Goal: Task Accomplishment & Management: Use online tool/utility

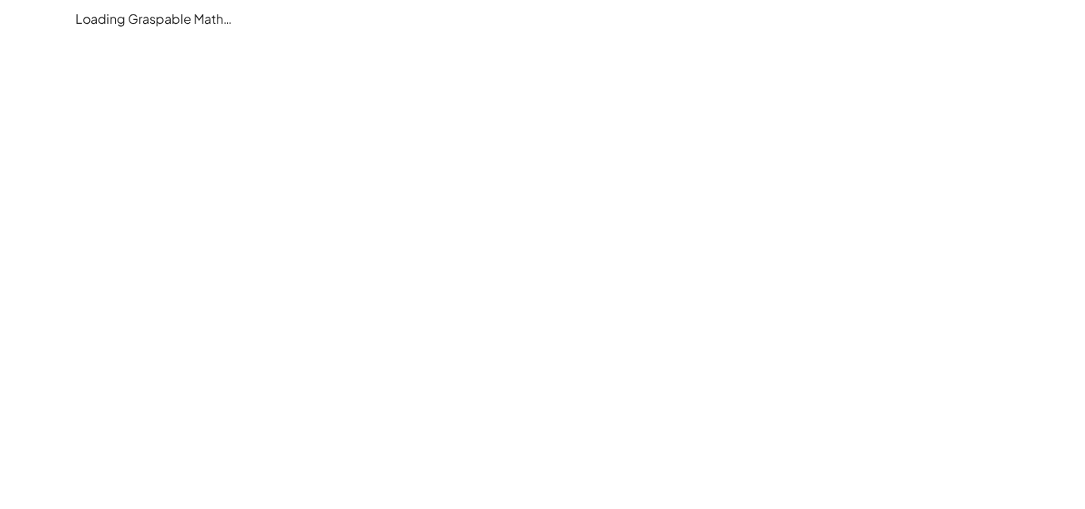
drag, startPoint x: 440, startPoint y: 222, endPoint x: 449, endPoint y: 211, distance: 14.0
click at [440, 218] on main "Loading Graspable Math…" at bounding box center [542, 254] width 1085 height 509
click at [183, 28] on div "Loading Graspable Math…" at bounding box center [542, 19] width 953 height 38
drag, startPoint x: 141, startPoint y: 17, endPoint x: 280, endPoint y: 34, distance: 140.0
click at [247, 30] on div "Loading Graspable Math…" at bounding box center [542, 19] width 953 height 38
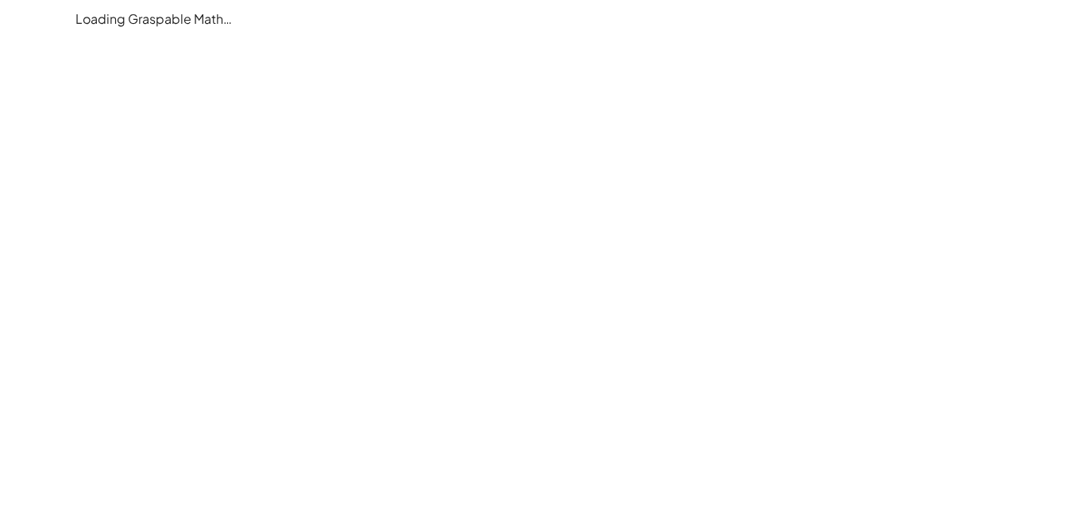
click at [133, 37] on div "Loading Graspable Math…" at bounding box center [542, 19] width 953 height 38
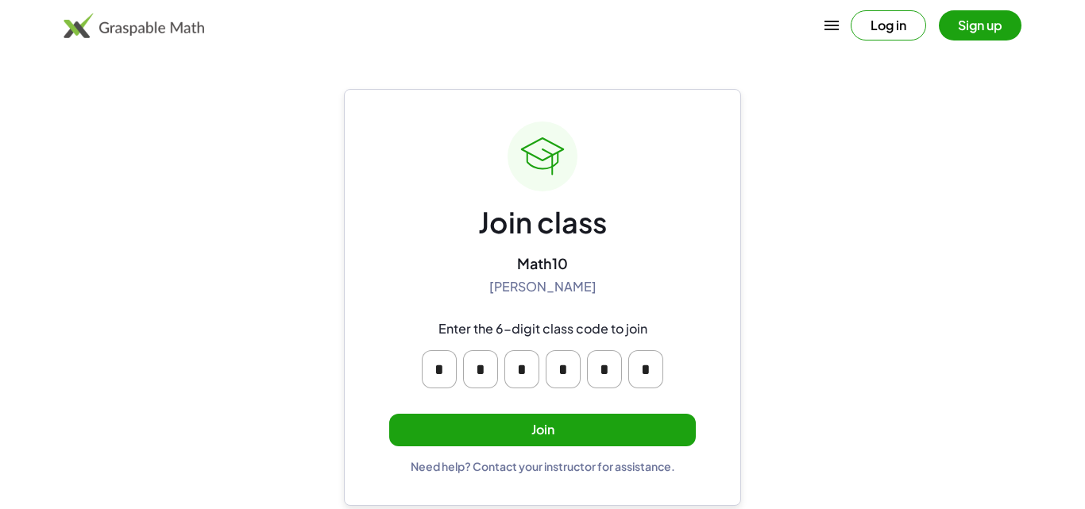
click at [580, 419] on button "Join" at bounding box center [542, 430] width 306 height 33
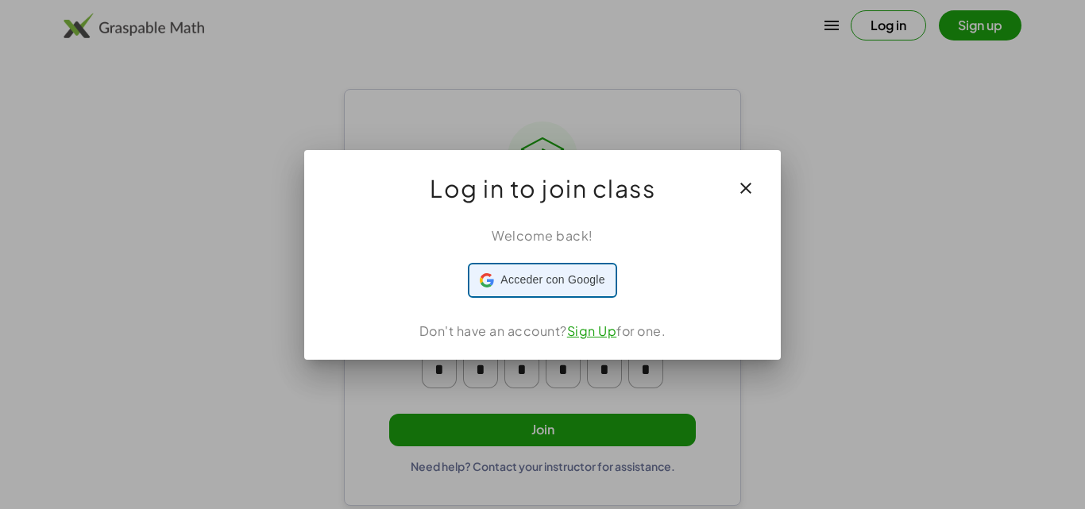
click at [585, 292] on div "Acceder con Google Acceder con Google. Se abre en una pestaña nueva" at bounding box center [542, 280] width 125 height 30
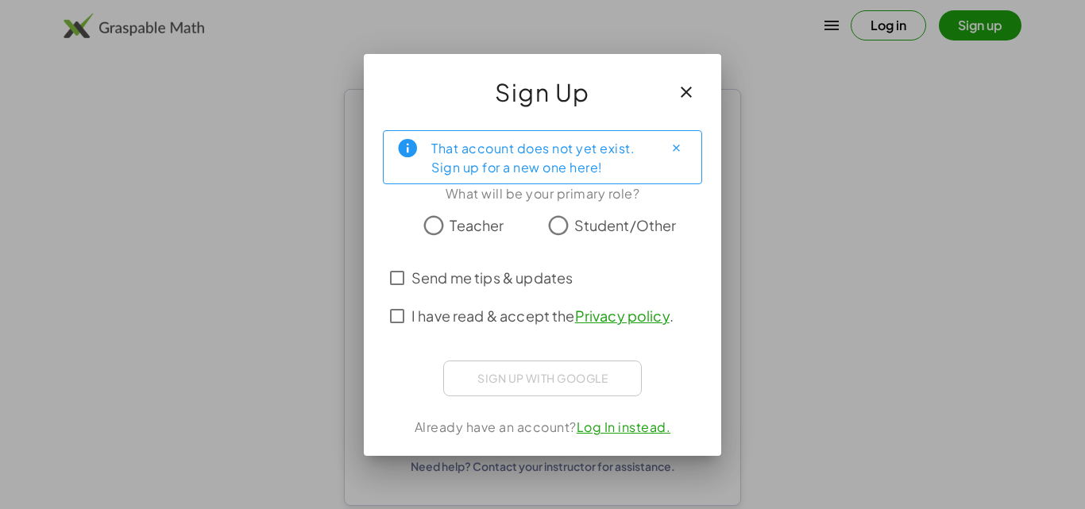
click at [583, 219] on span "Student/Other" at bounding box center [625, 224] width 102 height 21
click at [628, 422] on link "Log In instead." at bounding box center [623, 426] width 94 height 17
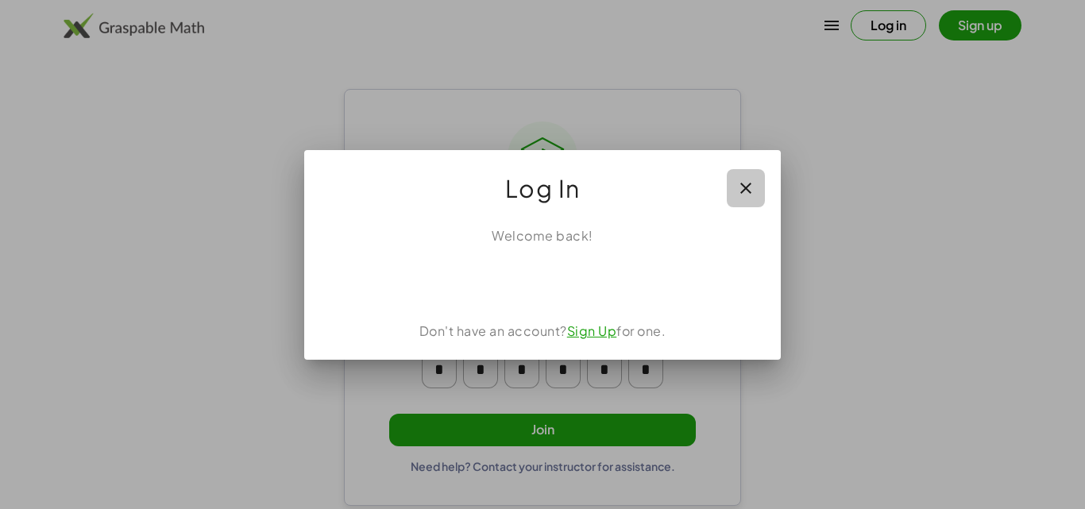
click at [746, 195] on icon "button" at bounding box center [745, 188] width 19 height 19
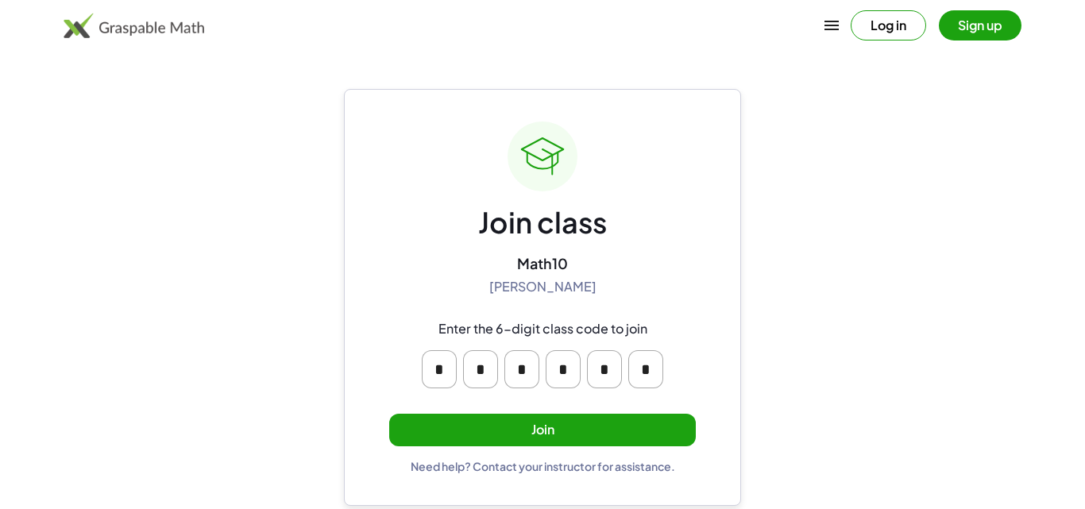
click at [563, 430] on button "Join" at bounding box center [542, 430] width 306 height 33
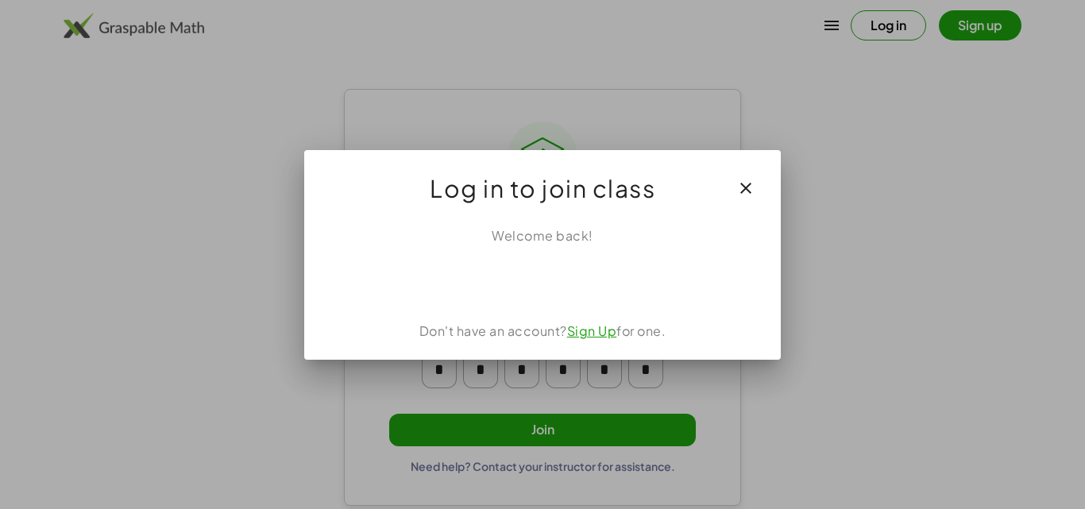
click at [581, 322] on div "Don't have an account? Sign Up for one." at bounding box center [542, 331] width 438 height 19
click at [593, 330] on link "Sign Up" at bounding box center [592, 330] width 50 height 17
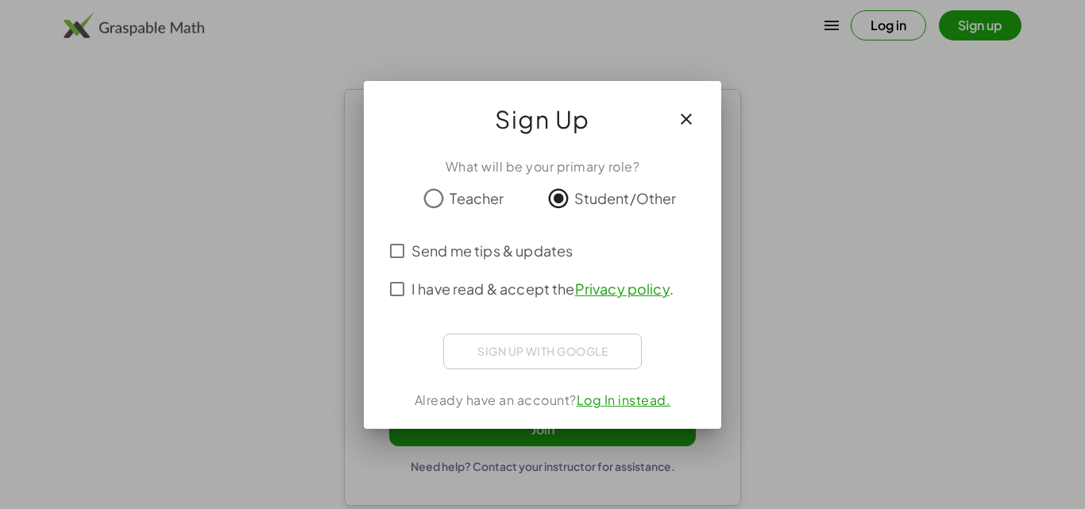
click at [683, 114] on icon "button" at bounding box center [686, 119] width 19 height 19
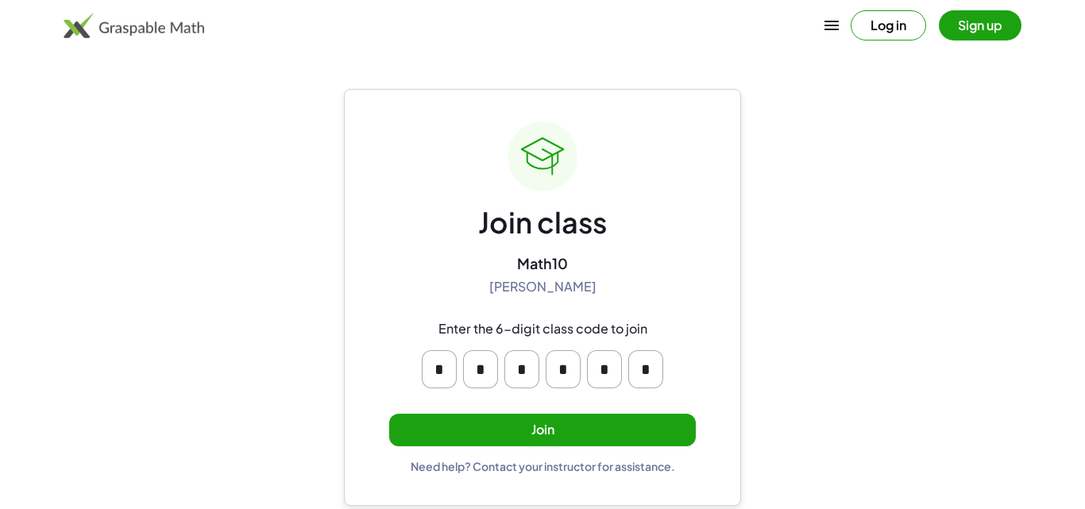
click at [530, 440] on button "Join" at bounding box center [542, 430] width 306 height 33
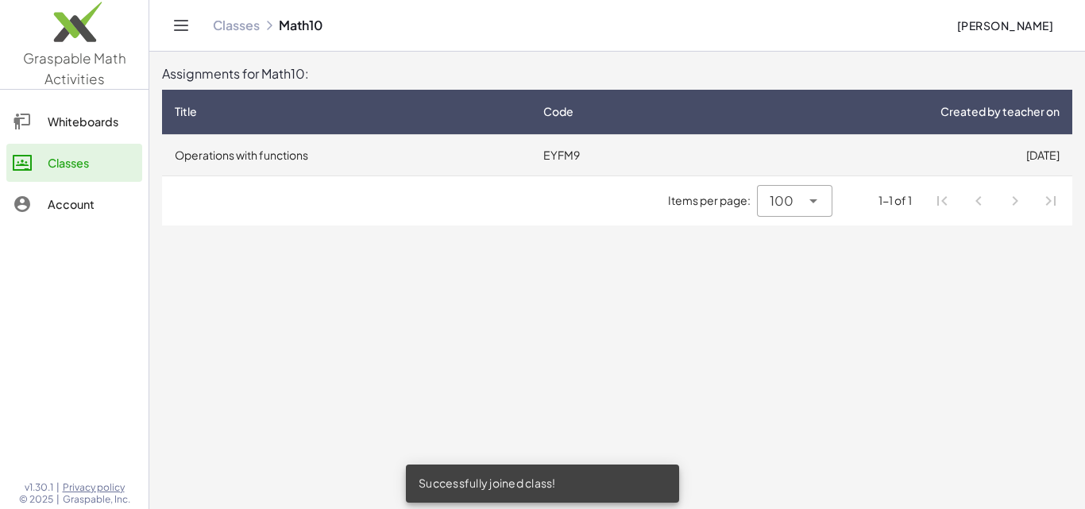
click at [356, 168] on td "Operations with functions" at bounding box center [346, 154] width 368 height 41
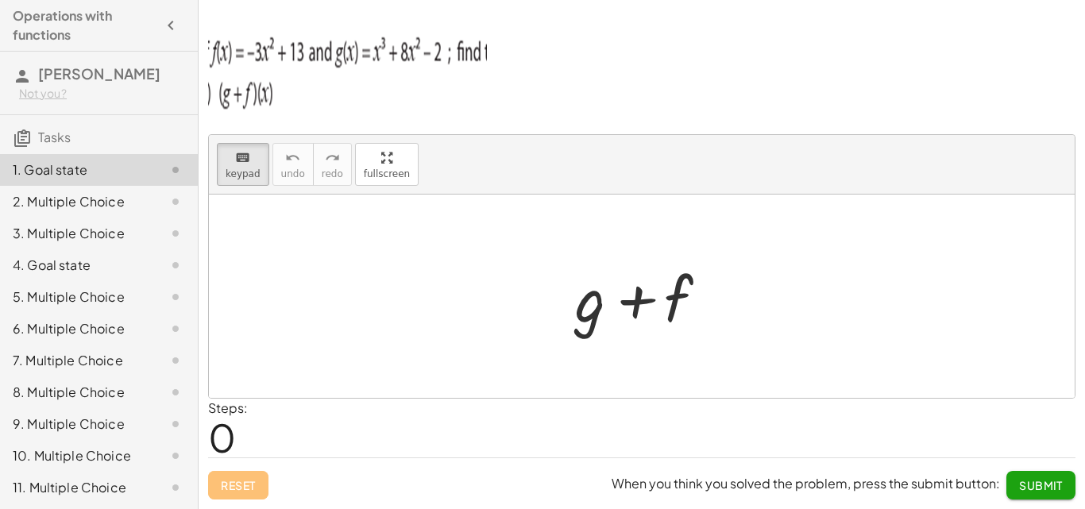
drag, startPoint x: 238, startPoint y: 156, endPoint x: 626, endPoint y: 343, distance: 430.4
click at [626, 343] on div "keyboard keypad undo undo redo redo fullscreen + g + f ×" at bounding box center [641, 266] width 865 height 263
click at [611, 303] on div at bounding box center [650, 299] width 86 height 71
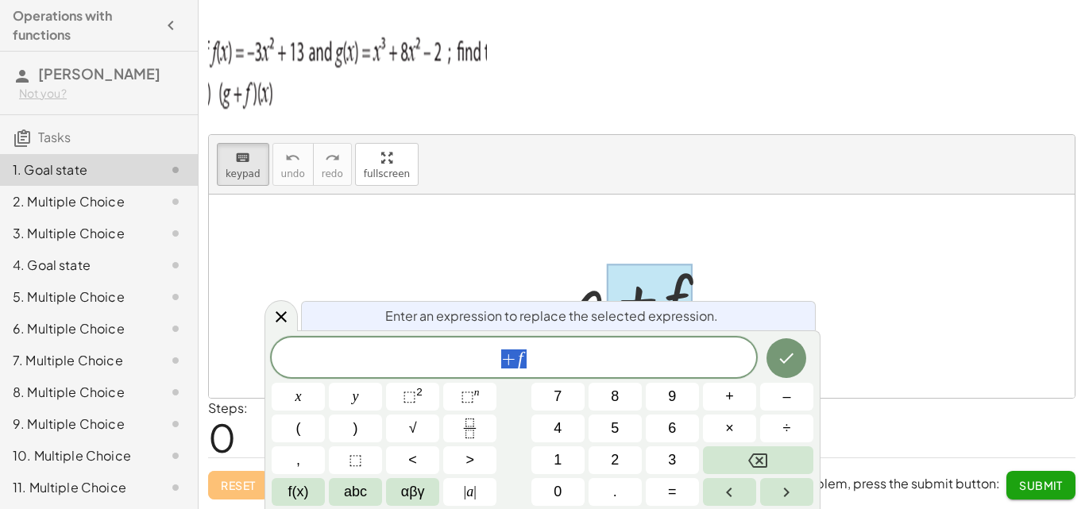
click at [77, 200] on div "2. Multiple Choice" at bounding box center [77, 201] width 128 height 19
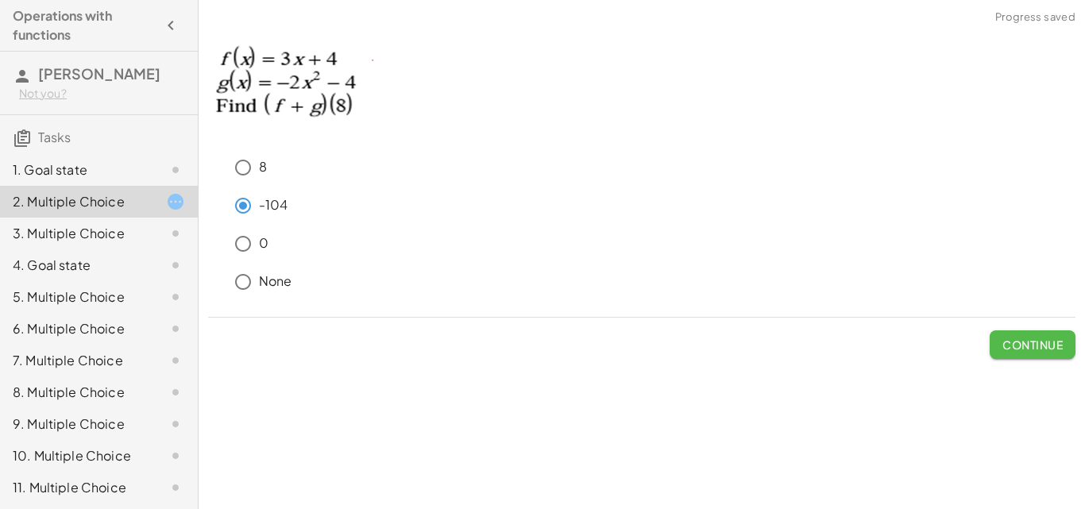
click at [1004, 336] on button "Continue" at bounding box center [1032, 344] width 86 height 29
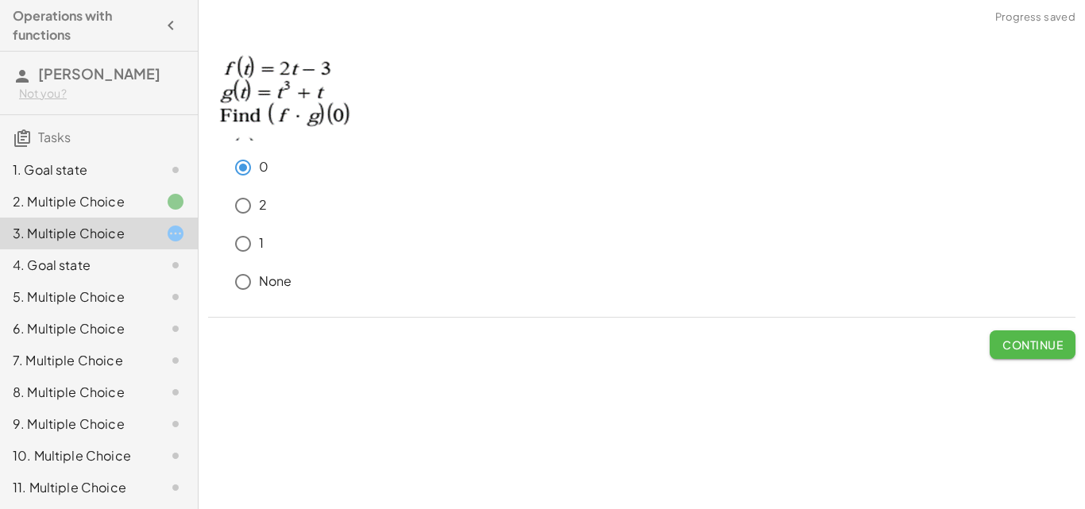
click at [1037, 342] on span "Continue" at bounding box center [1032, 344] width 60 height 14
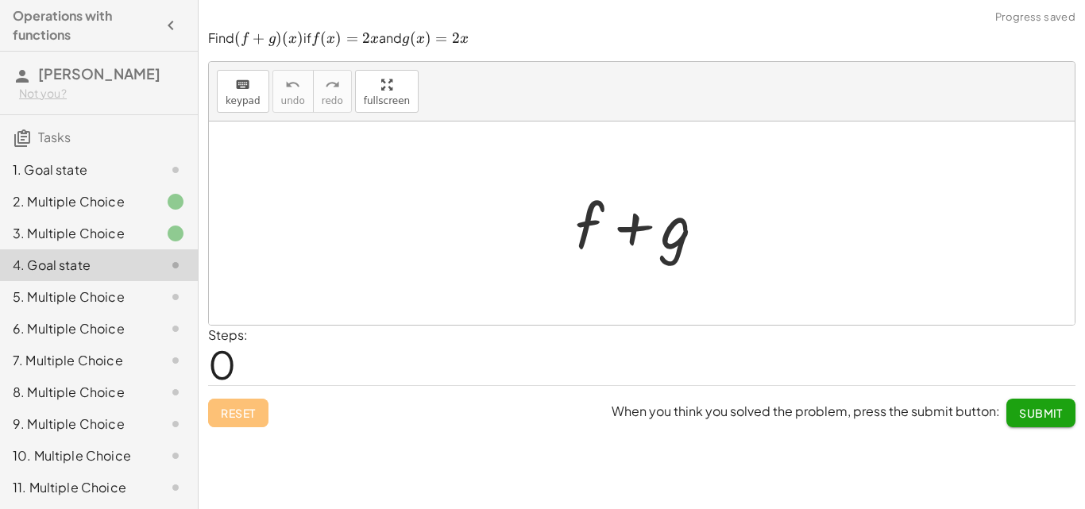
click at [121, 292] on div "5. Multiple Choice" at bounding box center [77, 296] width 128 height 19
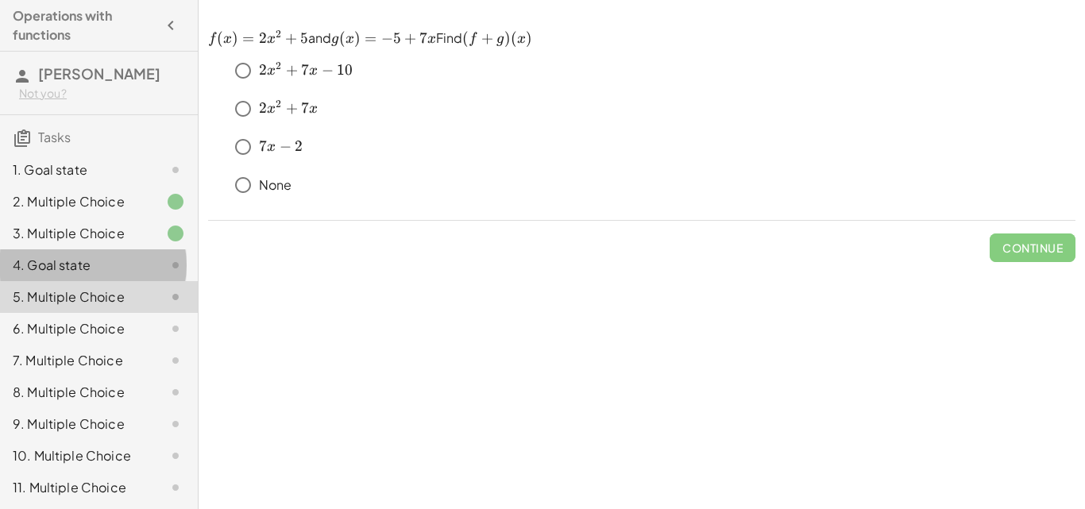
click at [141, 268] on div at bounding box center [163, 265] width 44 height 19
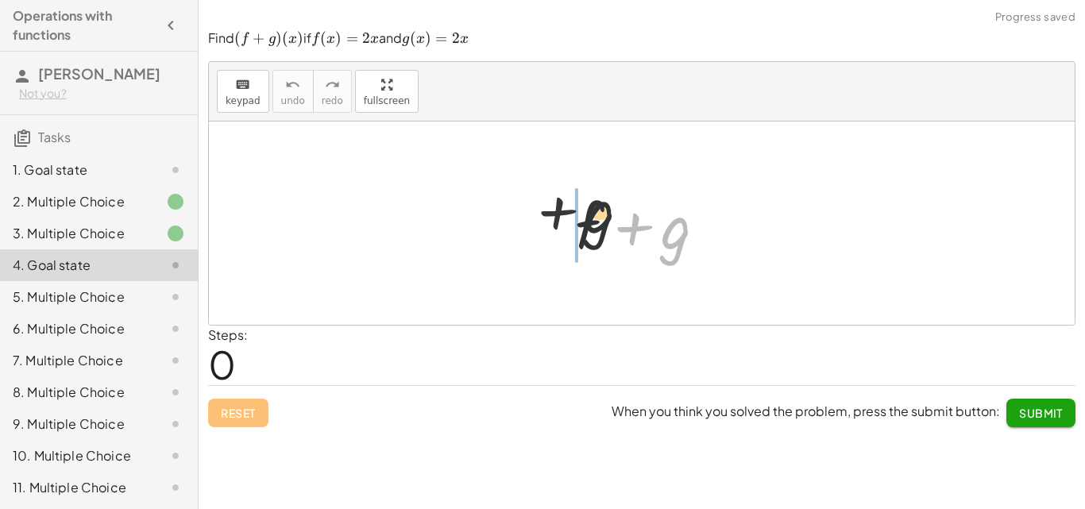
drag, startPoint x: 608, startPoint y: 255, endPoint x: 498, endPoint y: 231, distance: 112.9
click at [498, 231] on div "+ g + f + g" at bounding box center [641, 222] width 865 height 203
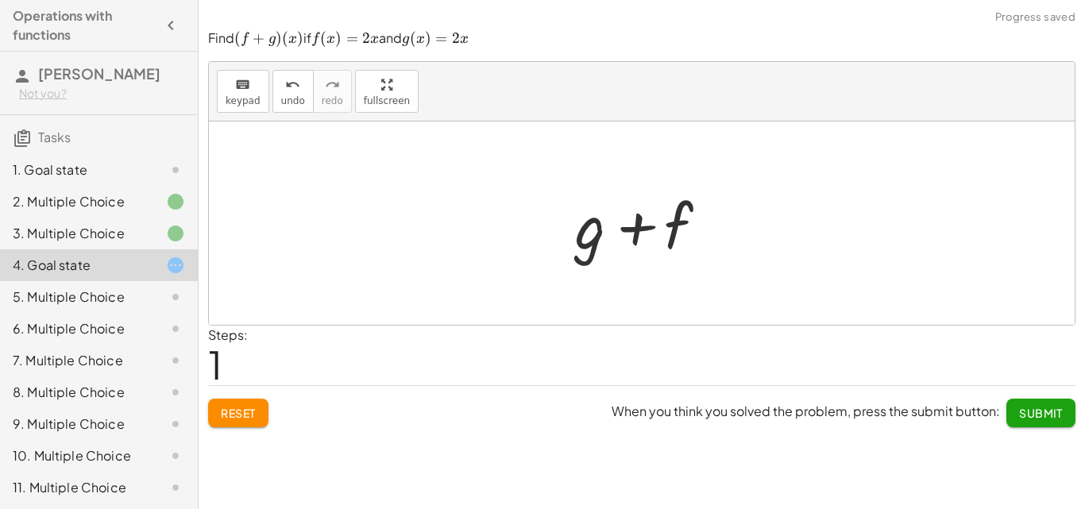
drag, startPoint x: 562, startPoint y: 230, endPoint x: 715, endPoint y: 250, distance: 153.7
click at [727, 264] on div "+ f + g + f + g" at bounding box center [641, 224] width 181 height 90
drag, startPoint x: 681, startPoint y: 229, endPoint x: 602, endPoint y: 233, distance: 79.5
click at [602, 233] on div at bounding box center [647, 224] width 161 height 82
drag, startPoint x: 654, startPoint y: 226, endPoint x: 519, endPoint y: 223, distance: 135.0
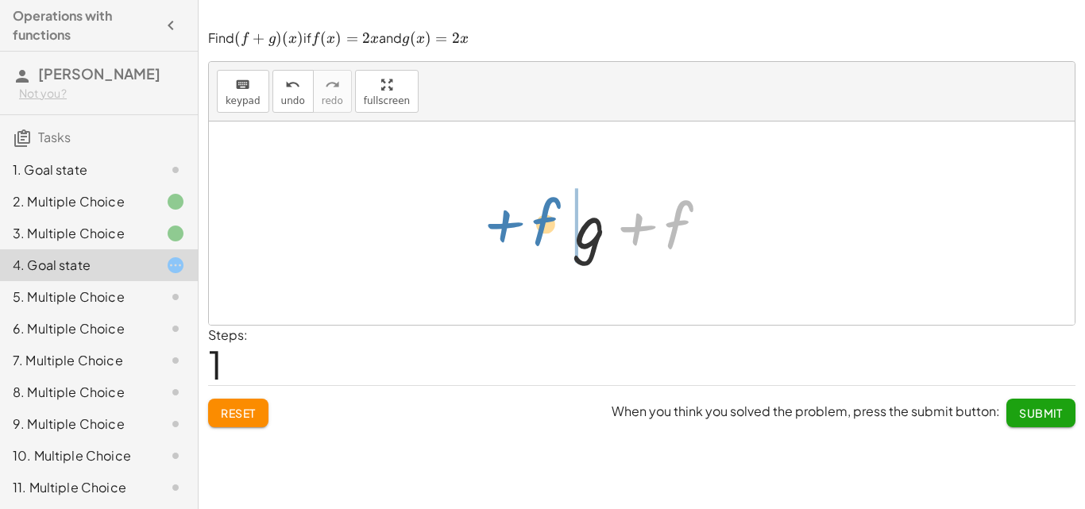
click at [519, 223] on div "+ f + g + f + f + g" at bounding box center [641, 222] width 865 height 203
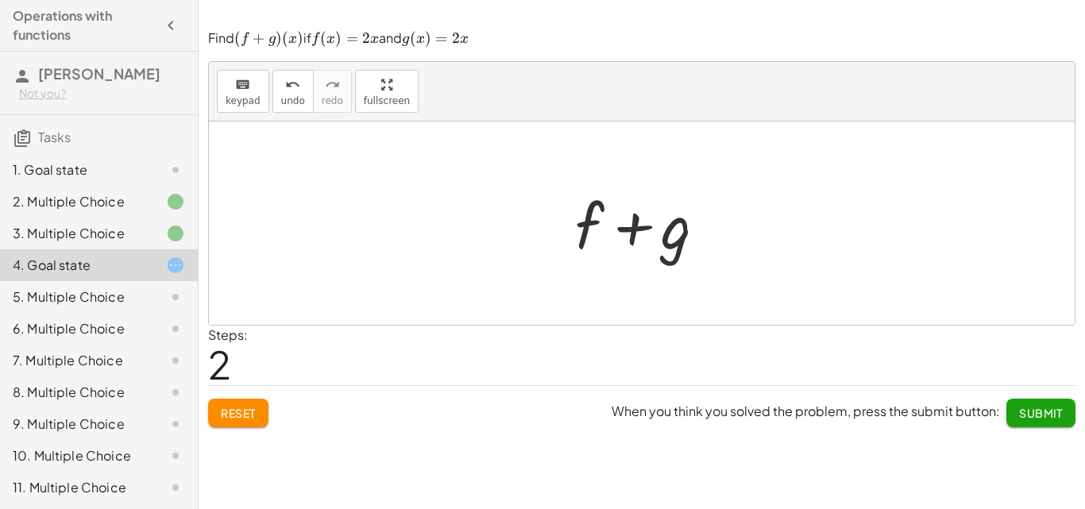
click at [230, 417] on span "Reset" at bounding box center [238, 413] width 35 height 14
click at [230, 417] on div "Reset When you think you solved the problem, press the submit button: Submit" at bounding box center [641, 406] width 867 height 42
click at [112, 302] on div "5. Multiple Choice" at bounding box center [77, 296] width 128 height 19
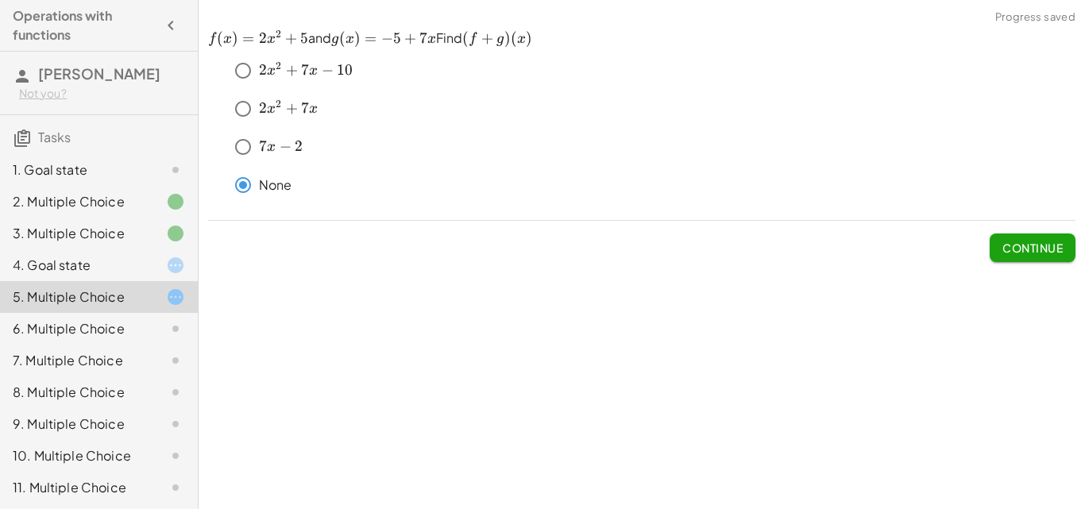
click at [1047, 253] on span "Continue" at bounding box center [1032, 248] width 60 height 14
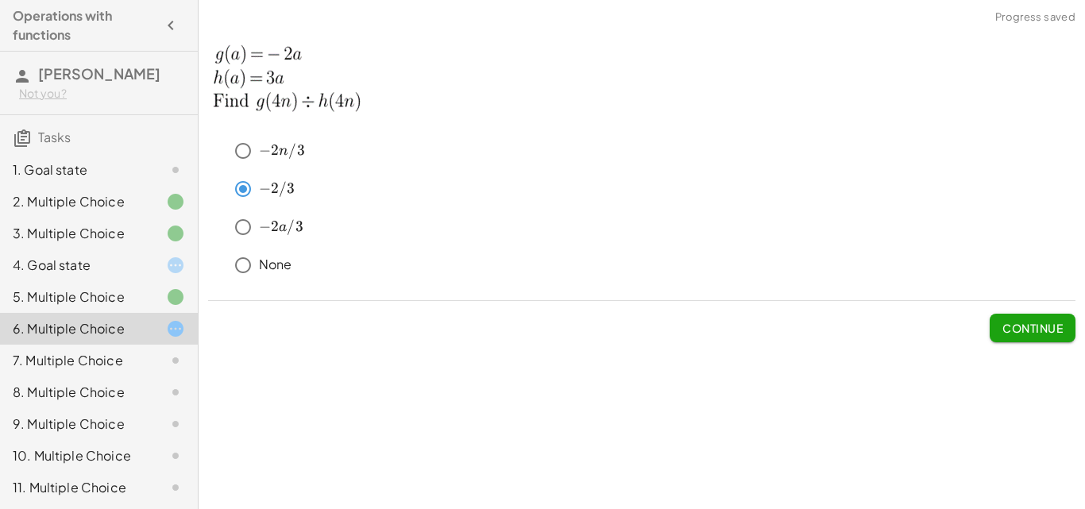
click at [1059, 322] on span "Continue" at bounding box center [1032, 328] width 60 height 14
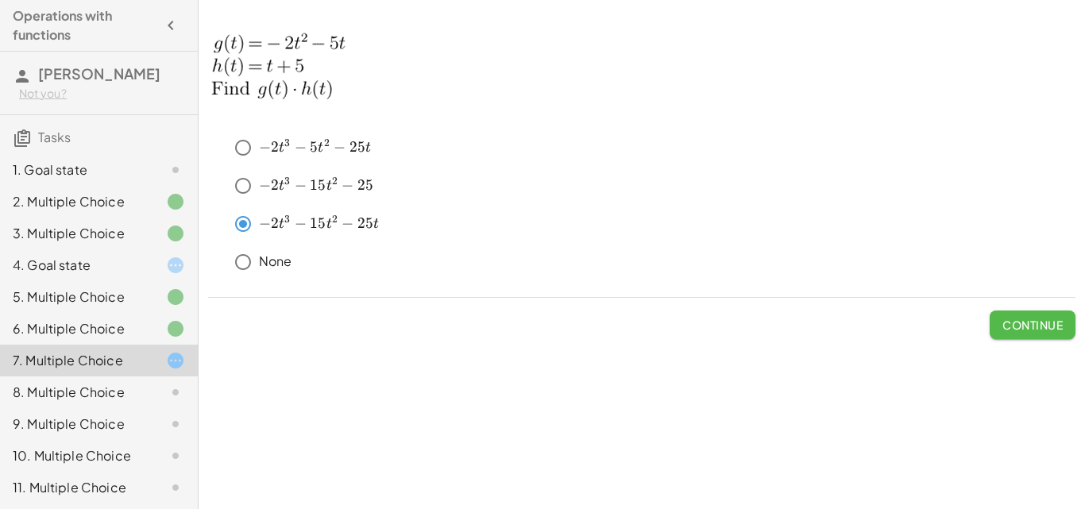
click at [1070, 356] on div "keyboard keypad undo undo redo redo fullscreen + g + f × Steps: 0 Reset When yo…" at bounding box center [642, 254] width 886 height 509
click at [1041, 319] on span "Continue" at bounding box center [1032, 325] width 60 height 14
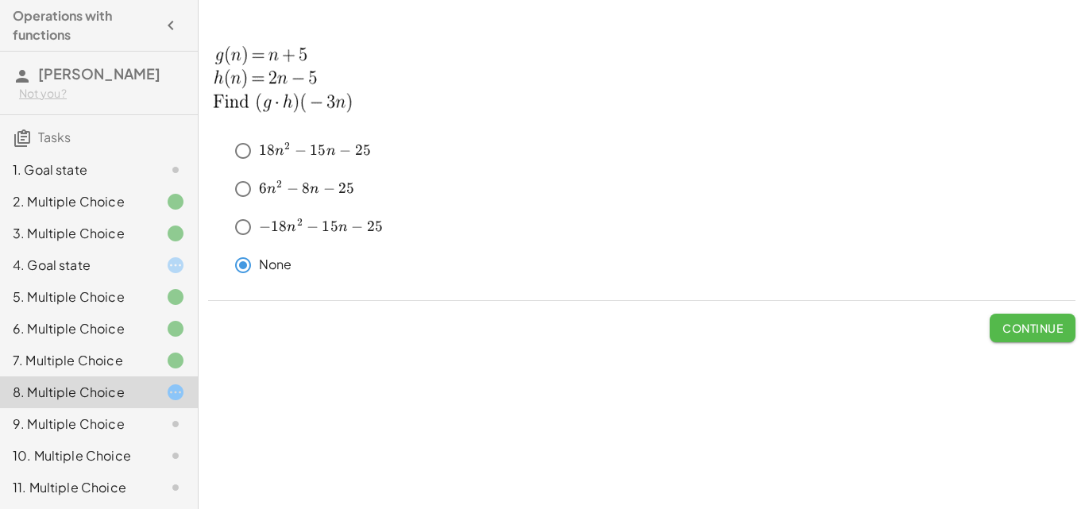
click at [1054, 327] on span "Continue" at bounding box center [1032, 328] width 60 height 14
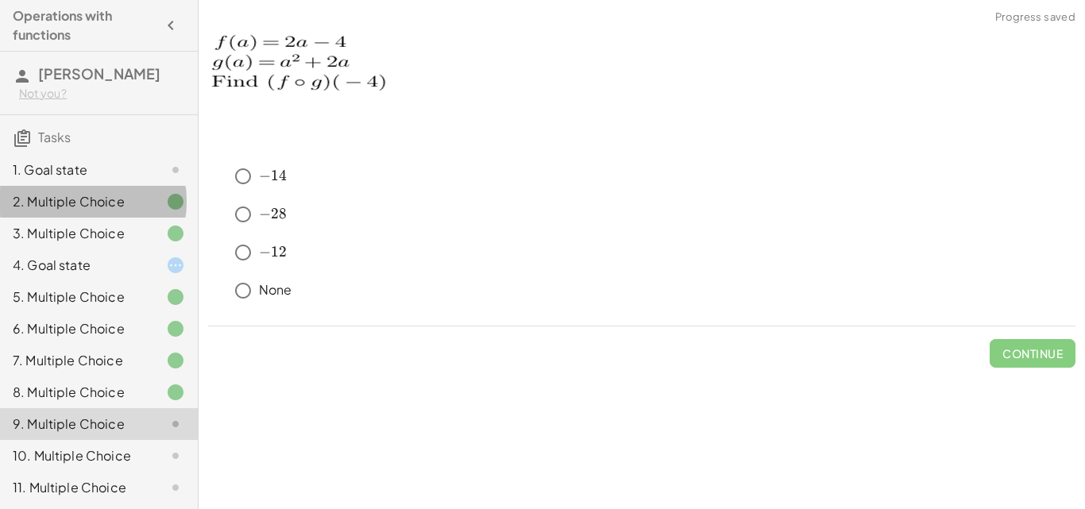
click at [60, 208] on div "2. Multiple Choice" at bounding box center [77, 201] width 128 height 19
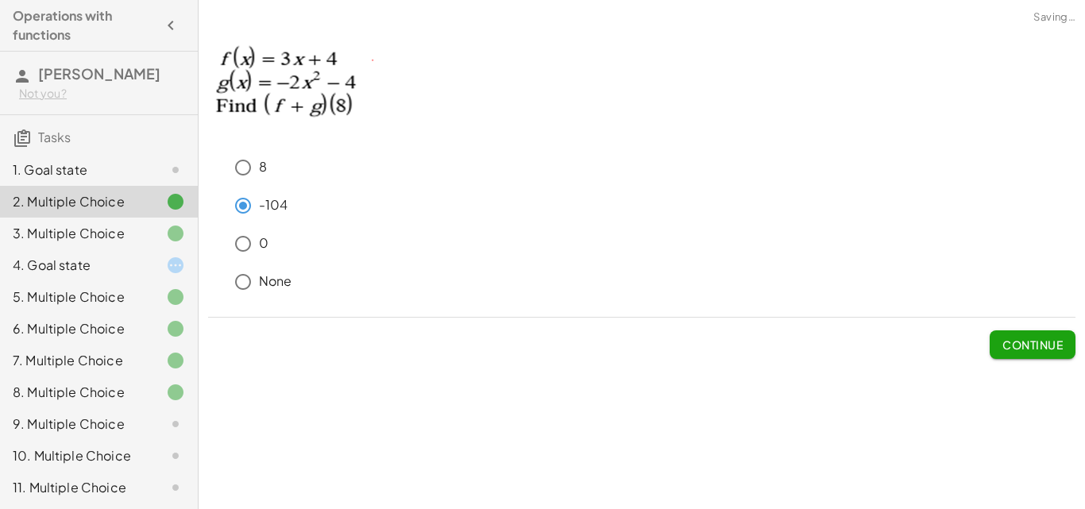
click at [67, 236] on div "3. Multiple Choice" at bounding box center [77, 233] width 128 height 19
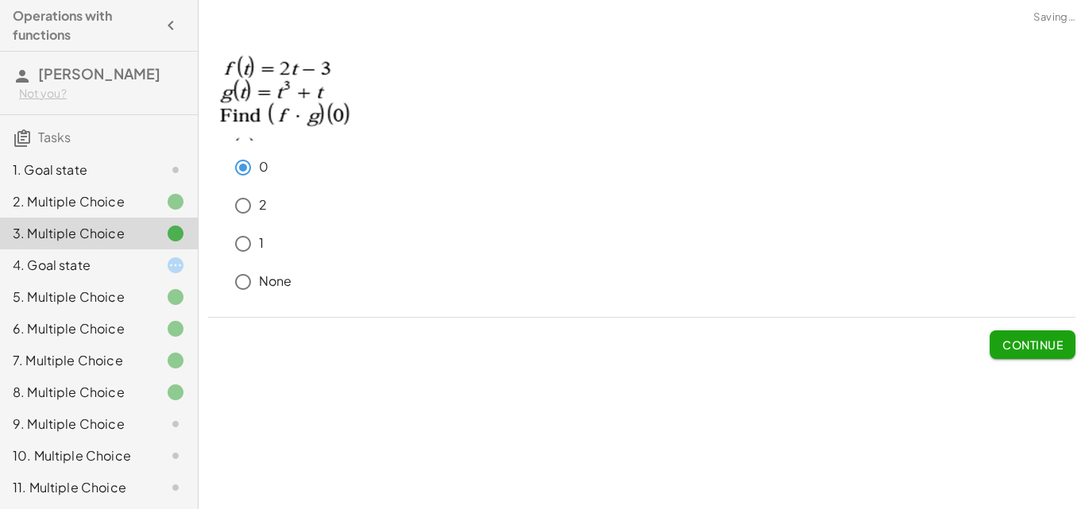
click at [119, 422] on div "9. Multiple Choice" at bounding box center [77, 423] width 128 height 19
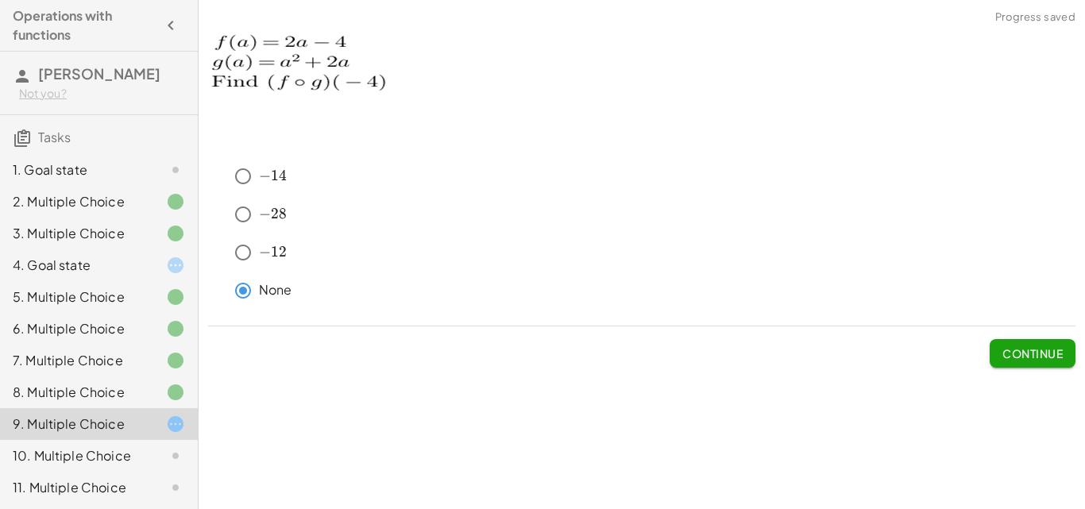
click at [1027, 348] on span "Continue" at bounding box center [1032, 353] width 60 height 14
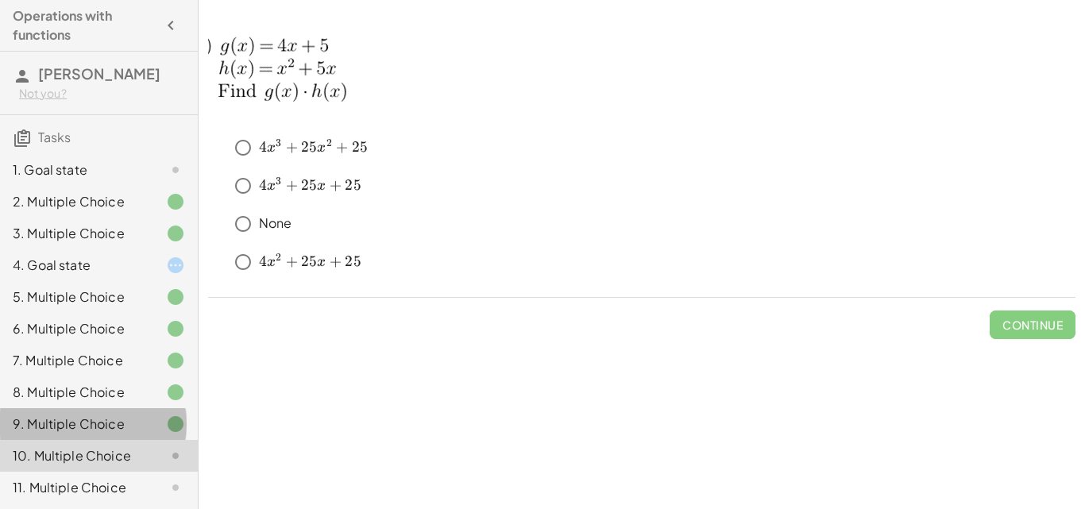
click at [63, 426] on div "9. Multiple Choice" at bounding box center [77, 423] width 128 height 19
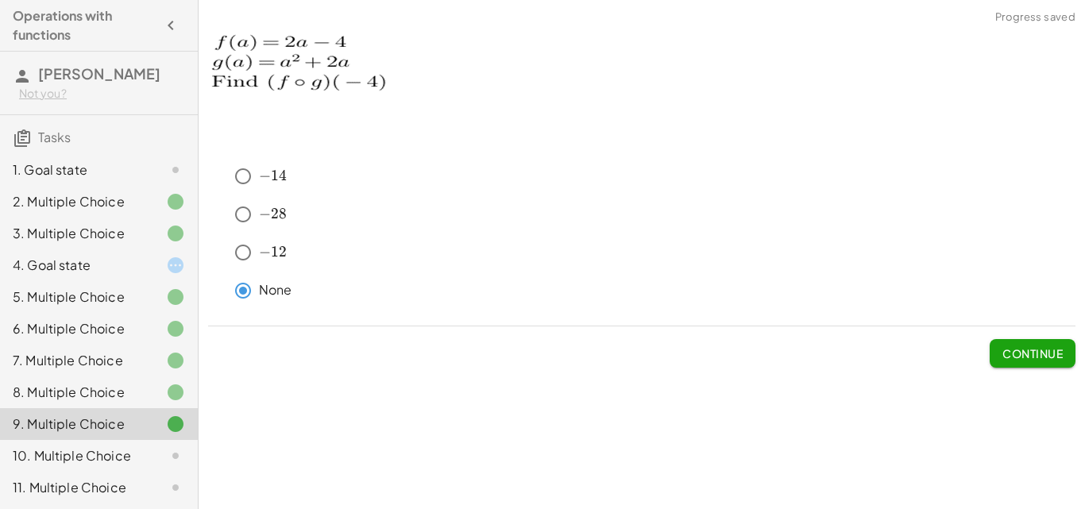
click at [1016, 344] on button "Continue" at bounding box center [1032, 353] width 86 height 29
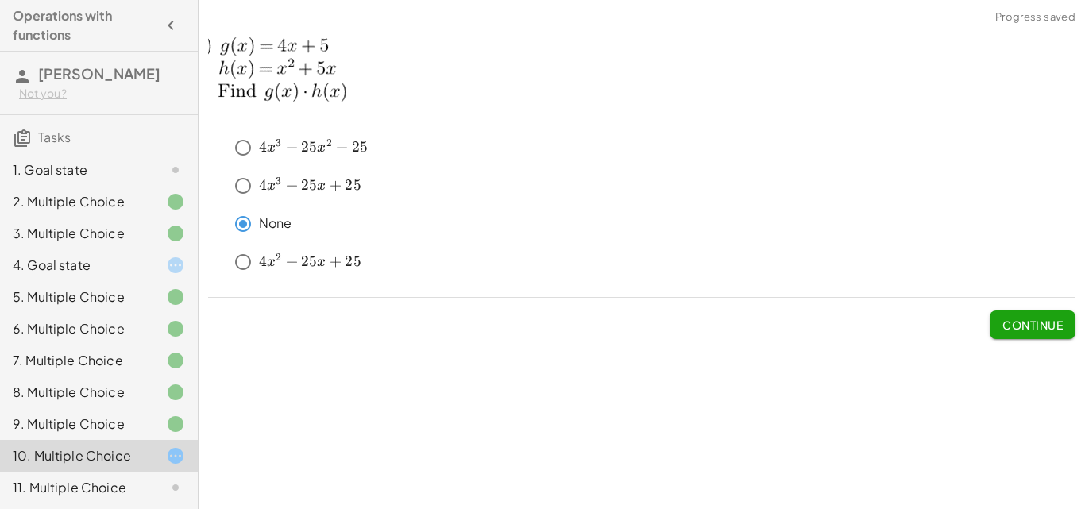
click at [1008, 321] on span "Continue" at bounding box center [1032, 325] width 60 height 14
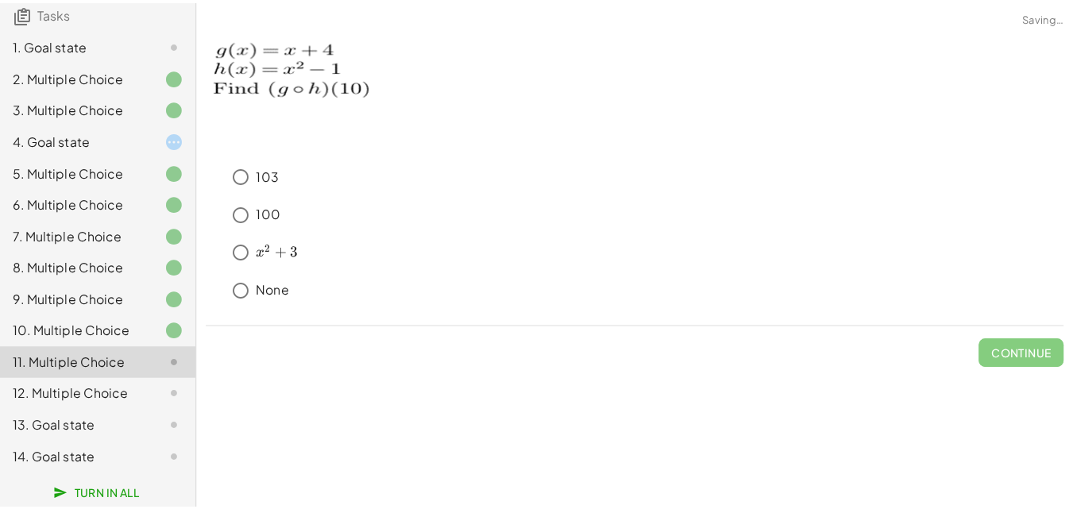
scroll to position [137, 0]
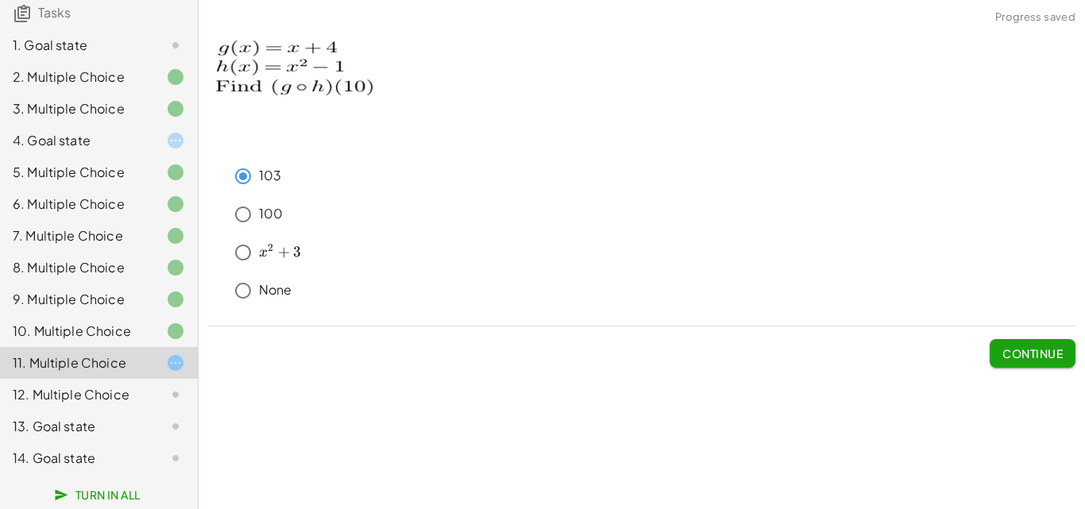
click at [1065, 358] on button "Continue" at bounding box center [1032, 353] width 86 height 29
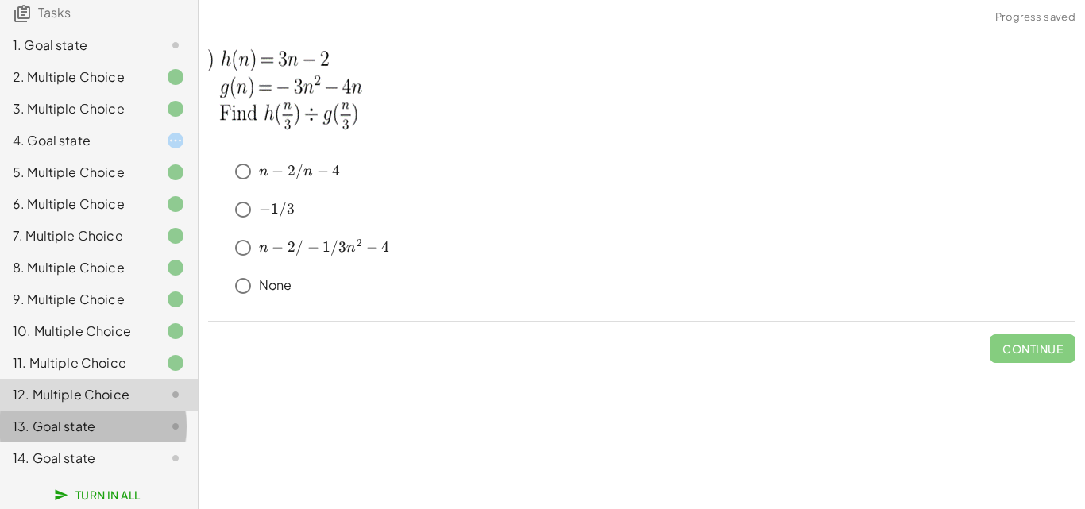
click at [107, 425] on div "13. Goal state" at bounding box center [77, 426] width 128 height 19
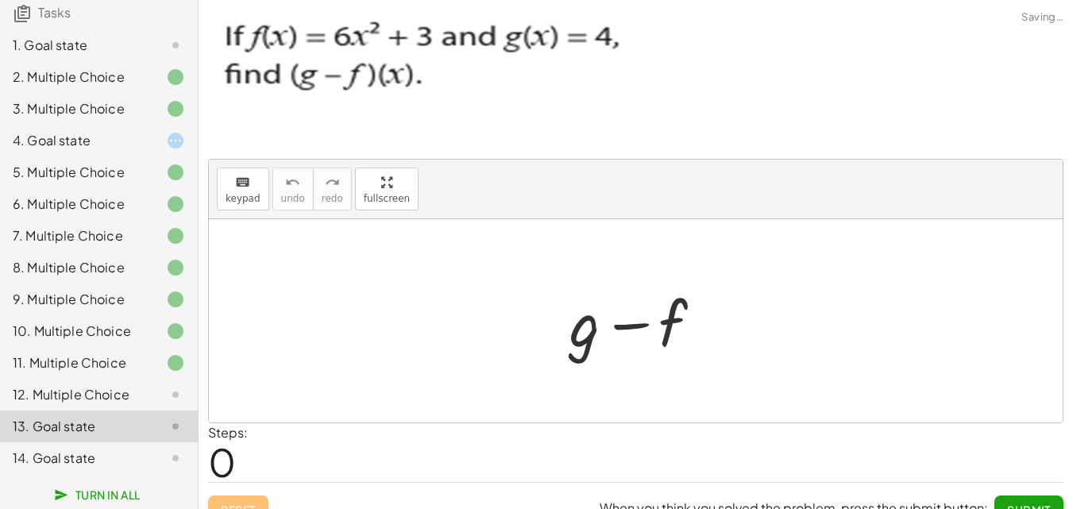
click at [113, 394] on div "12. Multiple Choice" at bounding box center [77, 394] width 128 height 19
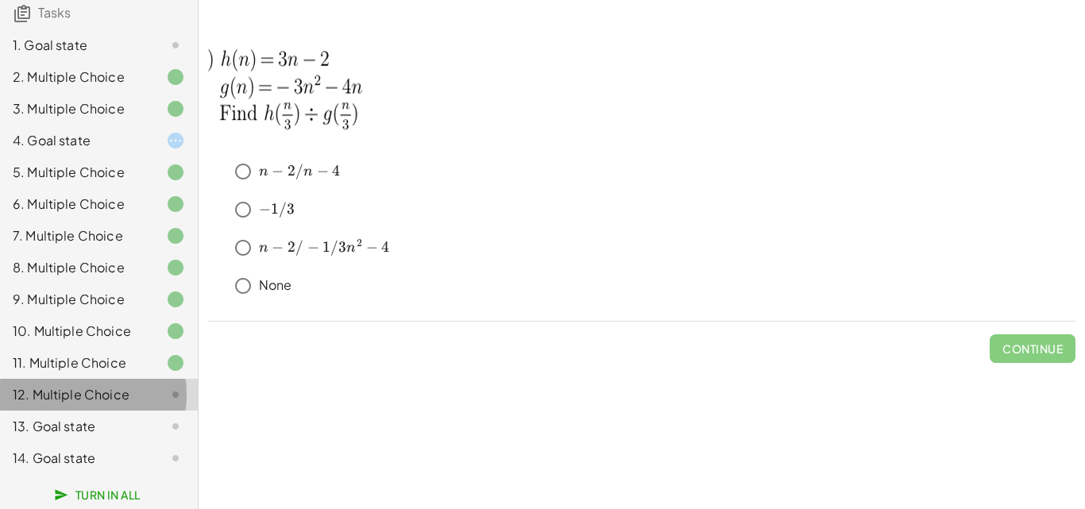
click at [106, 391] on div "12. Multiple Choice" at bounding box center [77, 394] width 128 height 19
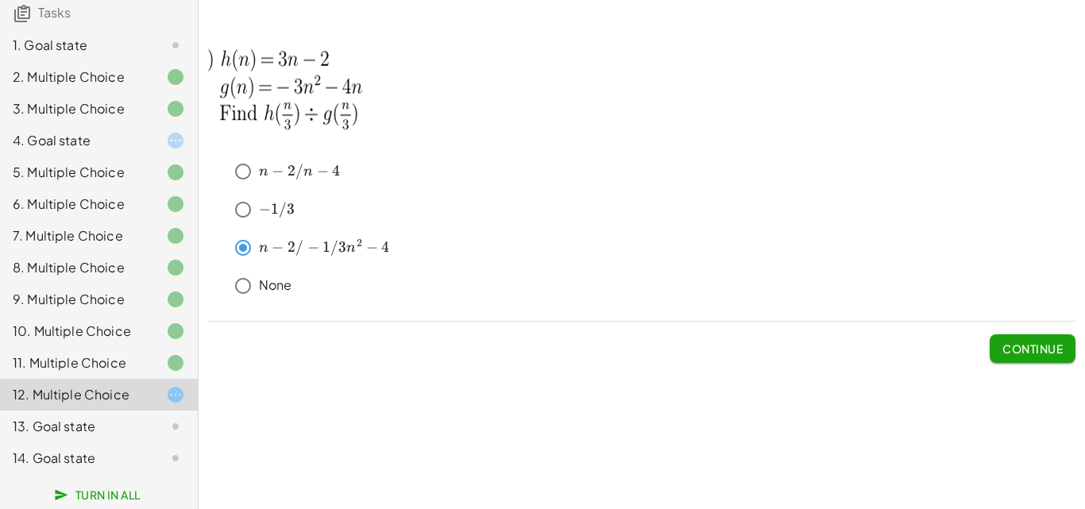
click at [1027, 341] on span "Continue" at bounding box center [1032, 348] width 60 height 14
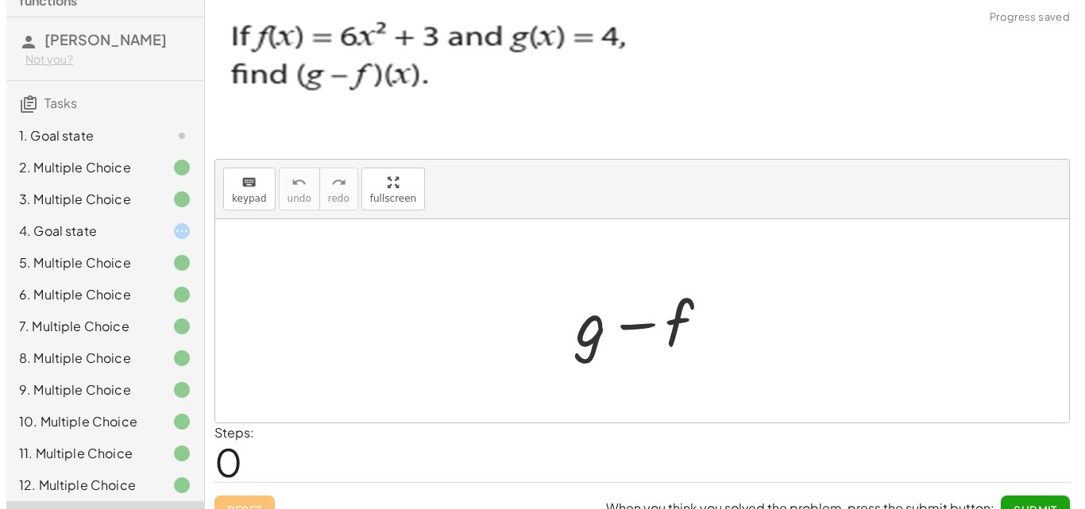
scroll to position [0, 0]
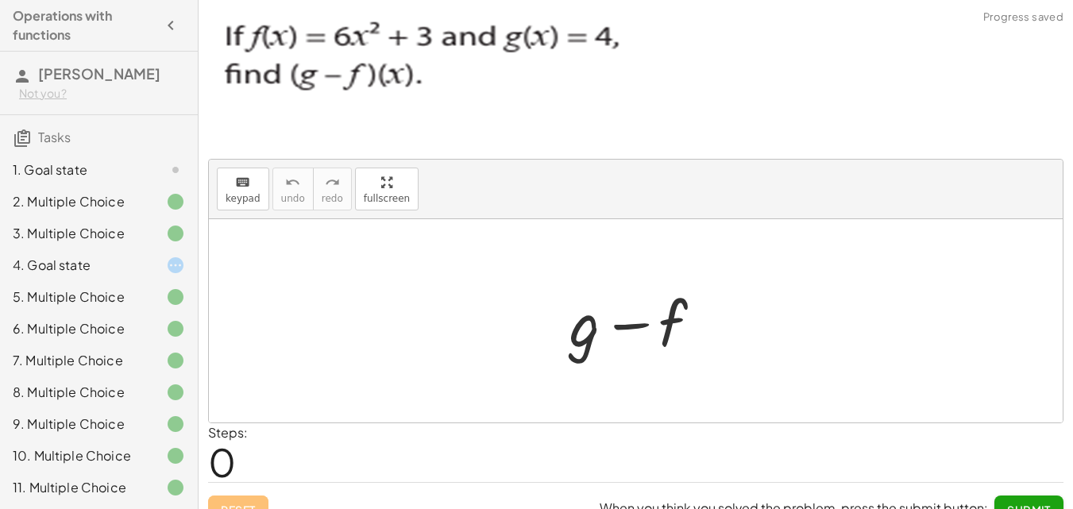
click at [46, 161] on div "1. Goal state" at bounding box center [77, 169] width 128 height 19
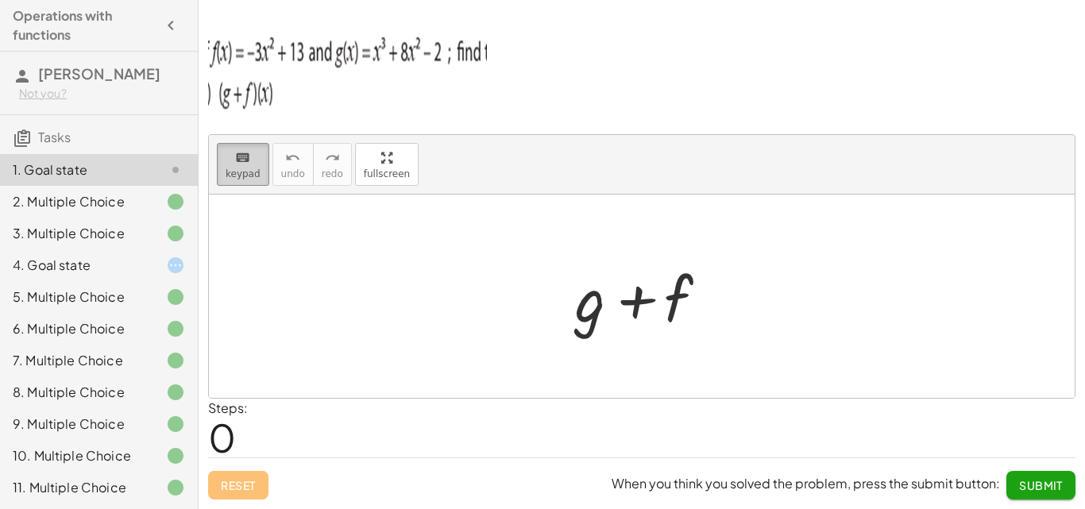
click at [248, 175] on span "keypad" at bounding box center [243, 173] width 35 height 11
drag, startPoint x: 384, startPoint y: 168, endPoint x: 384, endPoint y: 237, distance: 69.1
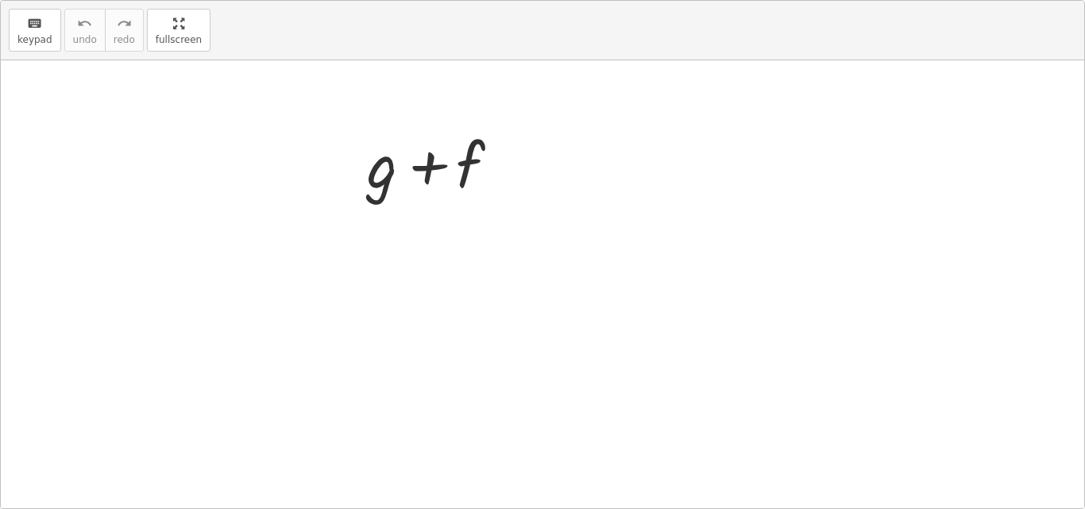
click at [384, 237] on div "keyboard keypad undo undo redo redo fullscreen Edit expressions + g + f ×" at bounding box center [542, 254] width 1083 height 507
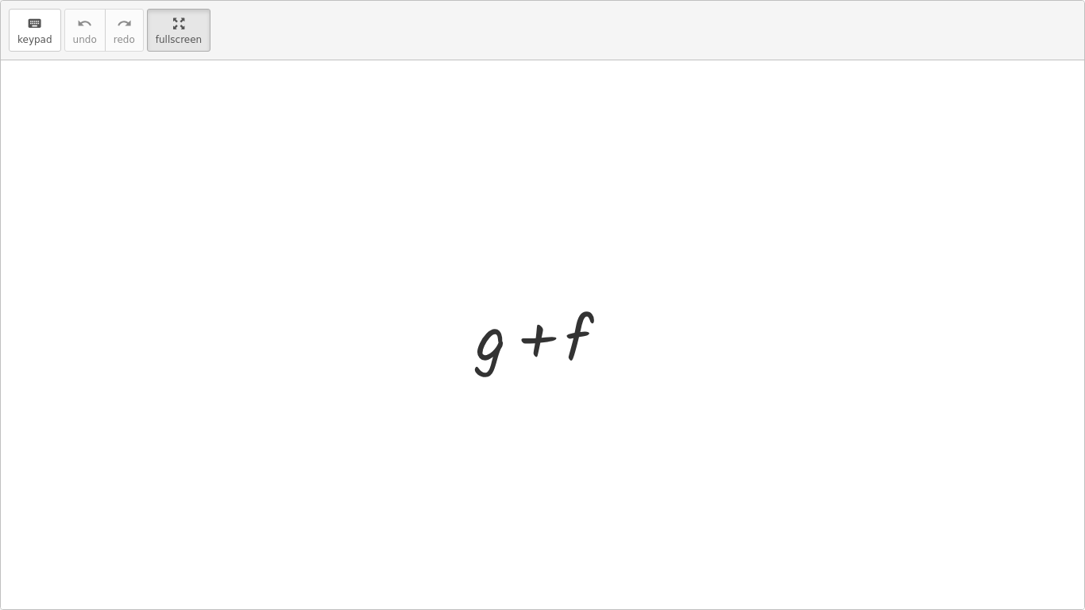
drag, startPoint x: 489, startPoint y: 373, endPoint x: 492, endPoint y: 360, distance: 12.9
click at [489, 369] on div at bounding box center [548, 335] width 161 height 82
click at [494, 357] on div at bounding box center [548, 335] width 161 height 82
click at [495, 348] on div at bounding box center [548, 335] width 161 height 82
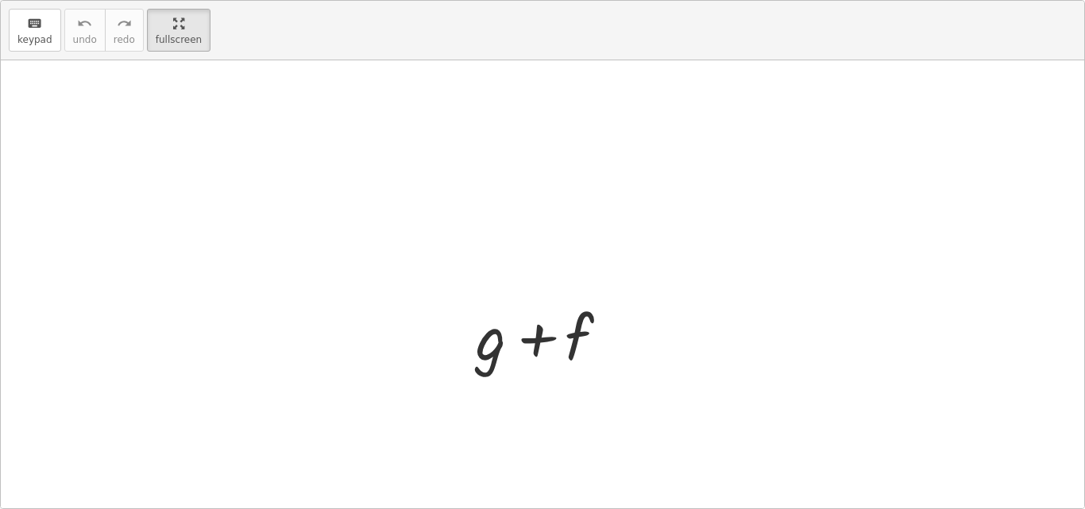
scroll to position [148, 0]
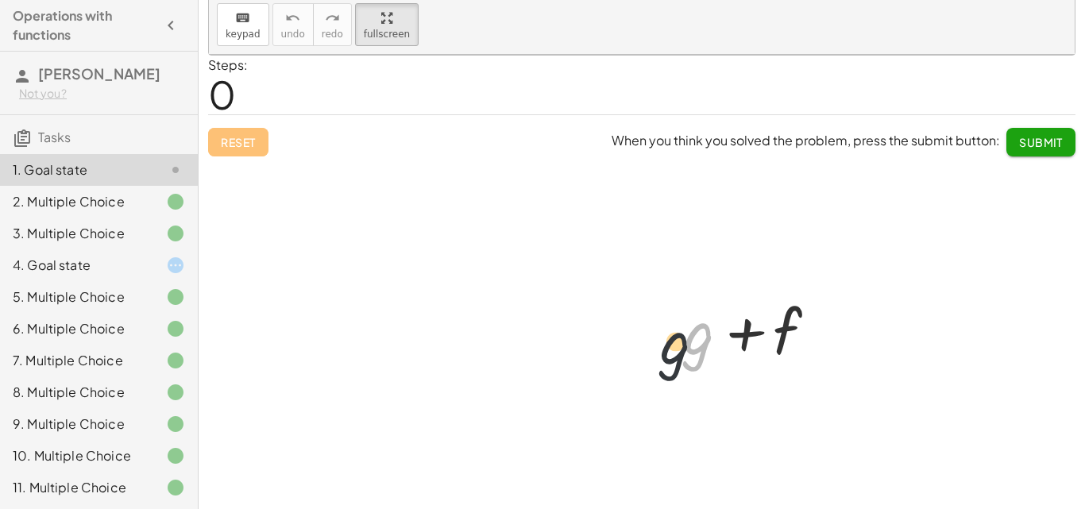
drag, startPoint x: 677, startPoint y: 328, endPoint x: 650, endPoint y: 345, distance: 31.5
click at [634, 346] on div "+ g + g + f" at bounding box center [641, 282] width 865 height 454
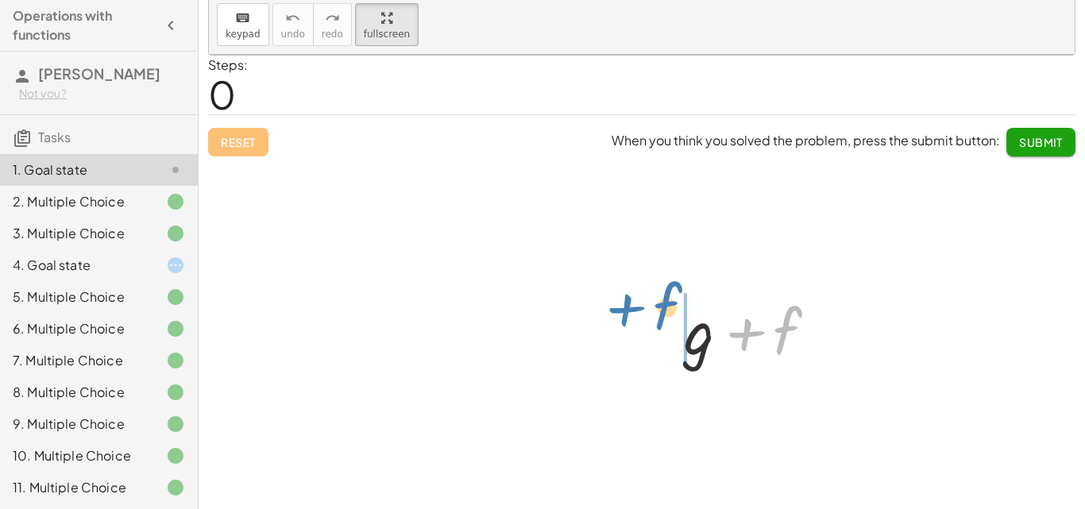
drag, startPoint x: 757, startPoint y: 332, endPoint x: 637, endPoint y: 307, distance: 122.4
click at [637, 307] on div "+ f + g + f" at bounding box center [641, 282] width 865 height 454
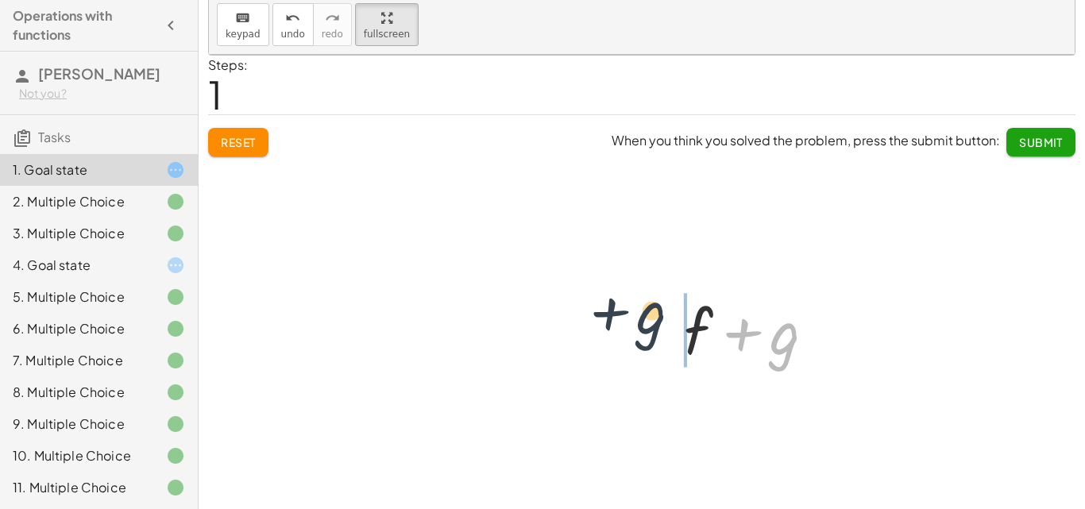
drag, startPoint x: 777, startPoint y: 348, endPoint x: 637, endPoint y: 325, distance: 142.4
click at [637, 325] on div "+ g + f + g + g + f" at bounding box center [641, 282] width 865 height 454
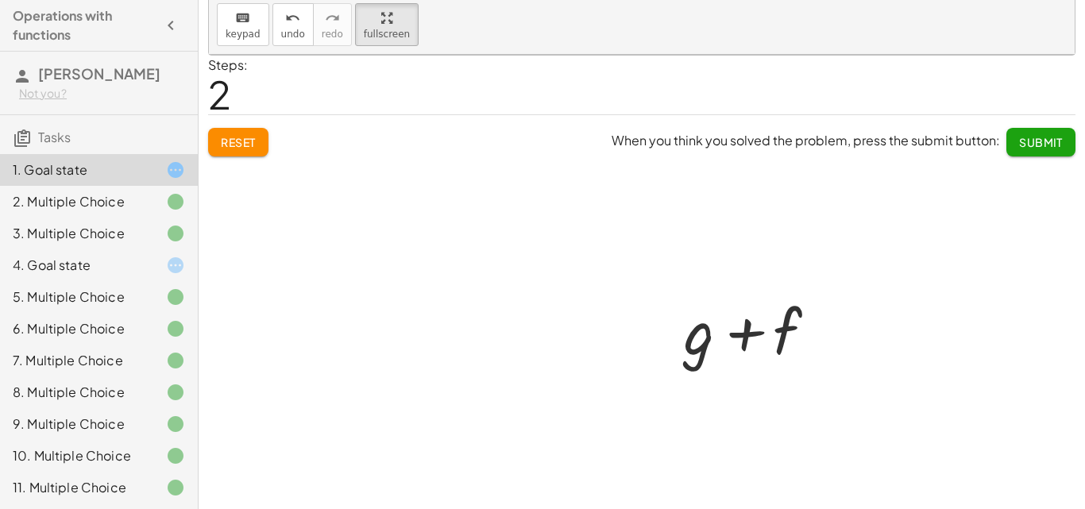
click at [258, 141] on div at bounding box center [641, 282] width 865 height 454
click at [245, 141] on div at bounding box center [641, 282] width 865 height 454
click at [292, 8] on div "undo" at bounding box center [293, 17] width 24 height 19
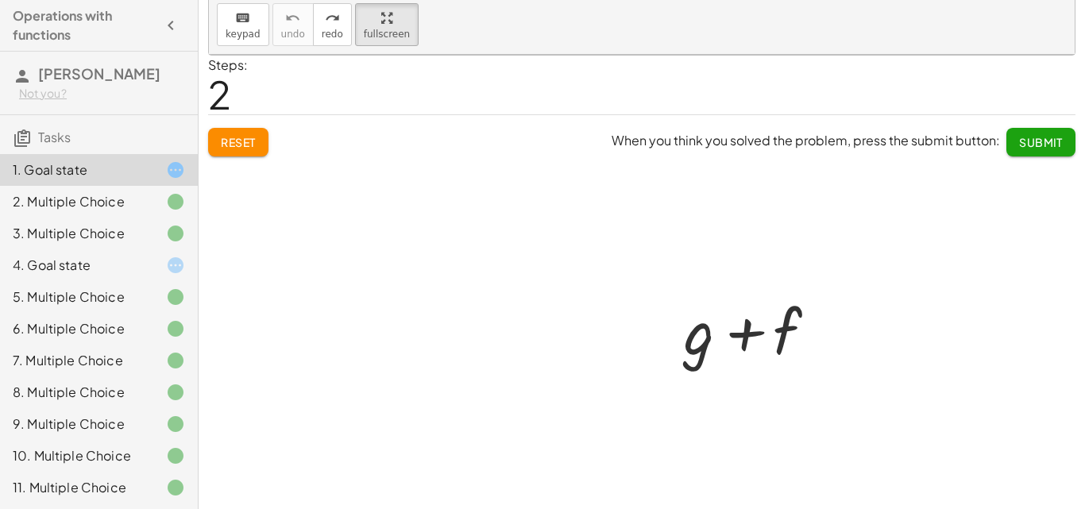
drag, startPoint x: 233, startPoint y: 123, endPoint x: 233, endPoint y: 134, distance: 11.1
click at [233, 125] on div at bounding box center [641, 282] width 865 height 454
drag, startPoint x: 233, startPoint y: 134, endPoint x: 240, endPoint y: 146, distance: 13.9
click at [233, 136] on div at bounding box center [641, 282] width 865 height 454
drag, startPoint x: 240, startPoint y: 146, endPoint x: 229, endPoint y: 168, distance: 23.8
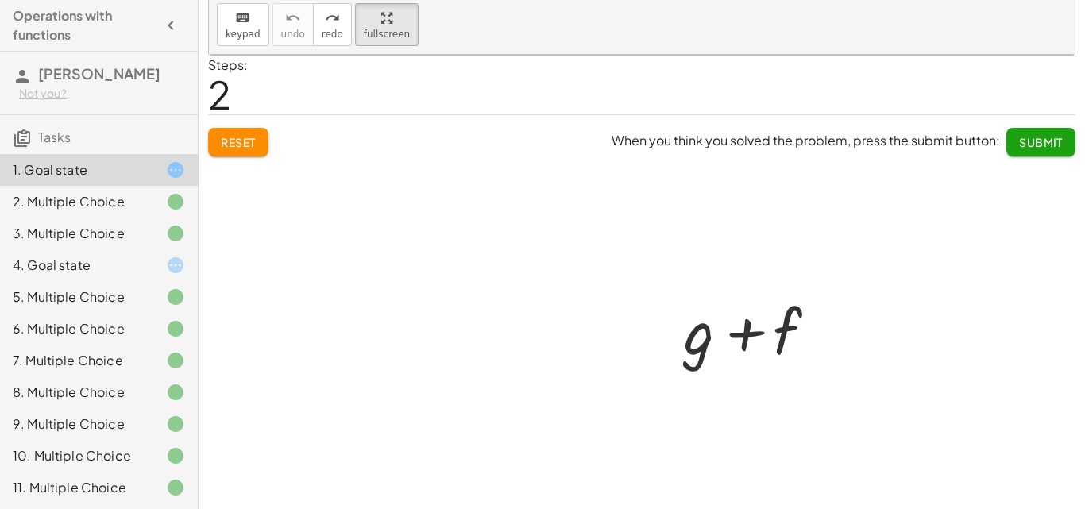
click at [237, 156] on div at bounding box center [641, 282] width 865 height 454
click at [153, 257] on div at bounding box center [163, 265] width 44 height 19
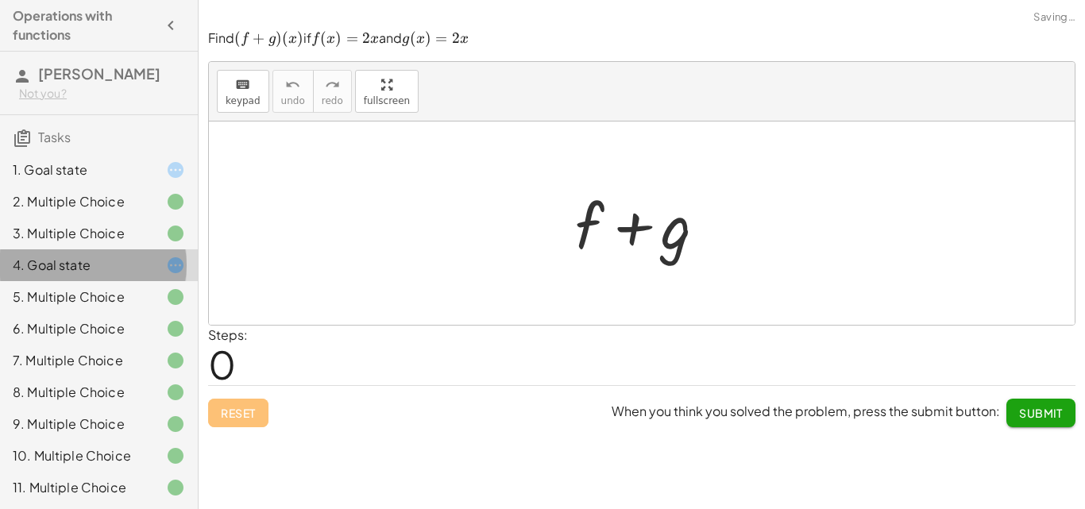
scroll to position [0, 0]
click at [83, 167] on div "1. Goal state" at bounding box center [77, 169] width 128 height 19
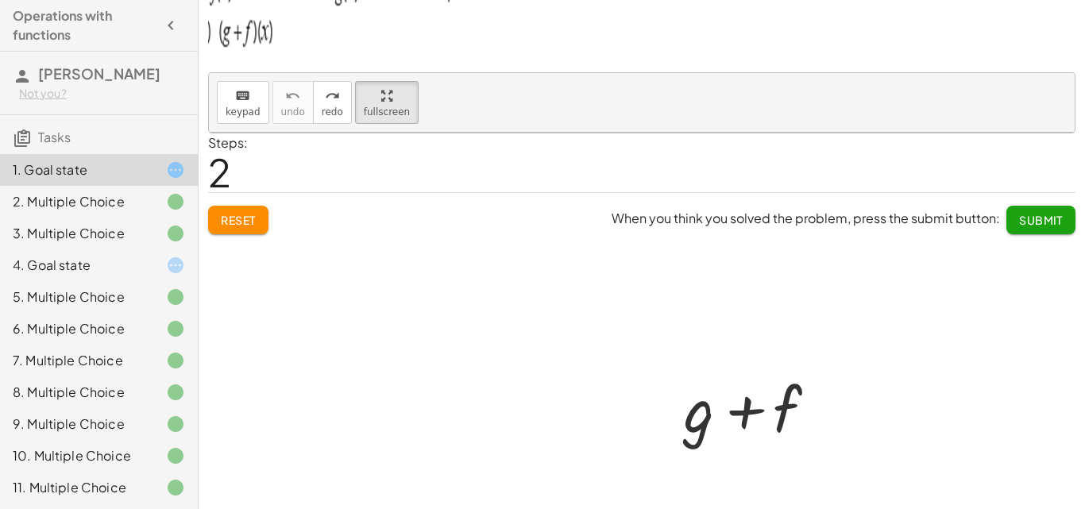
scroll to position [148, 0]
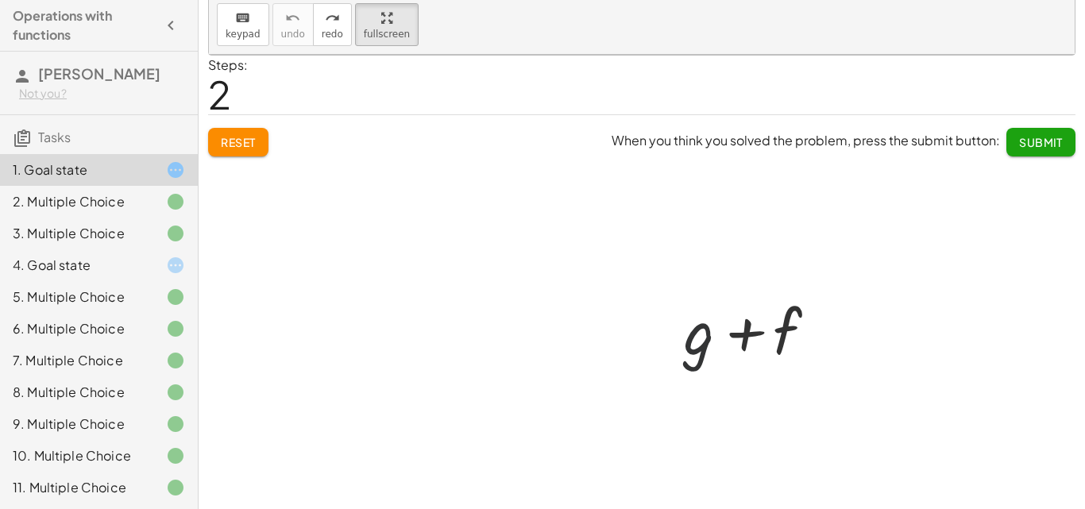
click at [703, 347] on div at bounding box center [756, 329] width 161 height 82
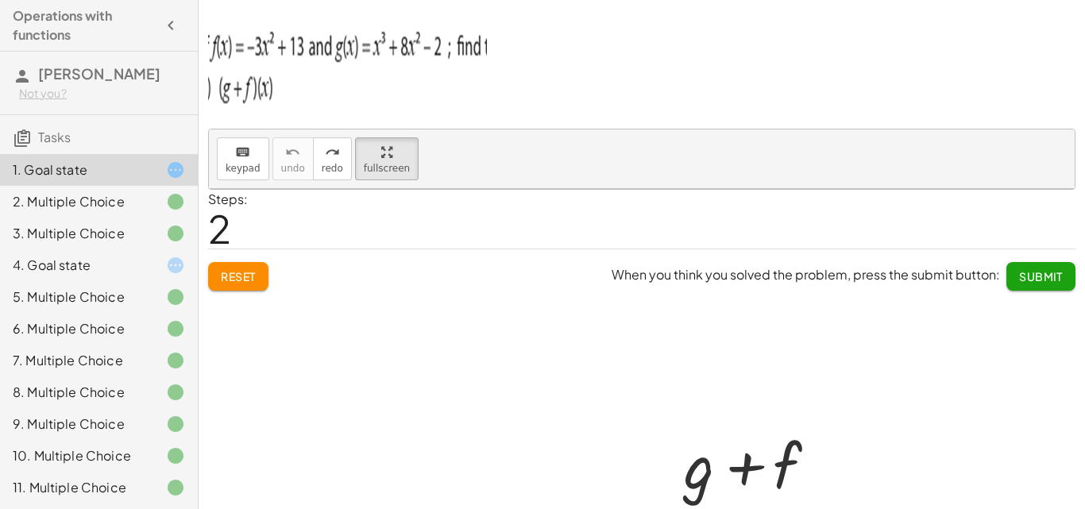
scroll to position [0, 0]
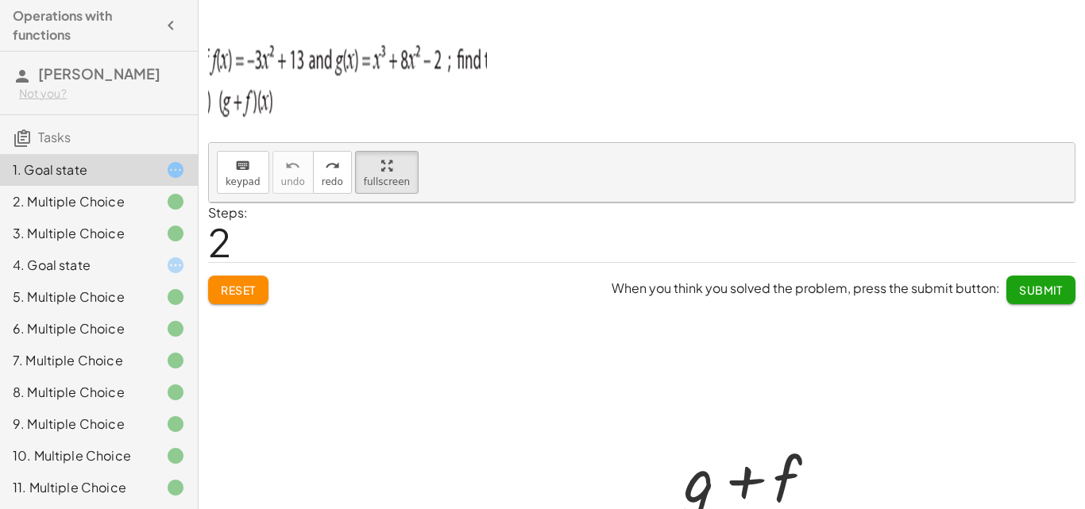
click at [239, 295] on div at bounding box center [641, 429] width 865 height 454
drag, startPoint x: 239, startPoint y: 295, endPoint x: 214, endPoint y: 270, distance: 34.8
click at [233, 288] on div at bounding box center [641, 429] width 865 height 454
click at [78, 313] on div "4. Goal state" at bounding box center [99, 329] width 198 height 32
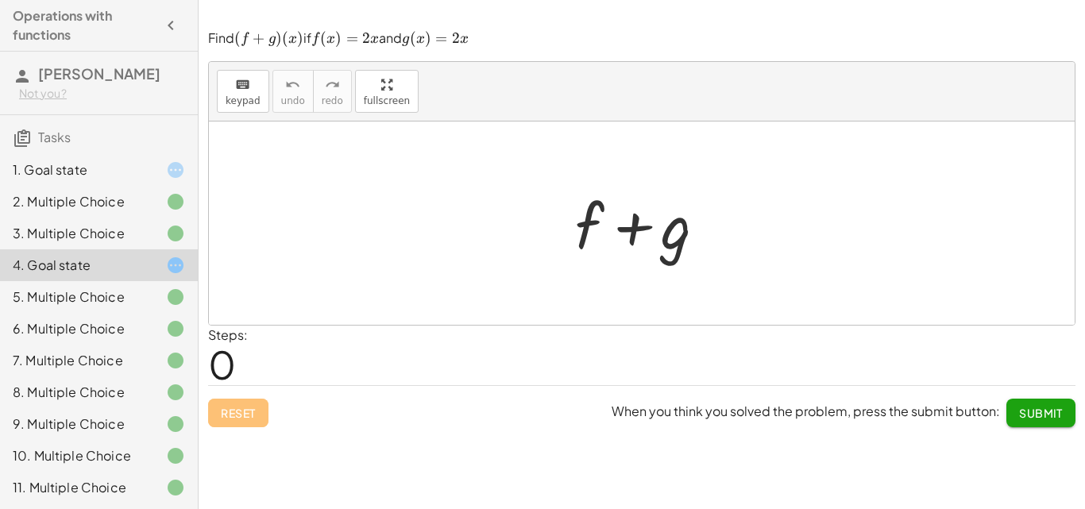
click at [611, 237] on div at bounding box center [647, 224] width 161 height 82
click at [586, 222] on div at bounding box center [647, 224] width 161 height 82
click at [584, 226] on div at bounding box center [647, 224] width 161 height 82
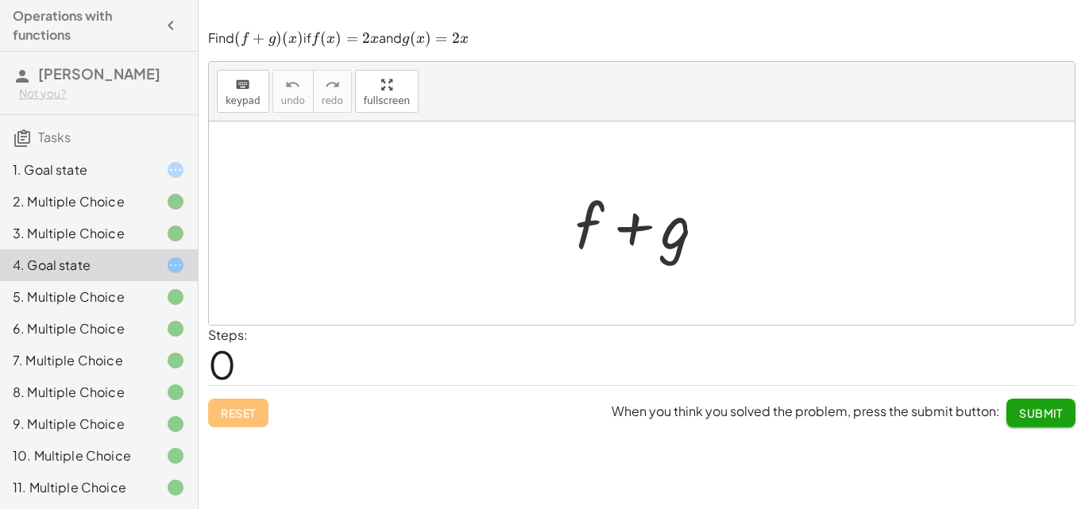
click at [583, 223] on div at bounding box center [647, 224] width 161 height 82
click at [583, 235] on div at bounding box center [647, 224] width 161 height 82
click at [588, 218] on div at bounding box center [647, 224] width 161 height 82
click at [588, 215] on div at bounding box center [647, 224] width 161 height 82
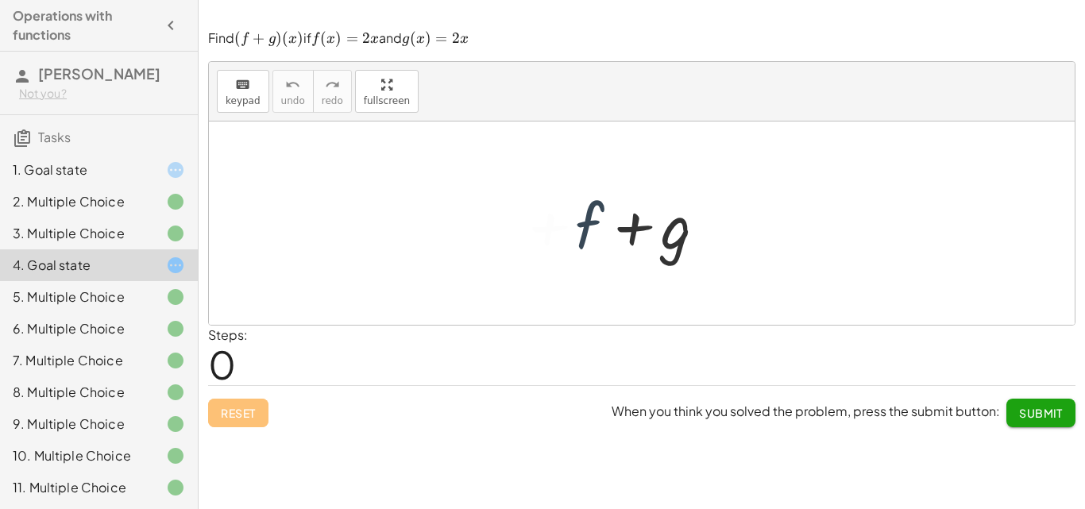
click at [588, 215] on div at bounding box center [647, 224] width 161 height 82
drag, startPoint x: 579, startPoint y: 219, endPoint x: 512, endPoint y: 229, distance: 67.4
click at [511, 228] on div at bounding box center [641, 222] width 865 height 203
click at [589, 229] on div at bounding box center [647, 224] width 161 height 82
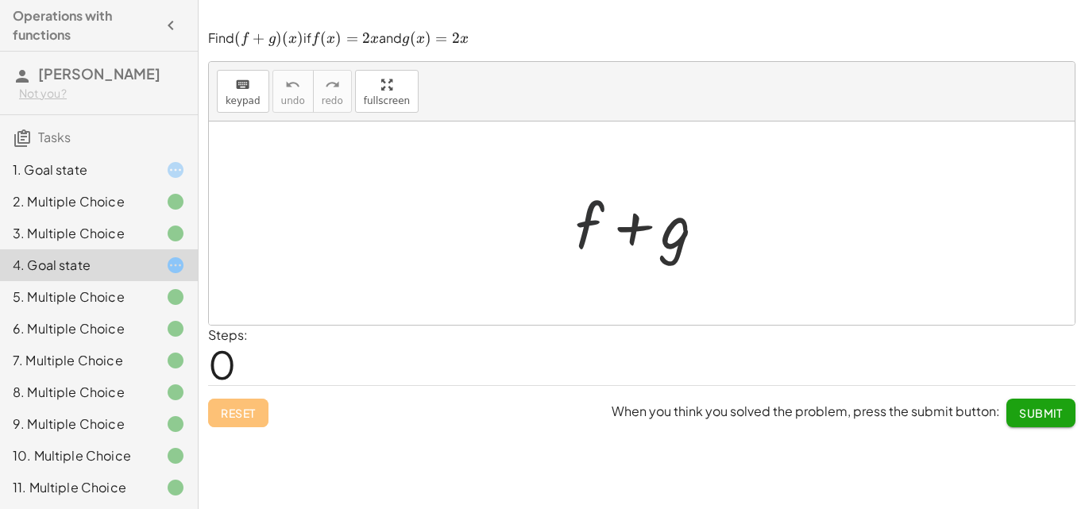
click at [589, 229] on div at bounding box center [647, 224] width 161 height 82
drag, startPoint x: 665, startPoint y: 226, endPoint x: 696, endPoint y: 231, distance: 30.5
click at [668, 226] on div at bounding box center [647, 224] width 161 height 82
click at [676, 226] on div at bounding box center [647, 224] width 161 height 82
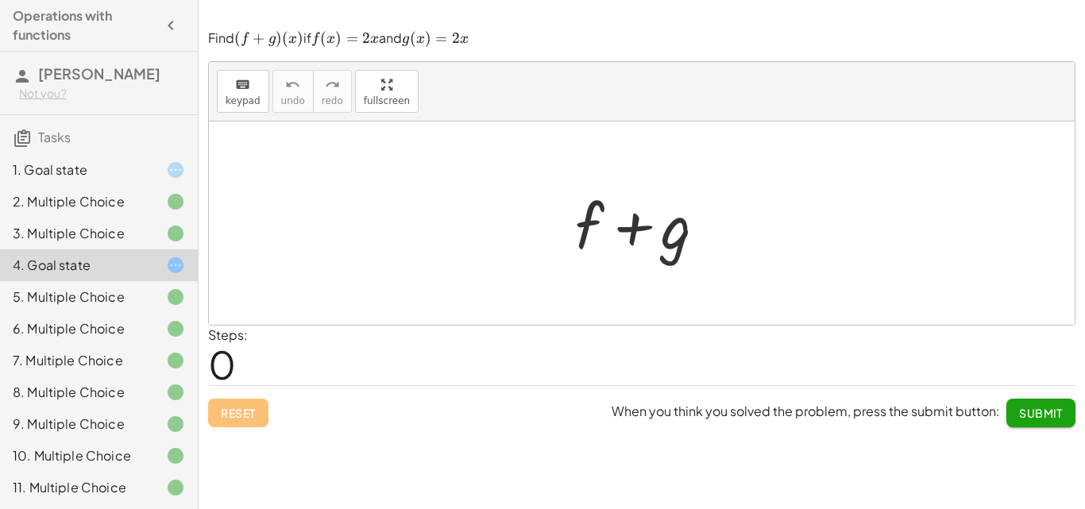
click at [638, 229] on div at bounding box center [647, 224] width 161 height 82
click at [637, 230] on div at bounding box center [647, 224] width 161 height 82
click at [589, 233] on div at bounding box center [647, 224] width 161 height 82
drag, startPoint x: 589, startPoint y: 233, endPoint x: 342, endPoint y: 196, distance: 249.6
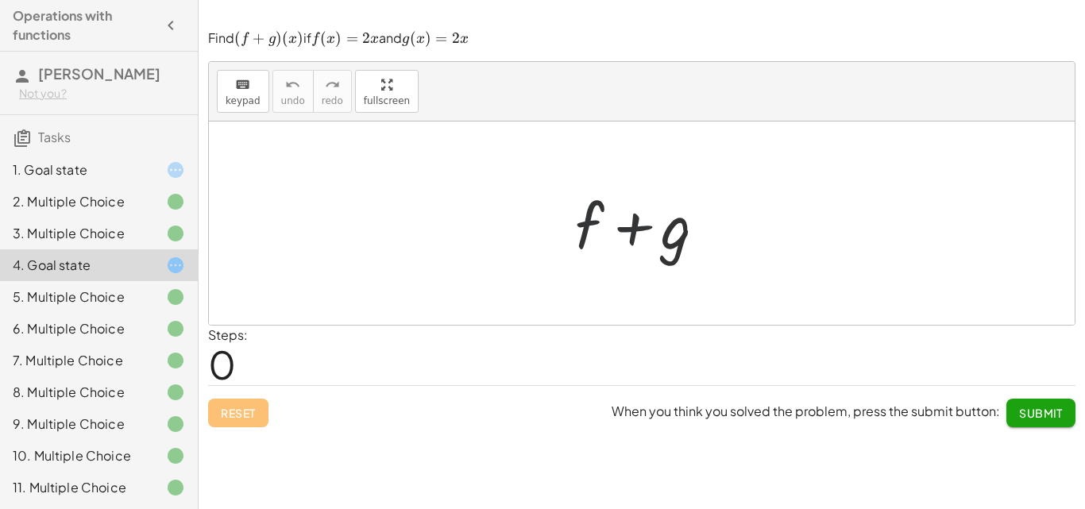
click at [586, 234] on div at bounding box center [647, 224] width 161 height 82
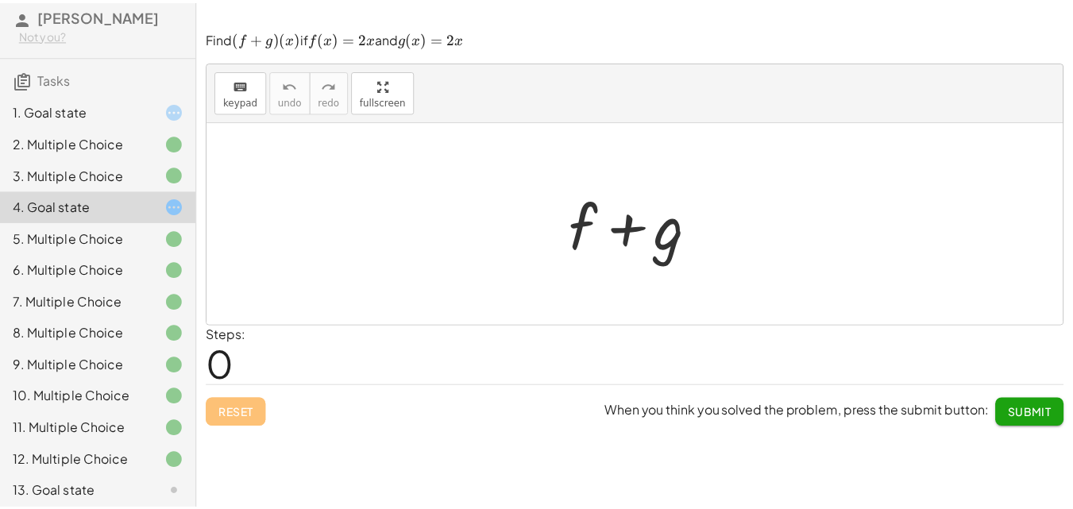
scroll to position [137, 0]
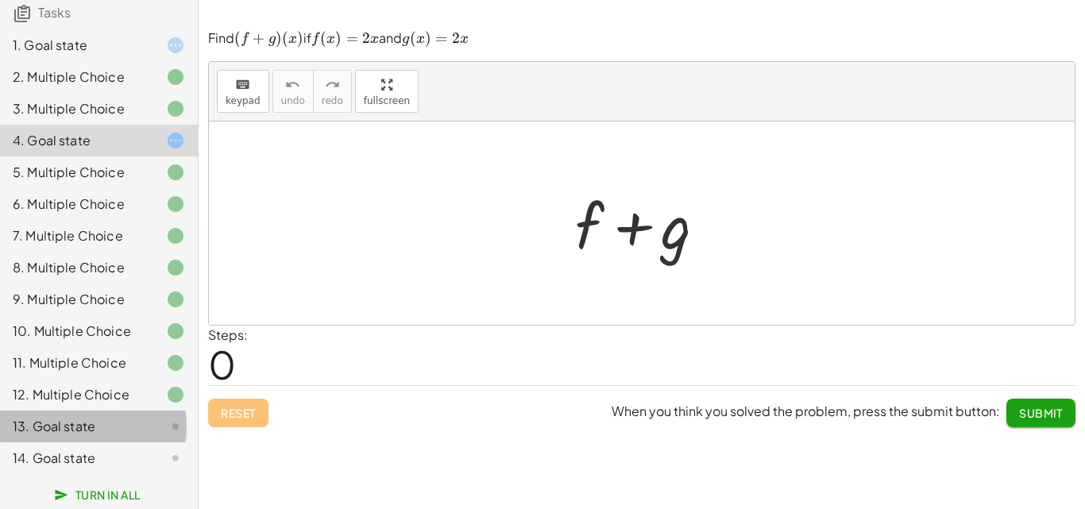
click at [67, 416] on div "13. Goal state" at bounding box center [99, 427] width 198 height 32
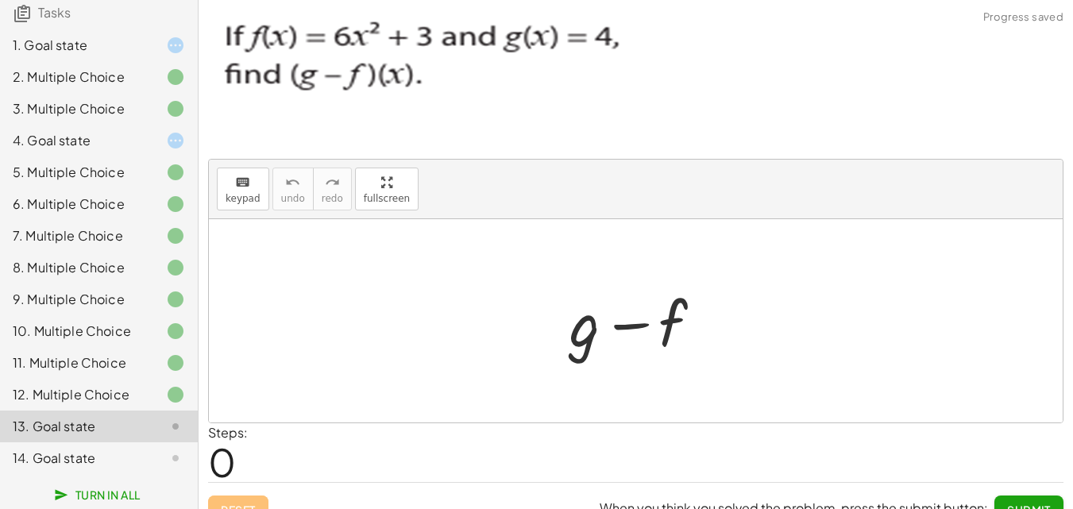
click at [572, 336] on div at bounding box center [641, 321] width 161 height 82
click at [580, 334] on div at bounding box center [641, 321] width 161 height 82
click at [581, 334] on div at bounding box center [641, 321] width 161 height 82
click at [583, 333] on div at bounding box center [641, 321] width 161 height 82
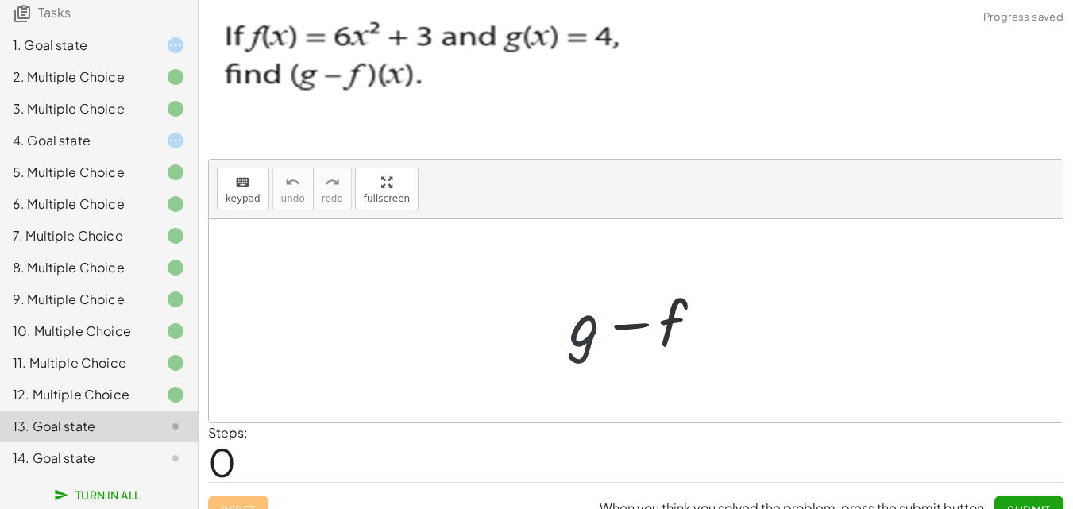
click at [586, 330] on div at bounding box center [641, 321] width 161 height 82
click at [588, 330] on div at bounding box center [641, 321] width 161 height 82
click at [588, 327] on div at bounding box center [641, 321] width 161 height 82
click at [259, 195] on button "keyboard keypad" at bounding box center [243, 189] width 52 height 43
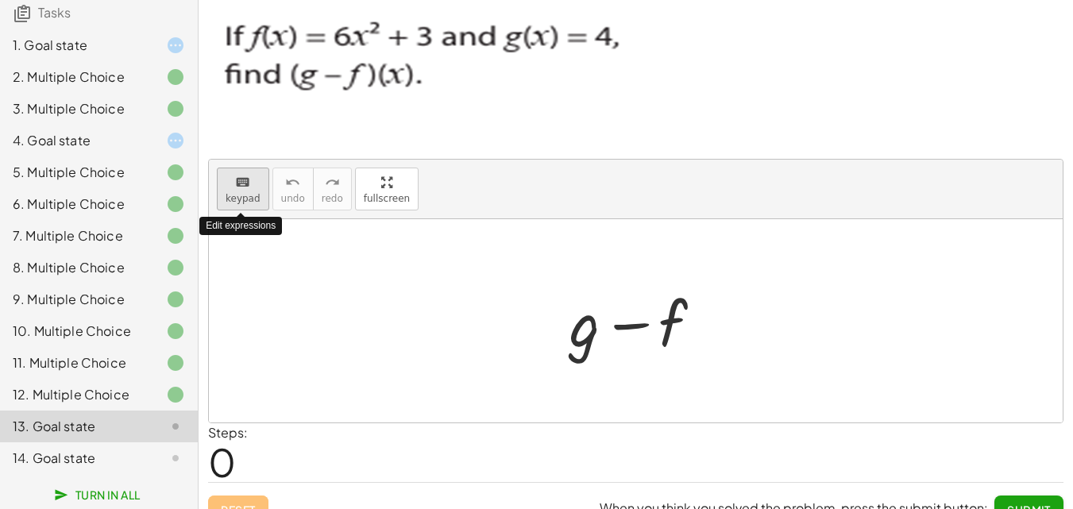
click at [245, 187] on icon "keyboard" at bounding box center [242, 182] width 15 height 19
drag, startPoint x: 239, startPoint y: 194, endPoint x: 508, endPoint y: 319, distance: 297.0
click at [508, 319] on div "keyboard keypad undo undo redo redo fullscreen + g − f ×" at bounding box center [636, 291] width 854 height 263
click at [587, 335] on div at bounding box center [585, 323] width 32 height 74
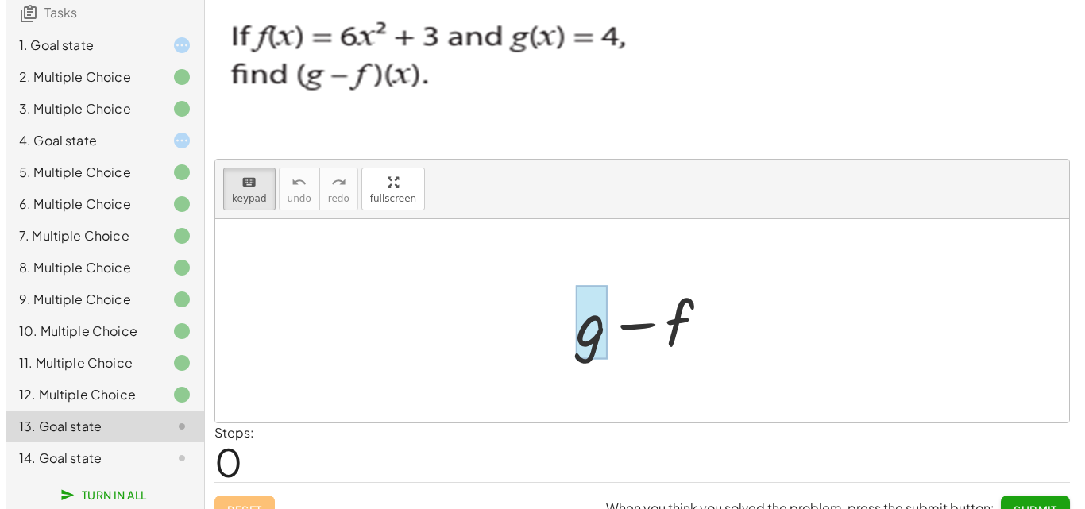
scroll to position [0, 0]
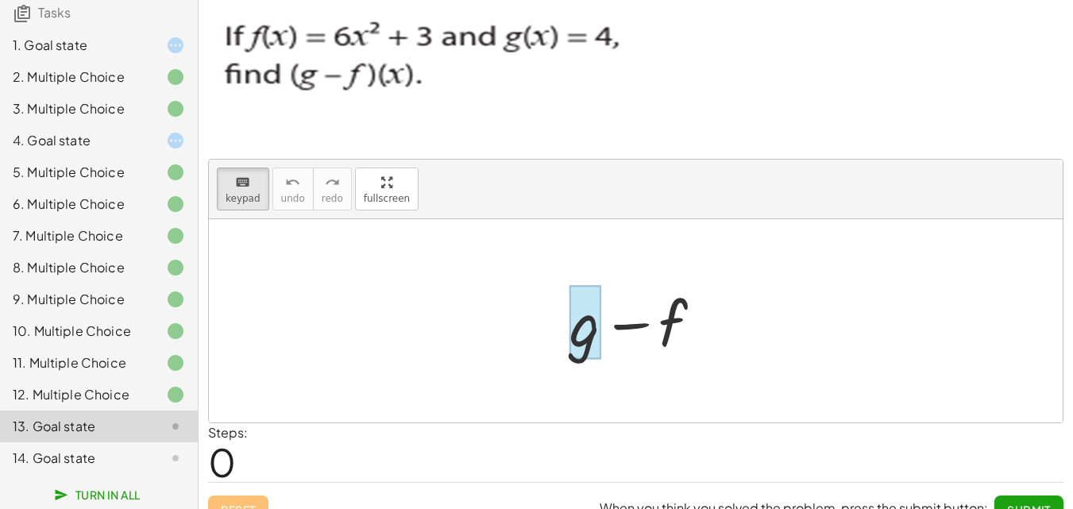
drag, startPoint x: 574, startPoint y: 326, endPoint x: 704, endPoint y: 348, distance: 131.2
click at [628, 322] on div "+ g − f" at bounding box center [628, 322] width 0 height 0
click at [642, 312] on div at bounding box center [641, 321] width 161 height 82
click at [595, 337] on div at bounding box center [585, 323] width 32 height 74
click at [102, 449] on div "14. Goal state" at bounding box center [77, 458] width 128 height 19
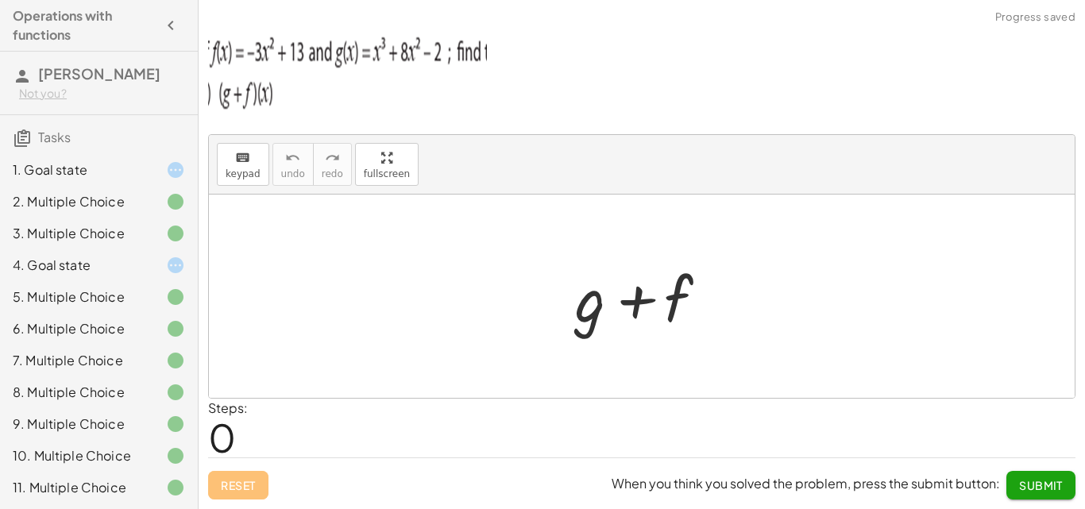
click at [98, 164] on div "1. Goal state" at bounding box center [77, 169] width 128 height 19
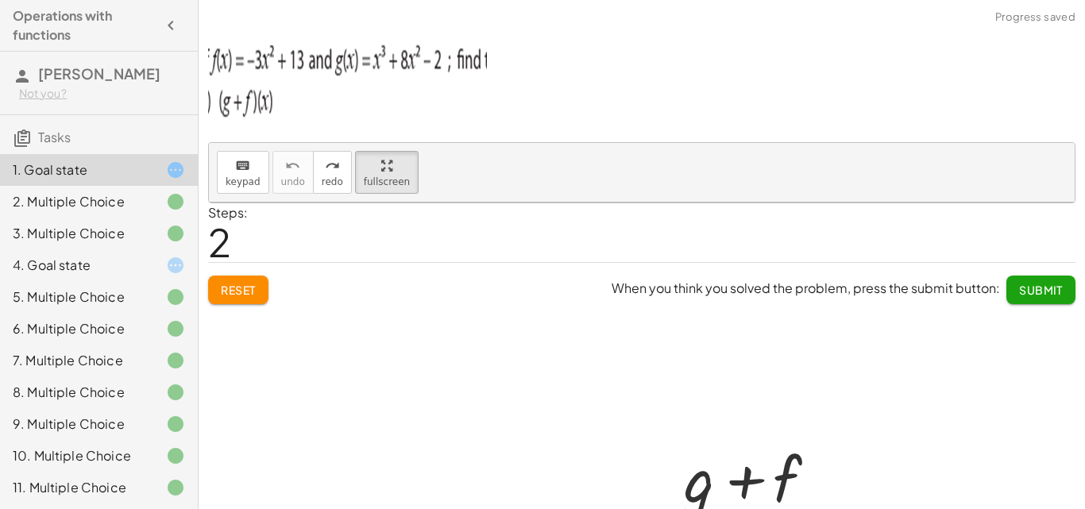
click at [222, 284] on div at bounding box center [641, 429] width 865 height 454
click at [141, 266] on div at bounding box center [163, 265] width 44 height 19
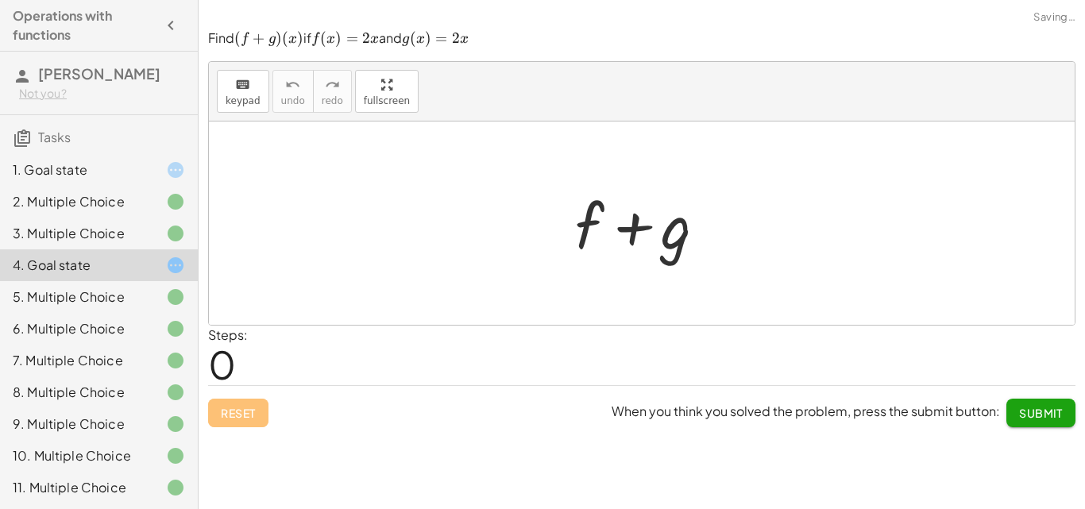
click at [605, 210] on div at bounding box center [647, 224] width 161 height 82
click at [591, 218] on div at bounding box center [647, 224] width 161 height 82
drag, startPoint x: 591, startPoint y: 218, endPoint x: 364, endPoint y: 157, distance: 234.2
click at [588, 218] on div at bounding box center [647, 224] width 161 height 82
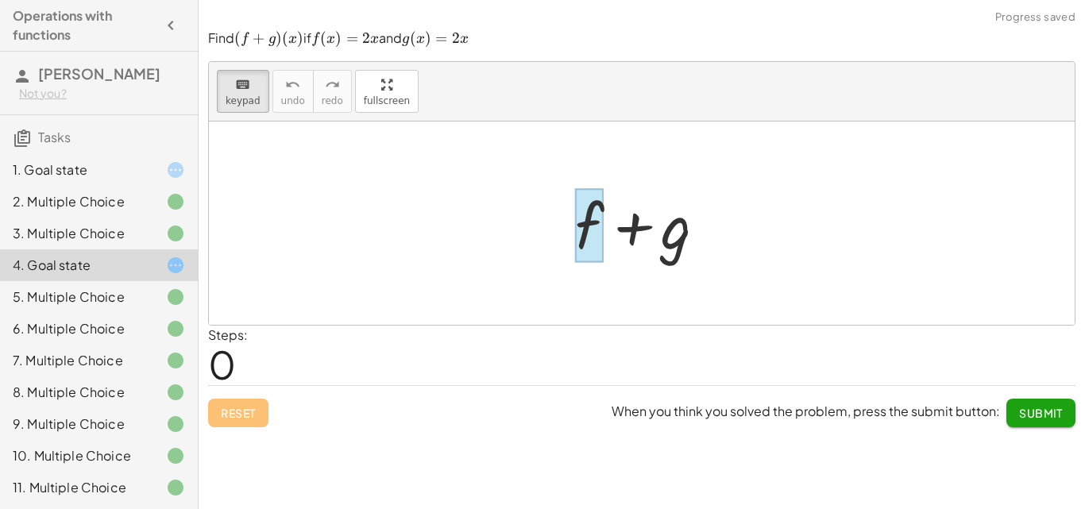
drag, startPoint x: 247, startPoint y: 91, endPoint x: 595, endPoint y: 230, distance: 374.5
click at [595, 230] on div "keyboard keypad undo undo redo redo fullscreen + f + g ×" at bounding box center [641, 193] width 865 height 263
click at [595, 230] on div at bounding box center [589, 225] width 29 height 74
click at [589, 215] on div at bounding box center [589, 225] width 29 height 74
drag, startPoint x: 572, startPoint y: 198, endPoint x: 620, endPoint y: 264, distance: 82.0
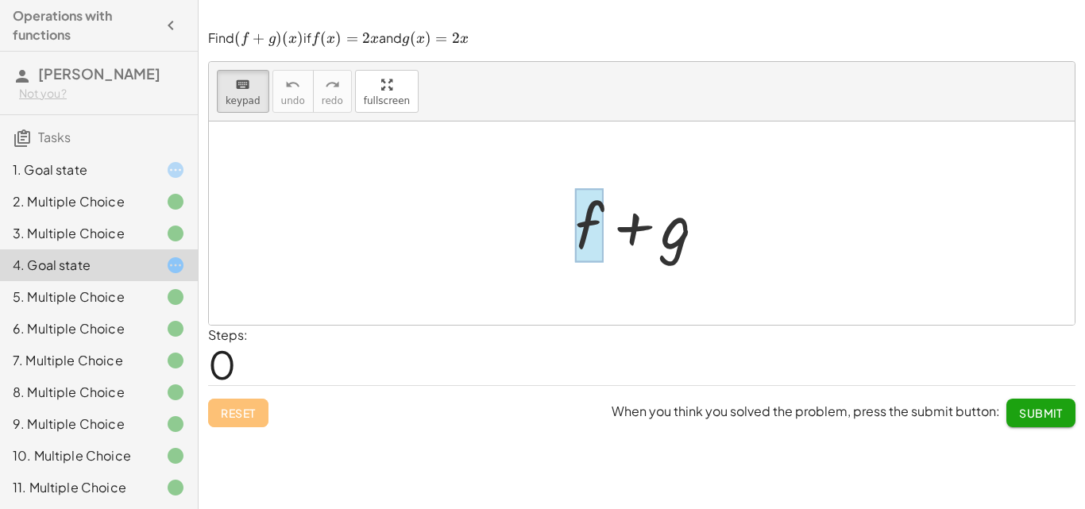
click at [619, 264] on div at bounding box center [647, 224] width 161 height 82
click at [572, 234] on div at bounding box center [647, 224] width 161 height 82
drag, startPoint x: 584, startPoint y: 227, endPoint x: 580, endPoint y: 263, distance: 36.0
click at [634, 226] on div "+ f + g" at bounding box center [634, 226] width 0 height 0
drag, startPoint x: 610, startPoint y: 166, endPoint x: 623, endPoint y: 306, distance: 140.3
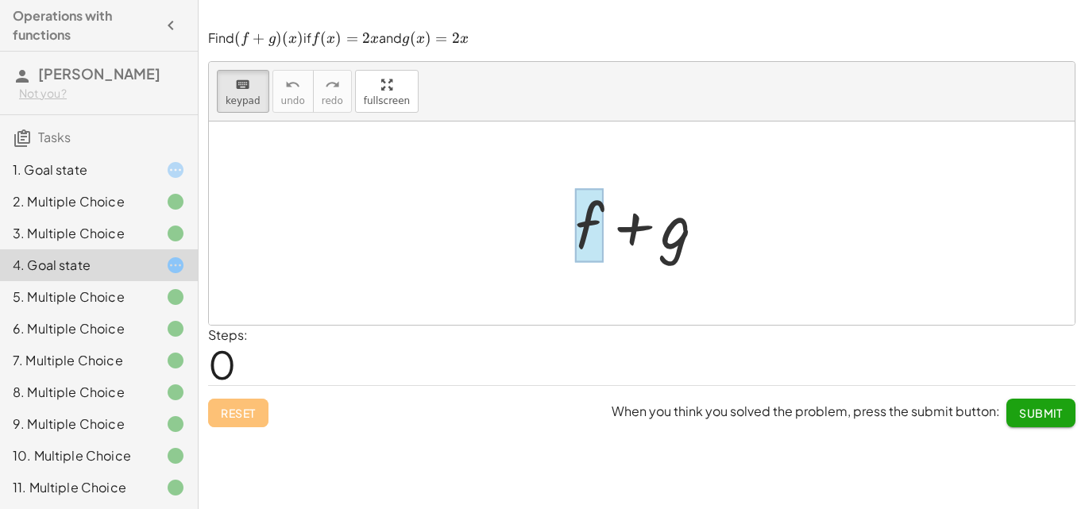
click at [571, 324] on div at bounding box center [641, 222] width 865 height 203
drag, startPoint x: 660, startPoint y: 300, endPoint x: 684, endPoint y: 131, distance: 170.8
click at [0, 0] on div "Find ﻿ ( f + g ) ( x ) (f+g)(x) ( f + g ) ( x ) ﻿ if ﻿ f ( x ) = 2 x f(x)=2x f …" at bounding box center [0, 0] width 0 height 0
click at [684, 164] on div at bounding box center [641, 222] width 865 height 203
click at [585, 233] on div at bounding box center [647, 224] width 161 height 82
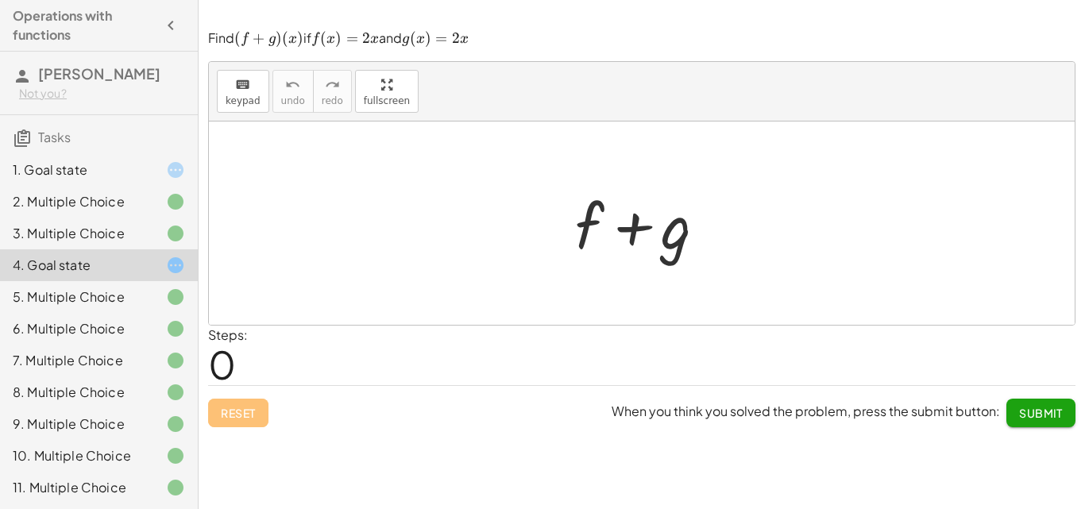
drag, startPoint x: 249, startPoint y: 93, endPoint x: 652, endPoint y: 241, distance: 428.8
click at [652, 241] on div "keyboard keypad undo undo redo redo fullscreen + f + g ×" at bounding box center [641, 193] width 865 height 263
click at [684, 226] on div at bounding box center [647, 224] width 161 height 82
click at [678, 233] on div at bounding box center [647, 224] width 161 height 82
click at [674, 233] on div at bounding box center [647, 224] width 161 height 82
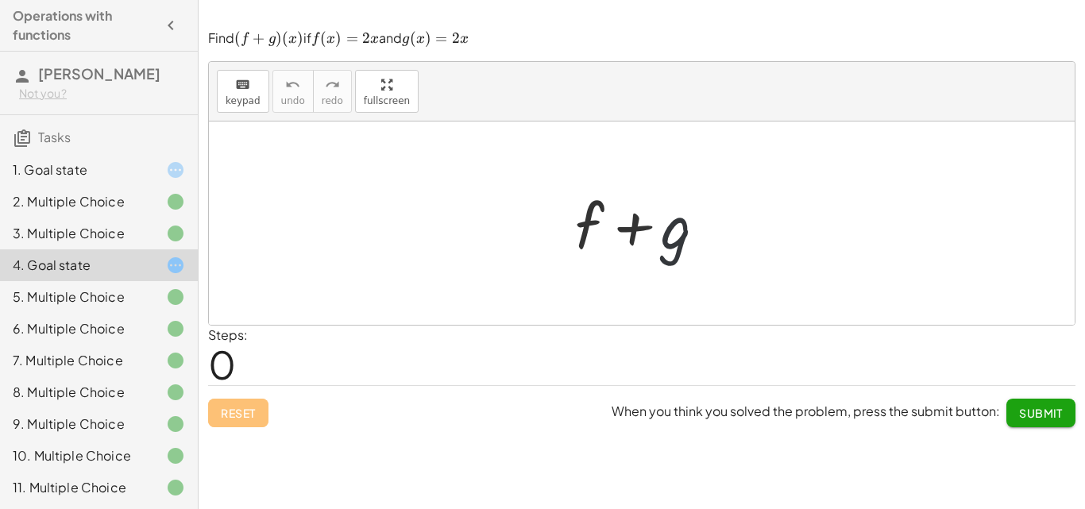
click at [668, 233] on div at bounding box center [647, 224] width 161 height 82
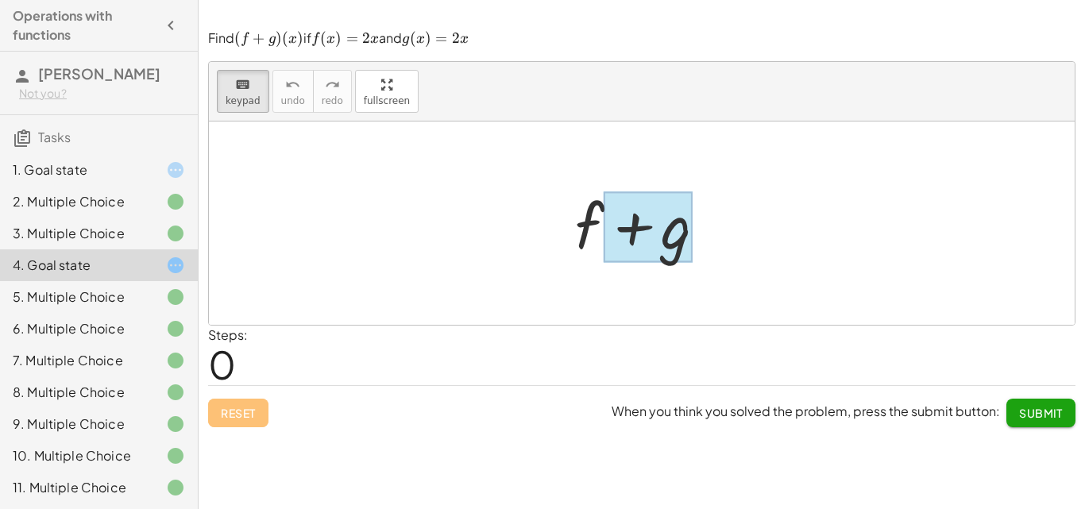
drag, startPoint x: 222, startPoint y: 79, endPoint x: 644, endPoint y: 229, distance: 447.5
click at [644, 232] on div "keyboard keypad undo undo redo redo fullscreen + f + g ×" at bounding box center [641, 193] width 865 height 263
click at [644, 229] on div at bounding box center [647, 226] width 89 height 71
click at [665, 229] on div at bounding box center [647, 226] width 89 height 71
click at [673, 233] on div at bounding box center [647, 226] width 89 height 71
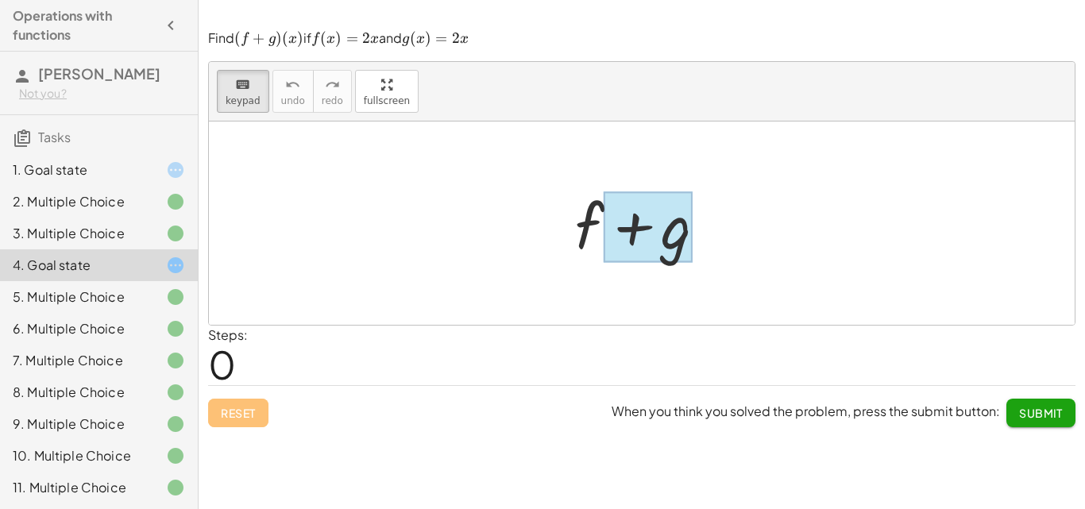
click at [677, 253] on div at bounding box center [647, 226] width 89 height 71
click at [676, 241] on div at bounding box center [647, 226] width 89 height 71
click at [679, 235] on div at bounding box center [647, 226] width 89 height 71
click at [680, 238] on div at bounding box center [647, 226] width 89 height 71
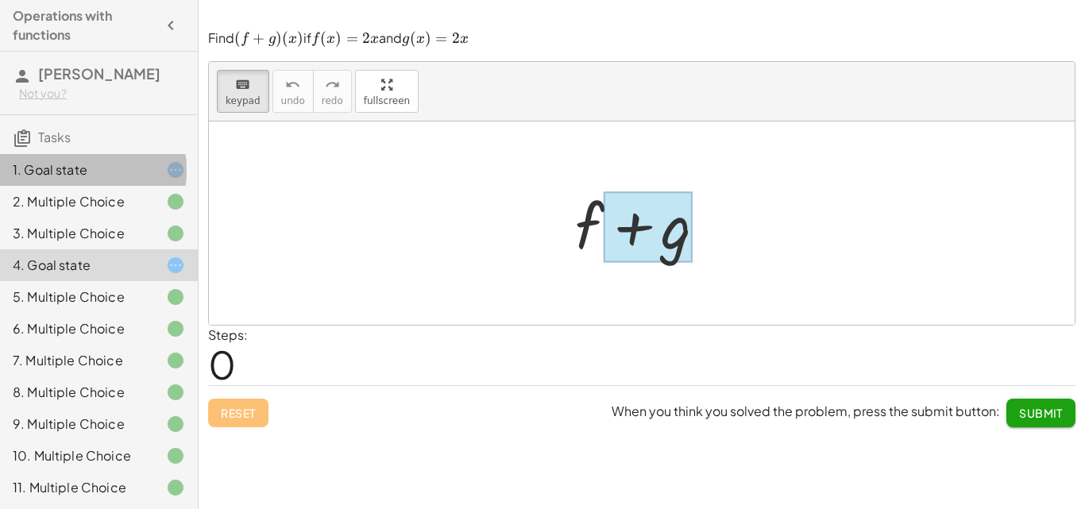
click at [87, 168] on div "1. Goal state" at bounding box center [77, 169] width 128 height 19
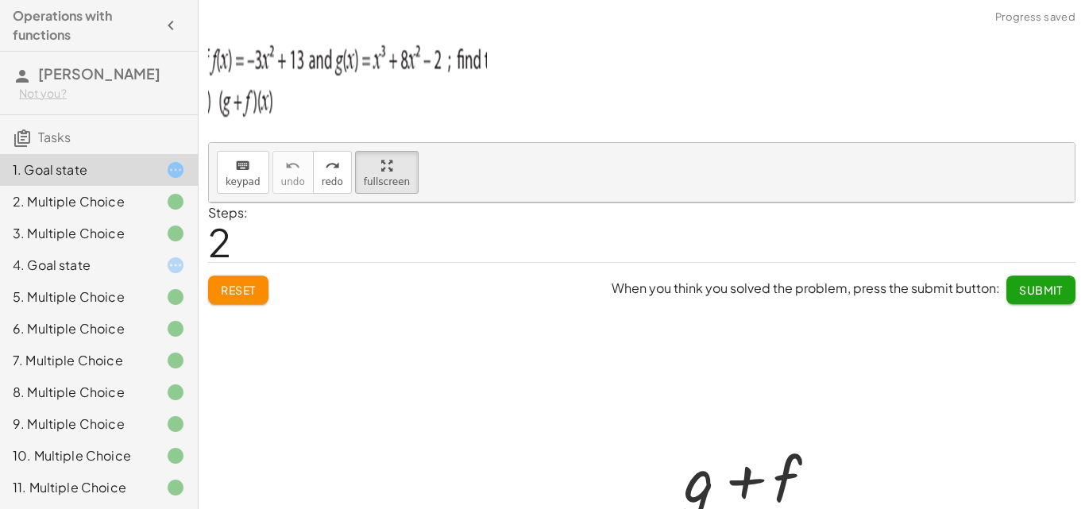
click at [211, 282] on div at bounding box center [641, 429] width 865 height 454
drag, startPoint x: 225, startPoint y: 289, endPoint x: 460, endPoint y: 308, distance: 235.8
click at [226, 289] on div at bounding box center [641, 429] width 865 height 454
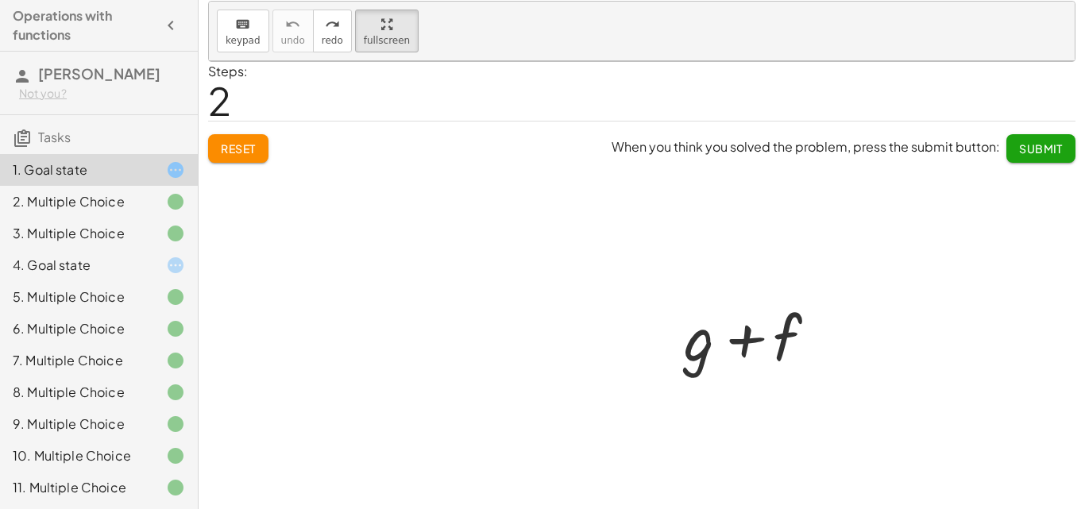
scroll to position [148, 0]
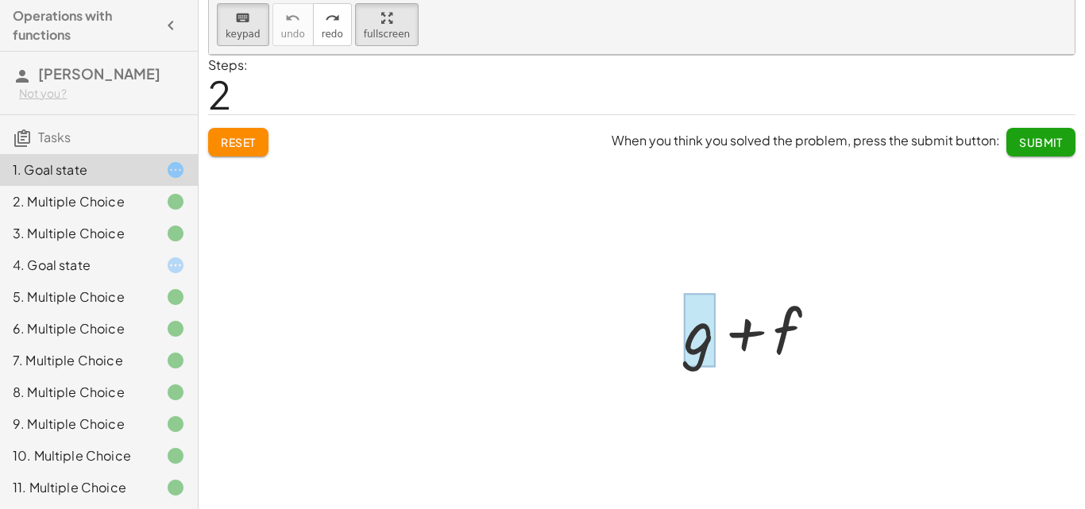
drag, startPoint x: 234, startPoint y: 29, endPoint x: 705, endPoint y: 365, distance: 578.8
click at [704, 55] on div "keyboard keypad undo undo redo redo fullscreen + g + f ×" at bounding box center [641, 25] width 865 height 60
click at [704, 331] on div at bounding box center [700, 331] width 32 height 74
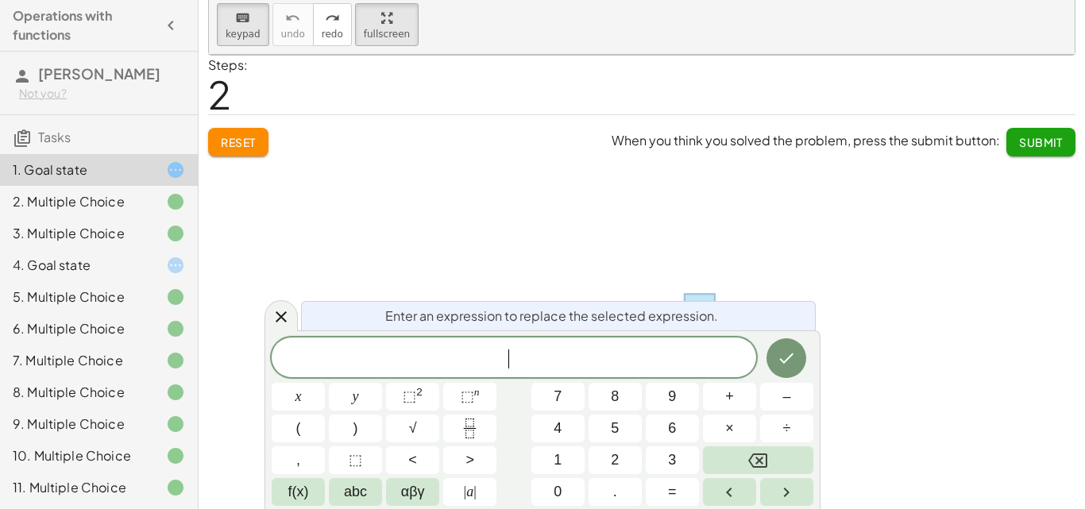
scroll to position [0, 0]
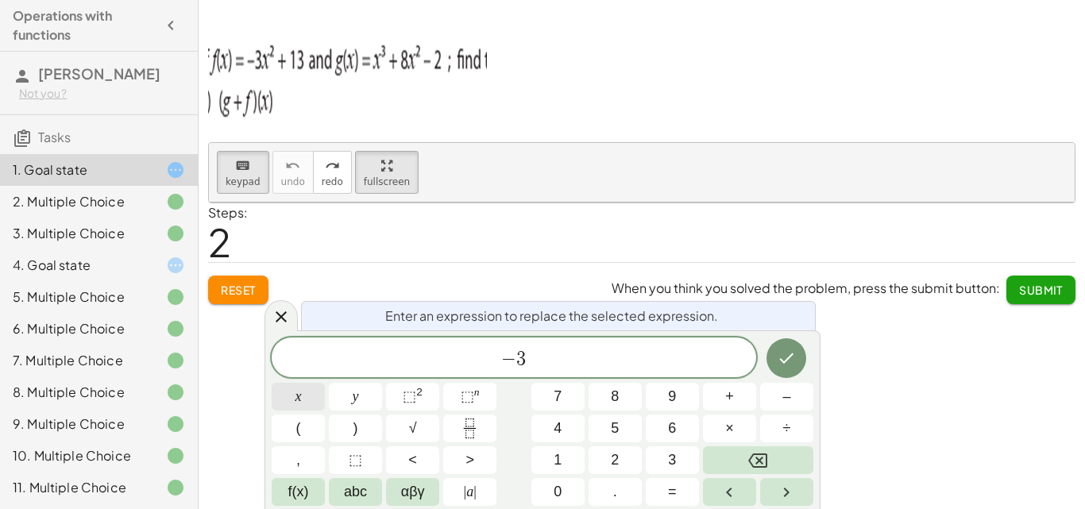
click at [300, 401] on span "x" at bounding box center [298, 396] width 6 height 21
click at [395, 393] on button "⬚ 2" at bounding box center [412, 397] width 53 height 28
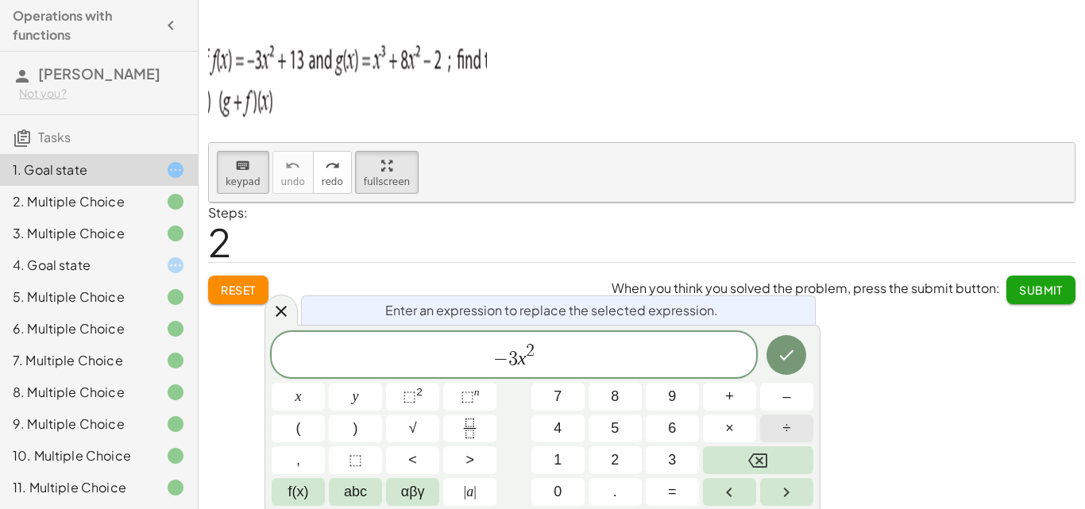
click at [778, 431] on button "÷" at bounding box center [786, 428] width 53 height 28
click at [580, 458] on button "1" at bounding box center [557, 460] width 53 height 28
click at [660, 453] on button "3" at bounding box center [672, 460] width 53 height 28
click at [491, 360] on span "3" at bounding box center [492, 358] width 10 height 19
click at [723, 459] on button "Backspace" at bounding box center [758, 460] width 110 height 28
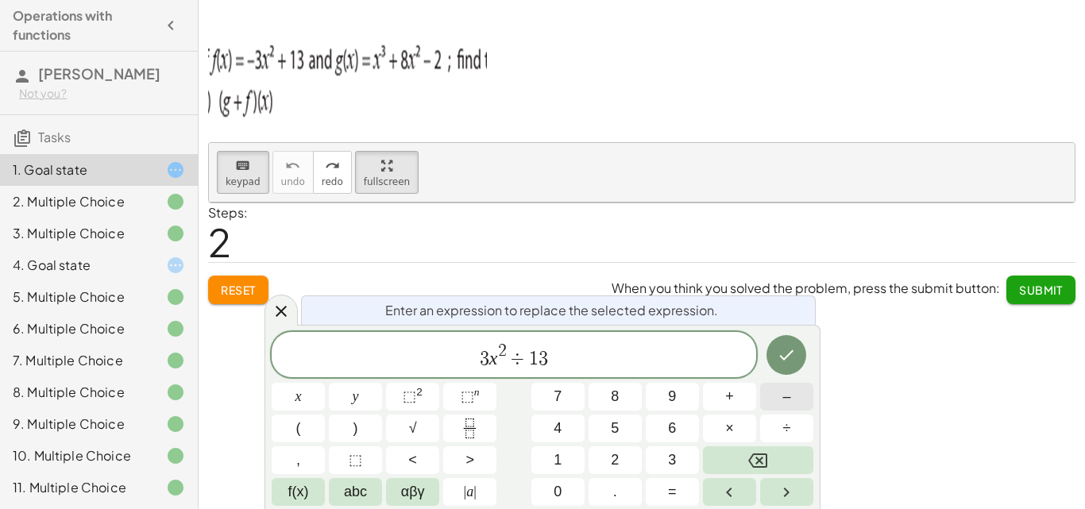
click at [806, 397] on button "–" at bounding box center [786, 397] width 53 height 28
click at [573, 363] on span "− 3 x 2 ÷ 1 3 ​" at bounding box center [514, 355] width 484 height 29
click at [526, 357] on span "÷" at bounding box center [525, 358] width 23 height 19
click at [742, 381] on div "− 3 x 2 ​ 1 3 x y ⬚ 2 ⬚ n 7 8 9 + – ( ) √ 4 5 6 × ÷ , ⬚ < > 1 2 3 f(x) abc αβγ …" at bounding box center [543, 419] width 542 height 174
click at [730, 397] on span "+" at bounding box center [729, 396] width 9 height 21
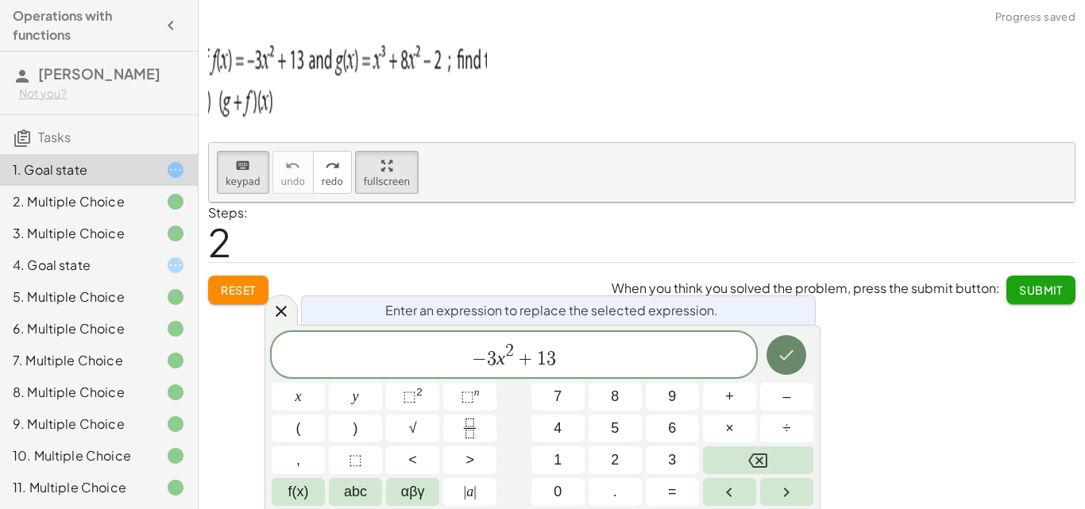
click at [789, 355] on icon "Done" at bounding box center [787, 355] width 14 height 10
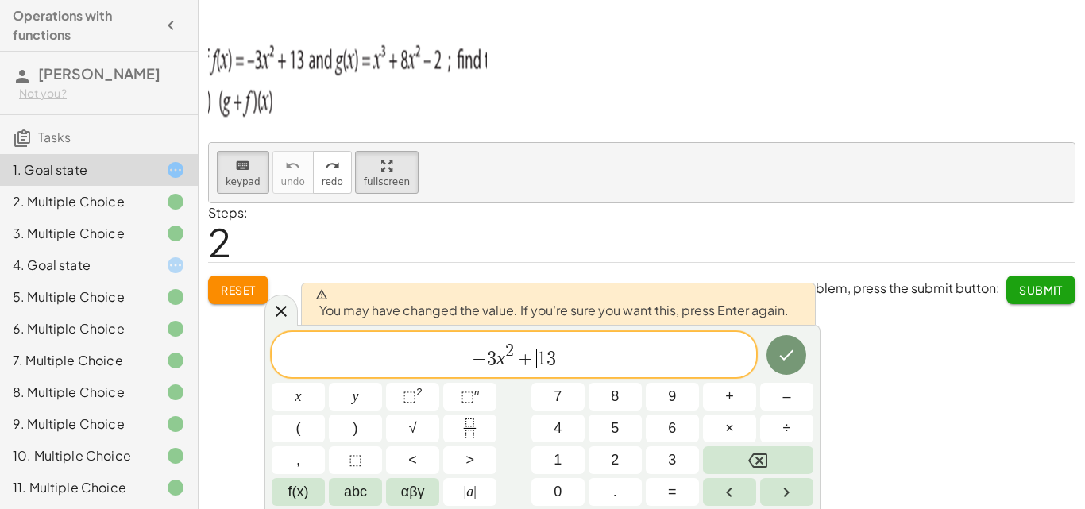
click at [524, 375] on div "− 3 x 2 + ​ 1 3" at bounding box center [514, 354] width 484 height 45
click at [576, 358] on span "− 3 x 2 + 1 3 ​" at bounding box center [514, 355] width 484 height 29
click at [461, 355] on span "​ − 3 x 2 + 1 3" at bounding box center [514, 355] width 484 height 29
click at [563, 362] on span "− 3 x 2 + 1 3 ​" at bounding box center [514, 355] width 484 height 29
click at [743, 403] on button "+" at bounding box center [729, 397] width 53 height 28
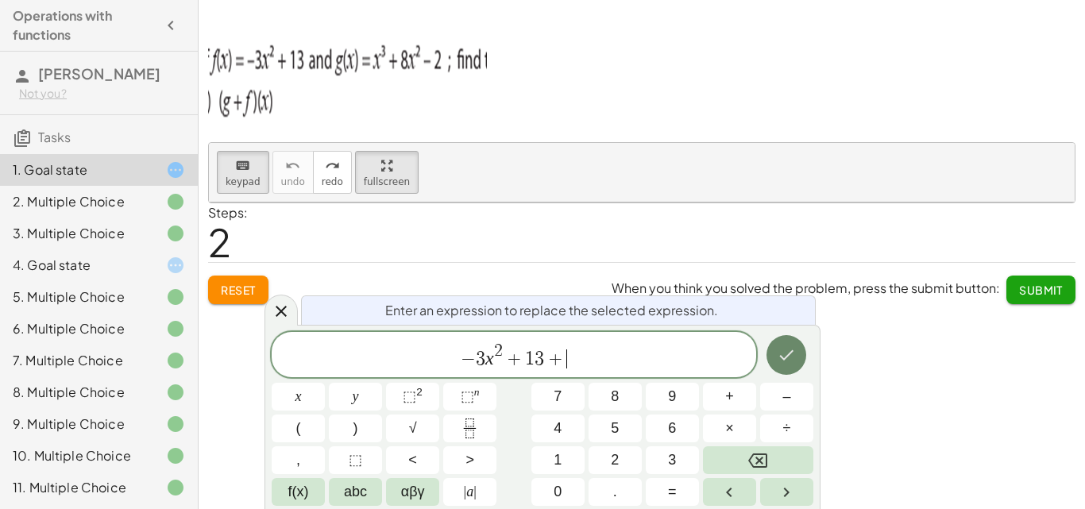
click at [775, 353] on button "Done" at bounding box center [786, 355] width 40 height 40
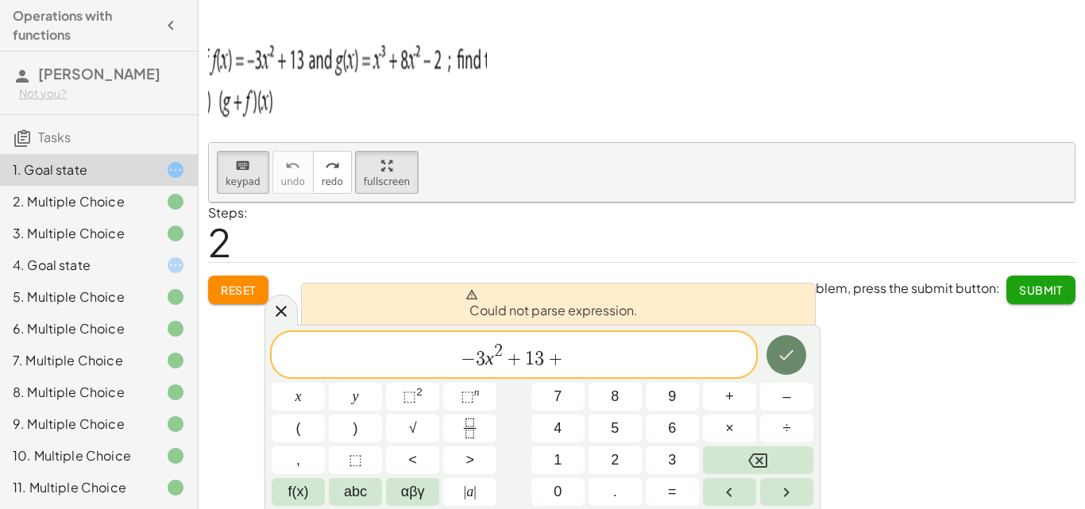
click at [775, 353] on button "Done" at bounding box center [786, 355] width 40 height 40
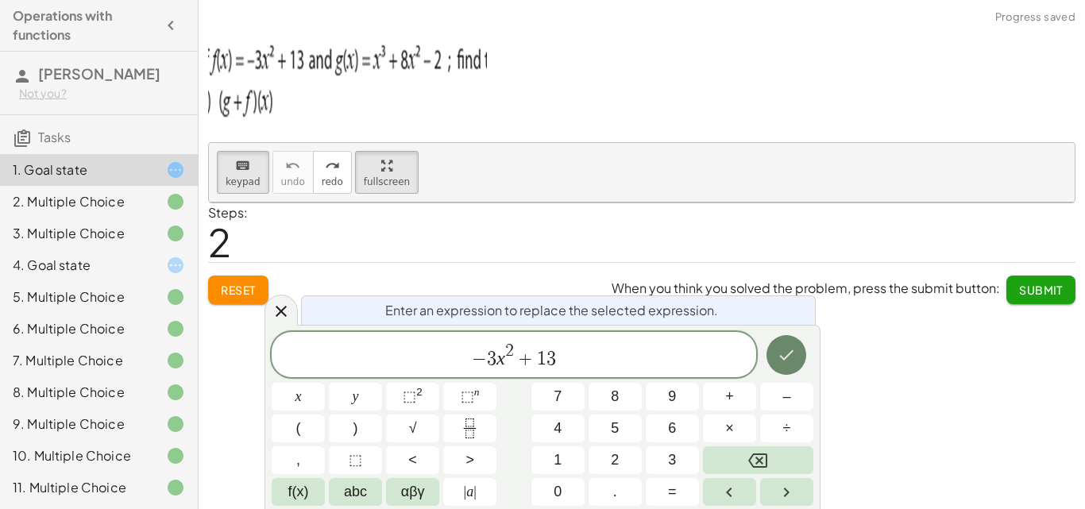
click at [777, 351] on icon "Done" at bounding box center [786, 354] width 19 height 19
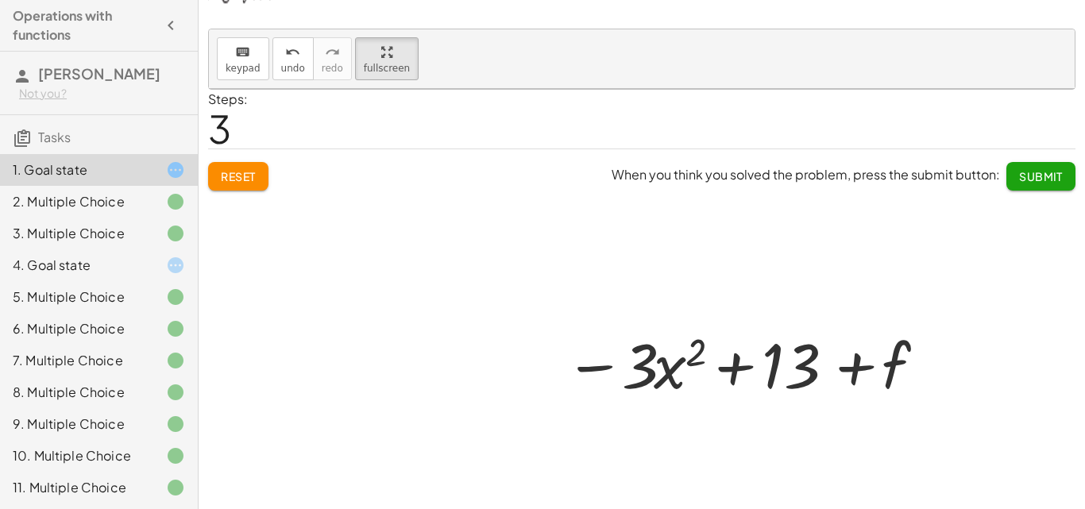
scroll to position [148, 0]
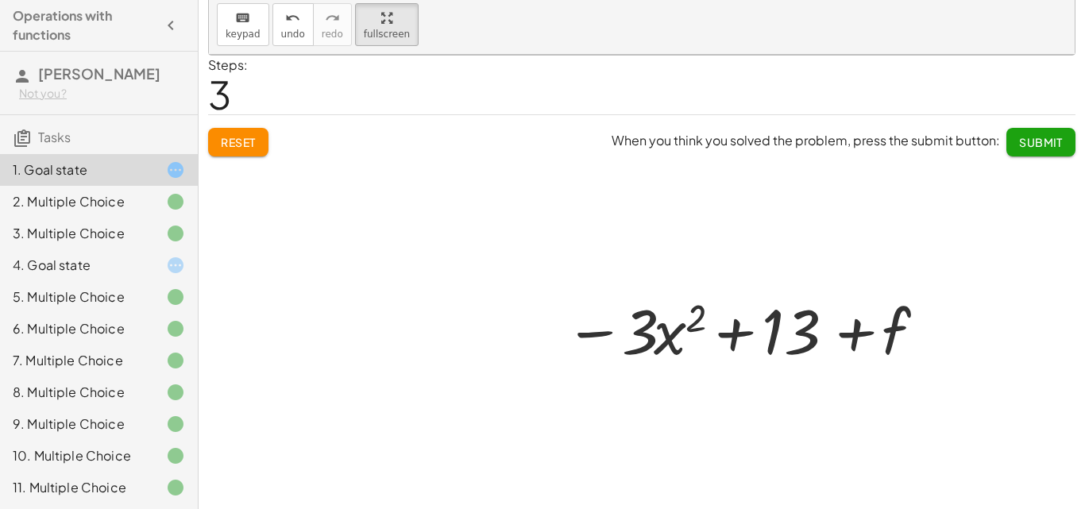
click at [904, 317] on div at bounding box center [746, 329] width 379 height 82
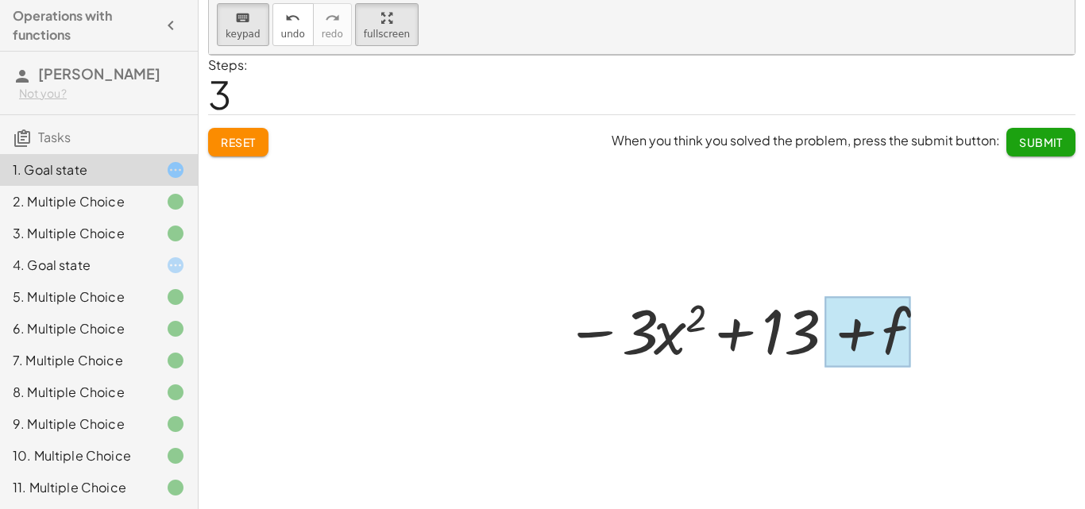
drag, startPoint x: 227, startPoint y: 37, endPoint x: 905, endPoint y: 297, distance: 726.4
click at [889, 55] on div "keyboard keypad undo undo redo redo fullscreen + g + f + f − · 3 · x 2 + 13 ×" at bounding box center [641, 25] width 865 height 60
click at [888, 320] on div at bounding box center [868, 332] width 86 height 71
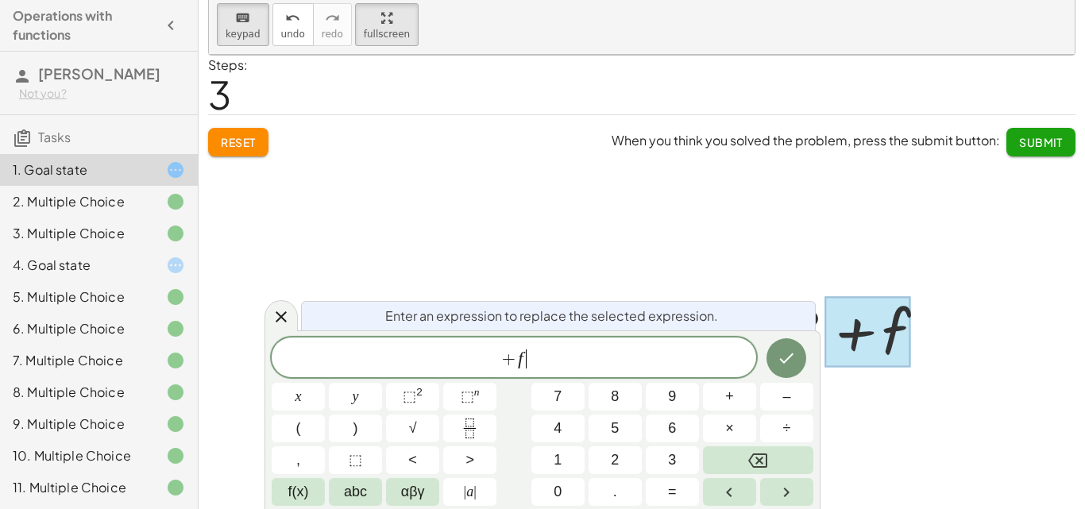
click at [530, 361] on span "+ f ​" at bounding box center [514, 359] width 484 height 22
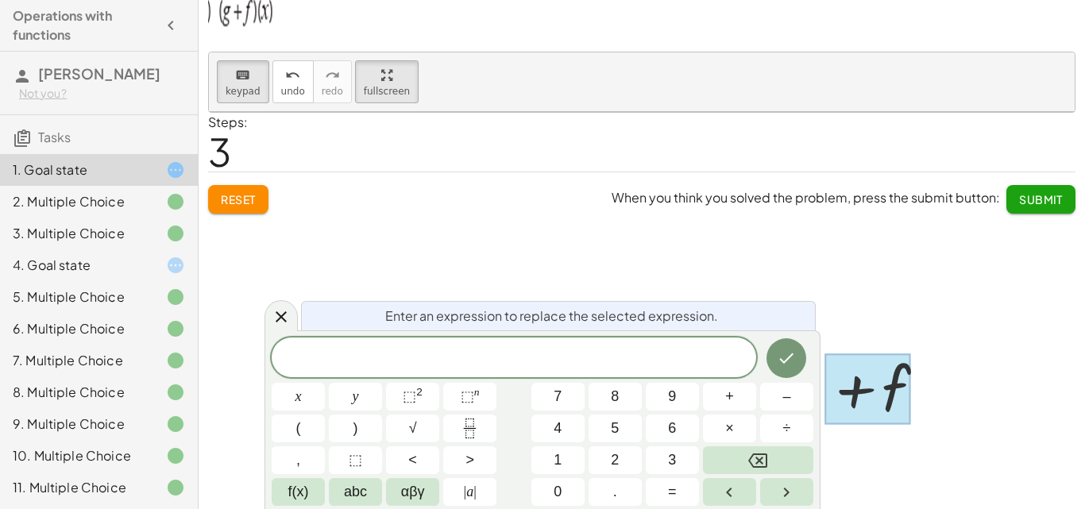
scroll to position [0, 0]
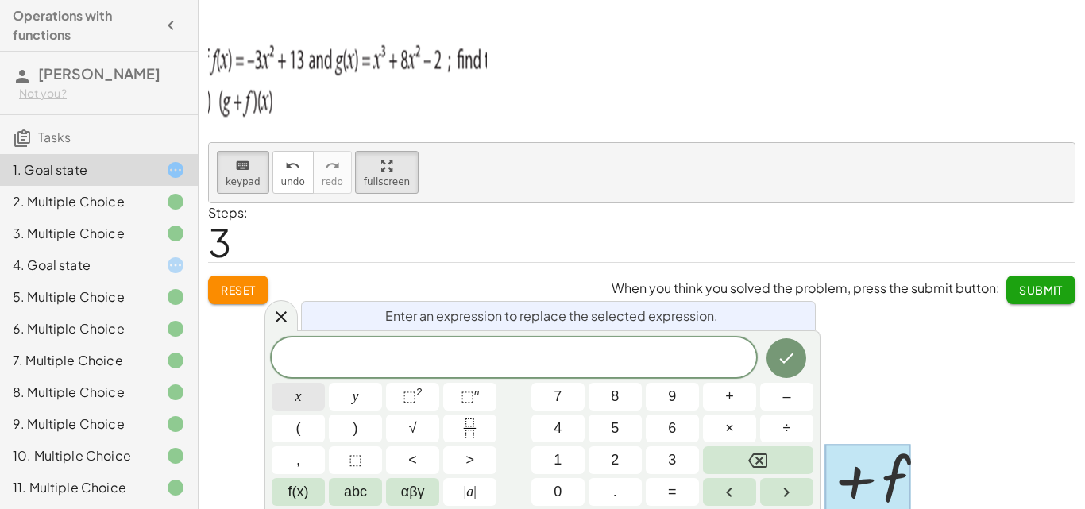
click at [293, 407] on button "x" at bounding box center [298, 397] width 53 height 28
click at [410, 401] on span "⬚" at bounding box center [409, 396] width 13 height 16
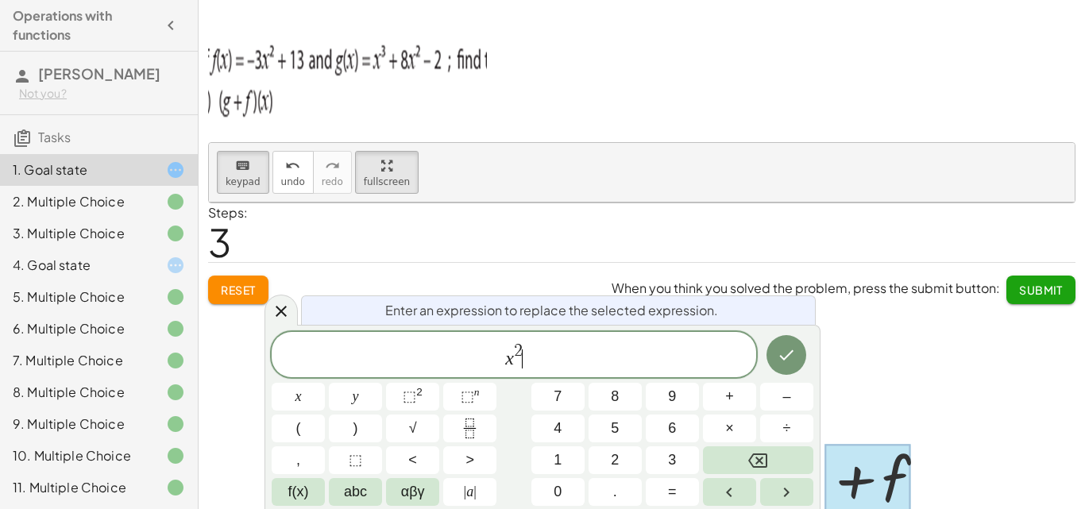
click at [527, 346] on span "x 2 ​" at bounding box center [514, 355] width 484 height 29
click at [523, 350] on span "x 2 ​" at bounding box center [514, 355] width 484 height 29
click at [665, 449] on button "3" at bounding box center [672, 460] width 53 height 28
click at [546, 359] on span "x 3 ​" at bounding box center [514, 355] width 484 height 29
click at [731, 398] on span "+" at bounding box center [729, 396] width 9 height 21
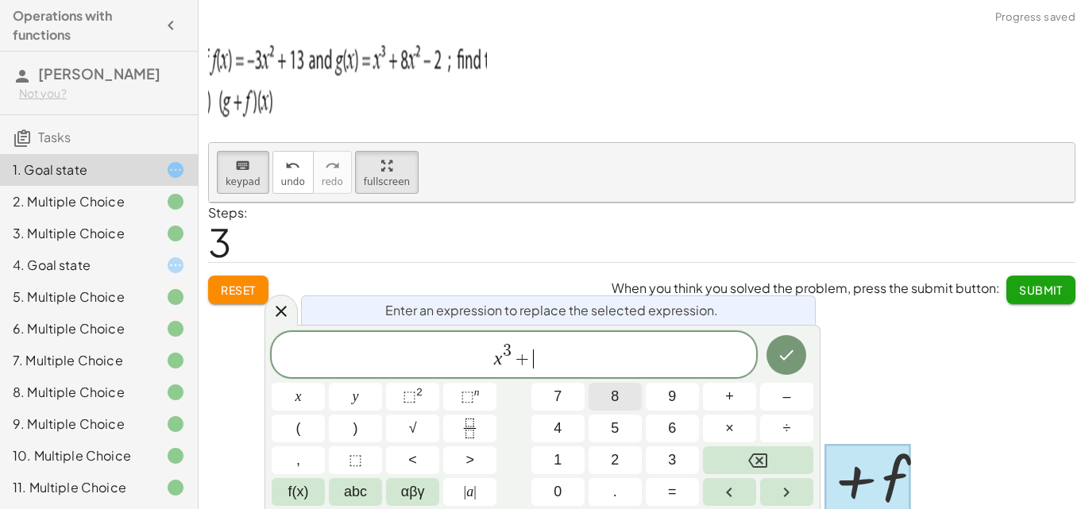
click at [618, 397] on span "8" at bounding box center [615, 396] width 8 height 21
click at [307, 400] on button "x" at bounding box center [298, 397] width 53 height 28
click at [402, 396] on button "⬚ 2" at bounding box center [412, 397] width 53 height 28
click at [776, 398] on button "–" at bounding box center [786, 397] width 53 height 28
click at [612, 457] on span "2" at bounding box center [615, 459] width 8 height 21
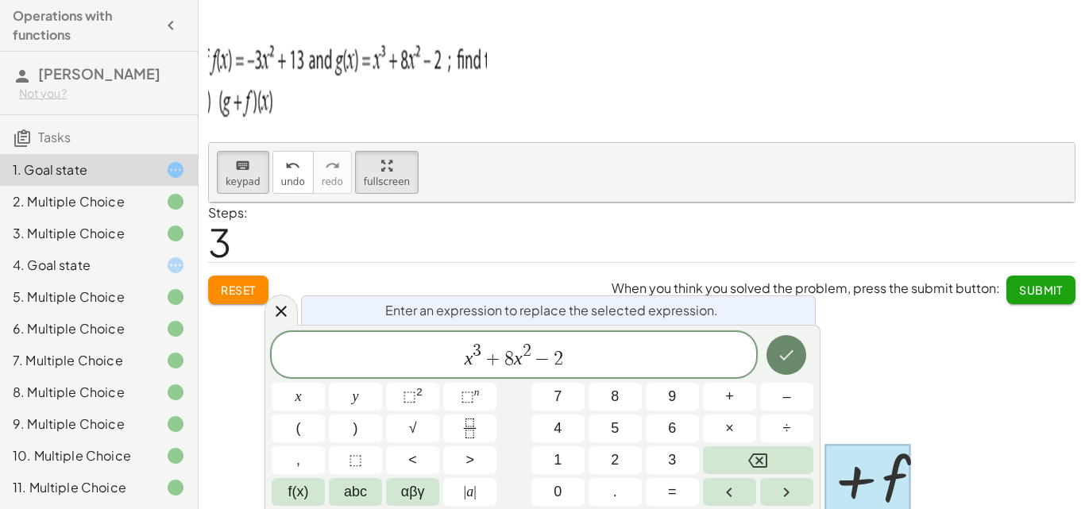
click at [780, 344] on button "Done" at bounding box center [786, 355] width 40 height 40
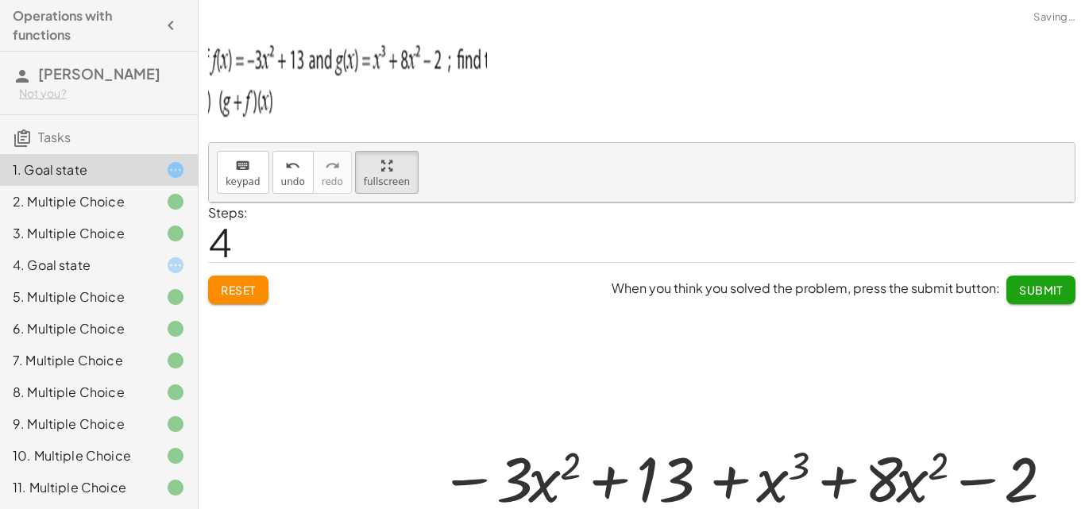
click at [780, 349] on div at bounding box center [641, 429] width 865 height 454
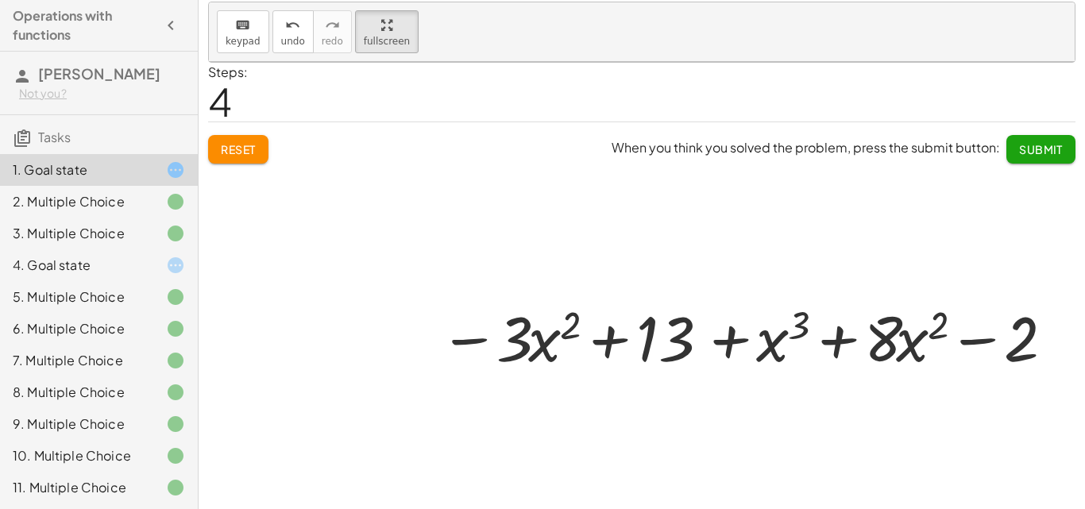
scroll to position [148, 0]
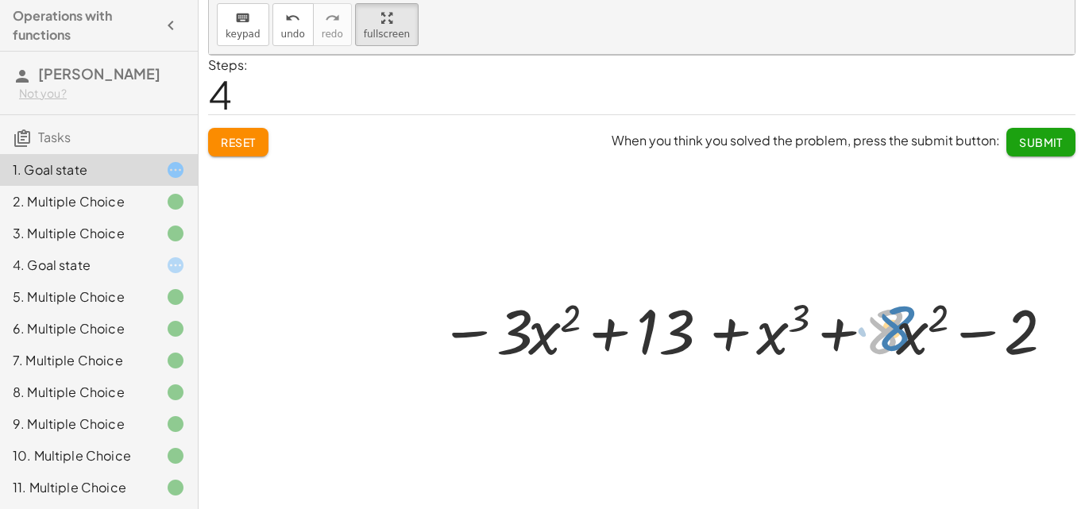
drag, startPoint x: 881, startPoint y: 338, endPoint x: 894, endPoint y: 337, distance: 13.5
click at [894, 337] on div at bounding box center [746, 329] width 630 height 82
drag, startPoint x: 407, startPoint y: 333, endPoint x: 335, endPoint y: 341, distance: 72.7
click at [335, 341] on div at bounding box center [641, 282] width 865 height 454
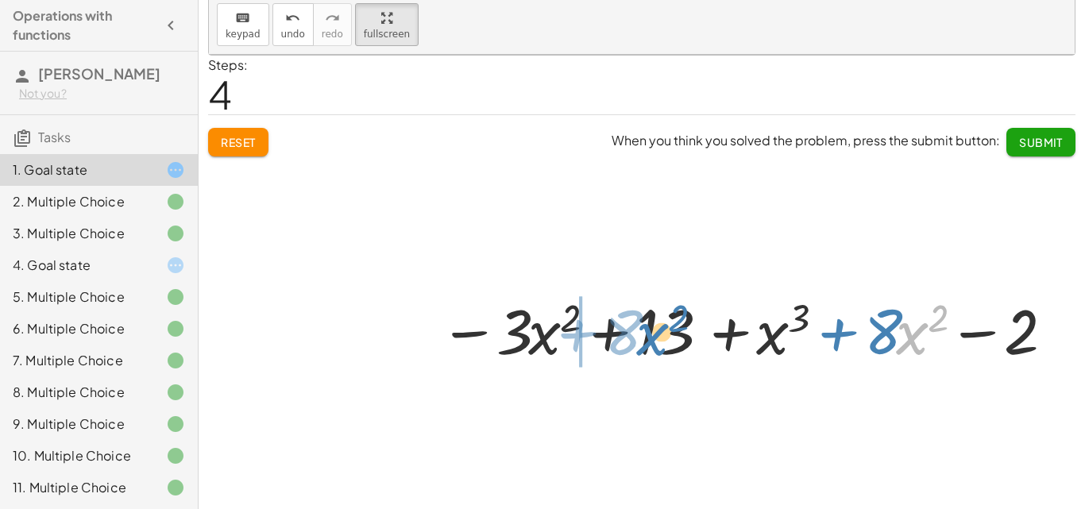
drag, startPoint x: 905, startPoint y: 337, endPoint x: 646, endPoint y: 336, distance: 259.6
click at [646, 336] on div at bounding box center [746, 329] width 630 height 82
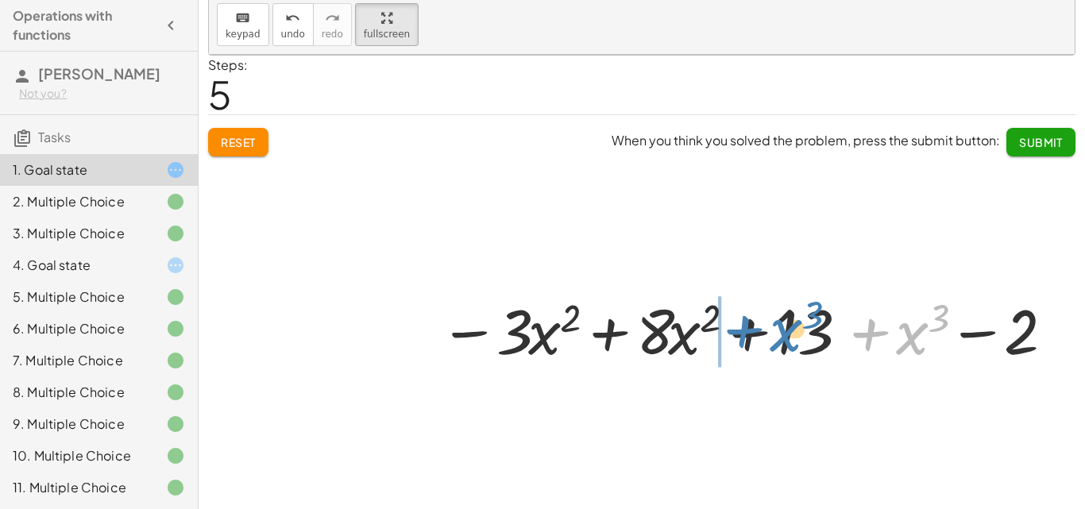
drag, startPoint x: 911, startPoint y: 341, endPoint x: 788, endPoint y: 335, distance: 122.4
click at [788, 335] on div at bounding box center [746, 329] width 630 height 82
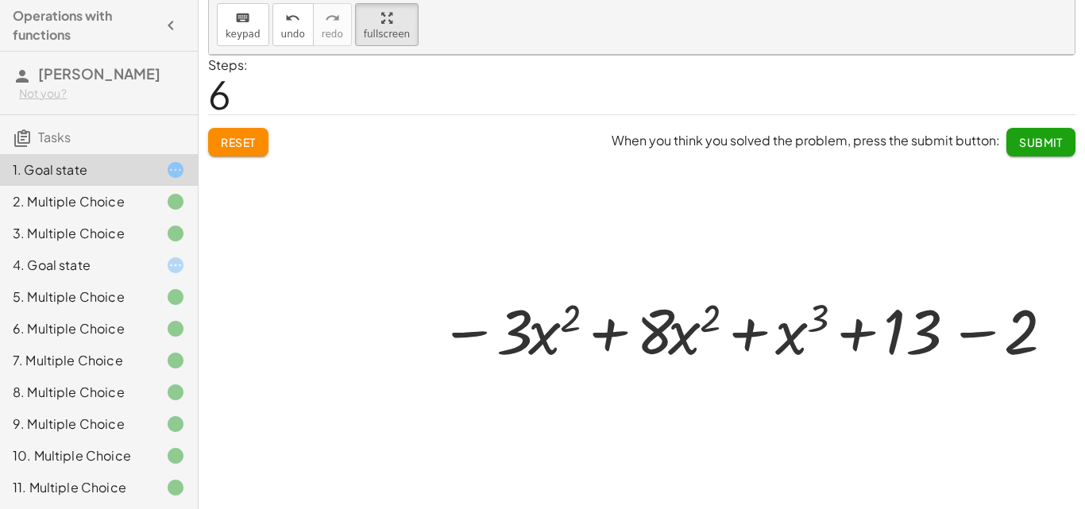
click at [553, 342] on div at bounding box center [746, 329] width 630 height 82
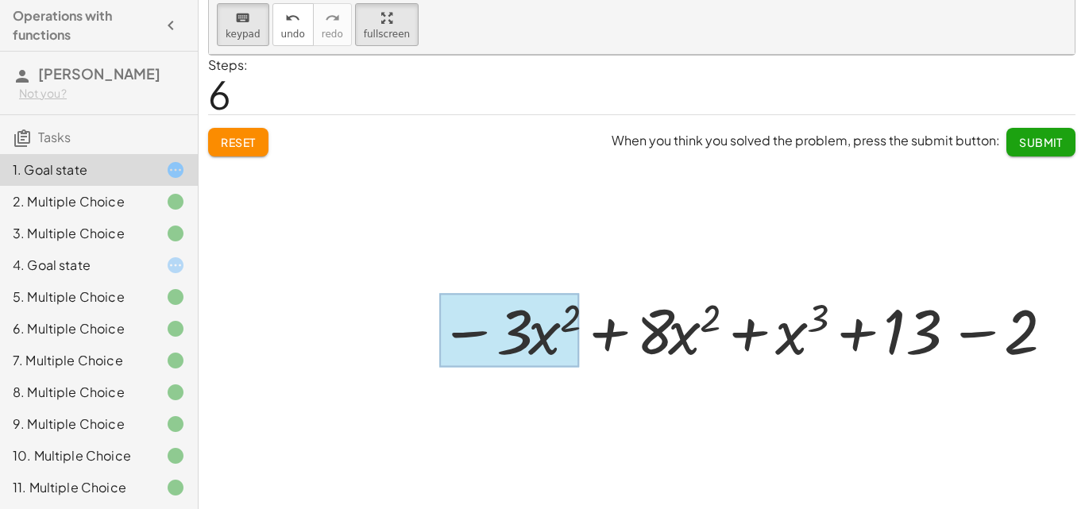
drag, startPoint x: 234, startPoint y: 21, endPoint x: 539, endPoint y: 316, distance: 424.5
click at [539, 55] on div "keyboard keypad undo undo redo redo fullscreen + g + f − · 3 · x 2 + 13 + f − ·…" at bounding box center [641, 25] width 865 height 60
click at [539, 331] on div at bounding box center [509, 331] width 140 height 74
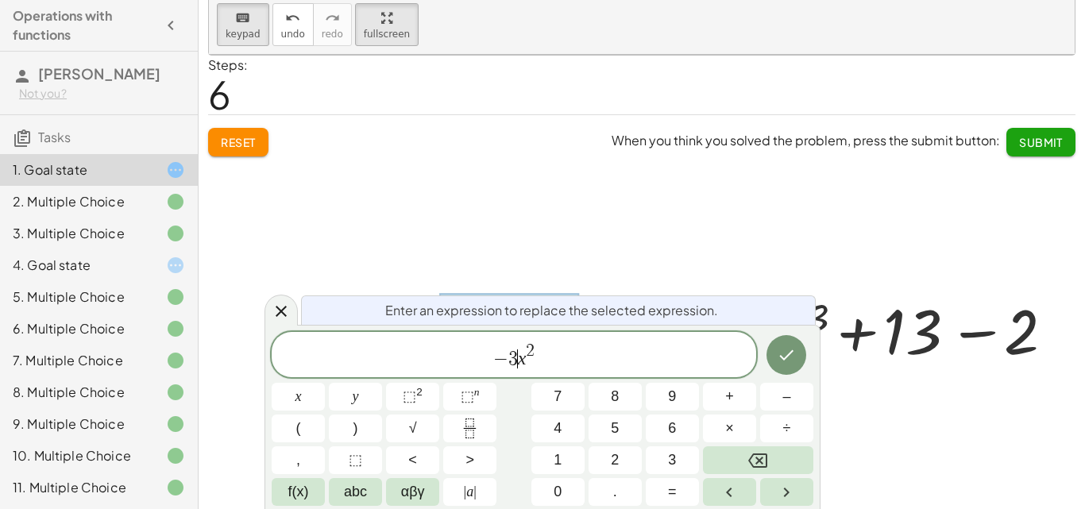
click at [517, 359] on span "− 3 ​ x 2" at bounding box center [514, 355] width 484 height 29
click at [600, 426] on button "5" at bounding box center [614, 428] width 53 height 28
click at [779, 352] on icon "Done" at bounding box center [786, 354] width 19 height 19
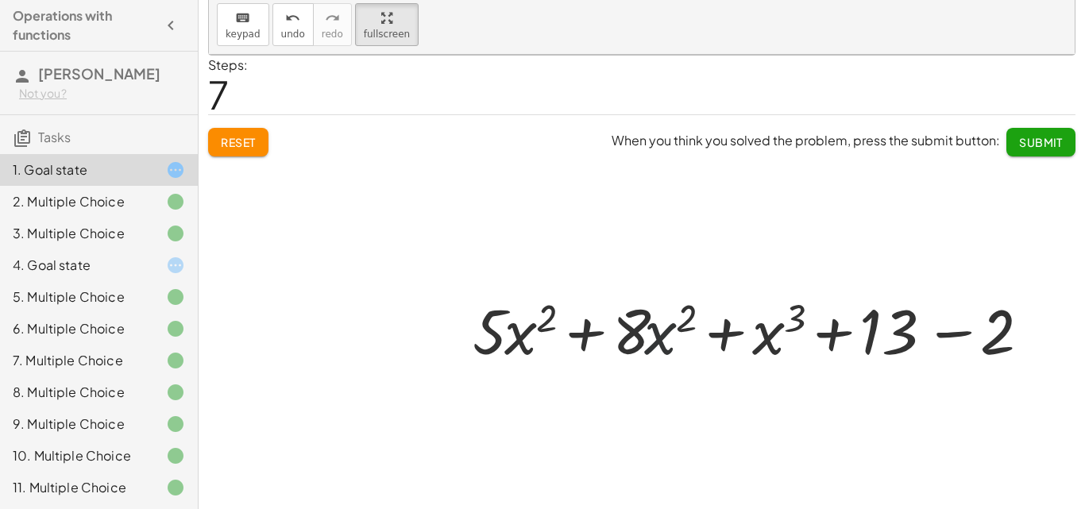
click at [650, 341] on div at bounding box center [756, 329] width 583 height 82
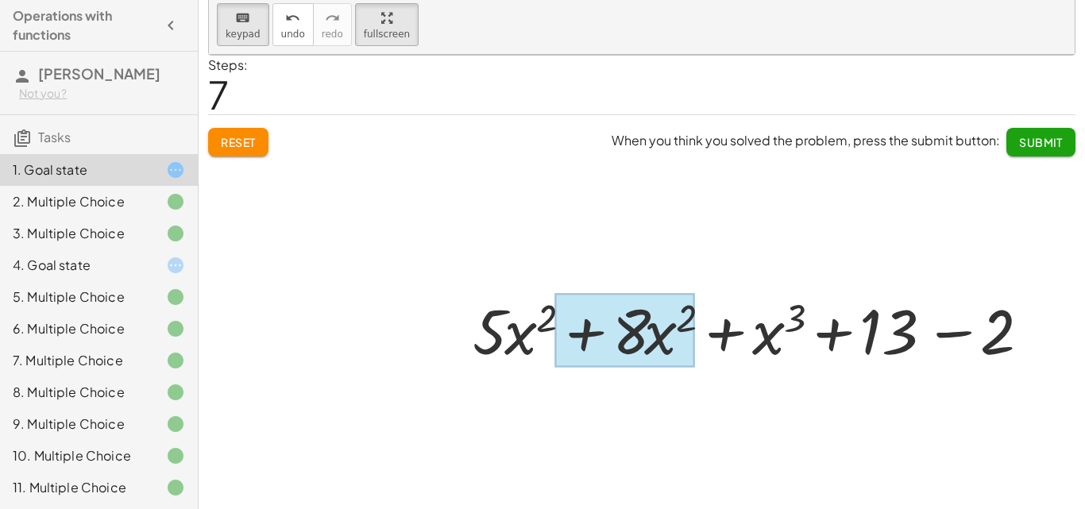
drag, startPoint x: 251, startPoint y: 33, endPoint x: 662, endPoint y: 348, distance: 517.7
click at [662, 55] on div "keyboard keypad undo undo redo redo fullscreen + g + f − · 3 · x 2 + 13 + f − ·…" at bounding box center [641, 25] width 865 height 60
click at [662, 348] on div at bounding box center [625, 331] width 140 height 74
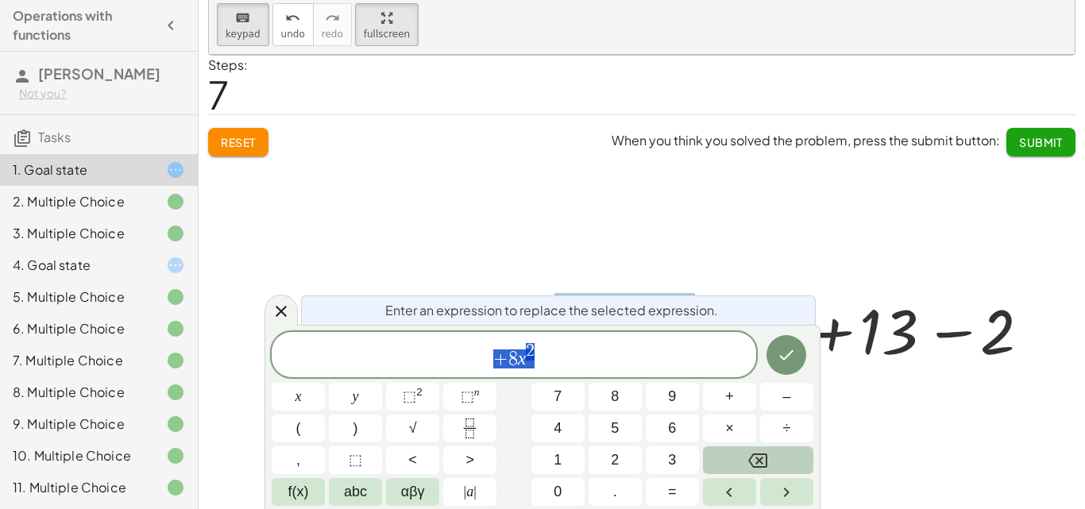
click at [764, 449] on button "Backspace" at bounding box center [758, 460] width 110 height 28
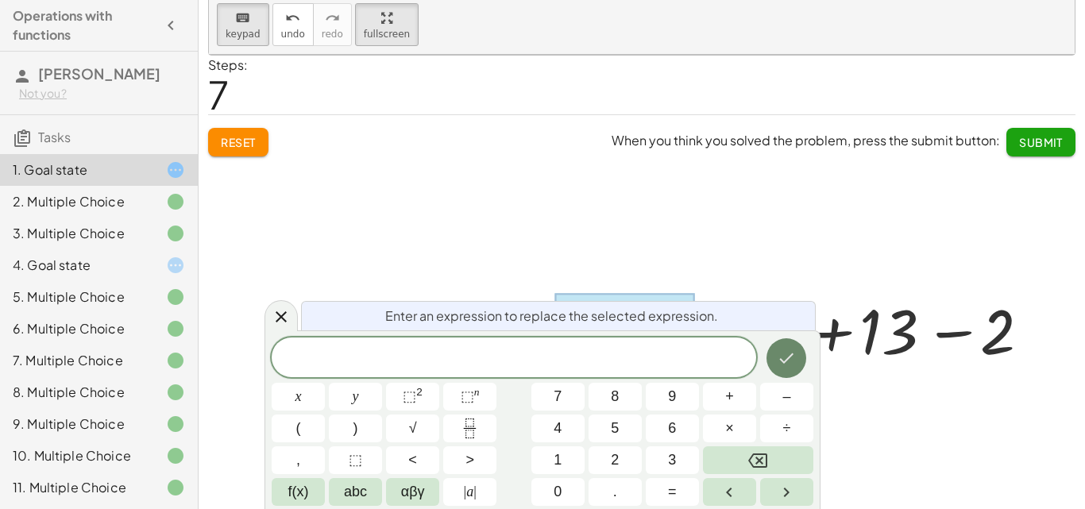
click at [787, 365] on icon "Done" at bounding box center [786, 358] width 19 height 19
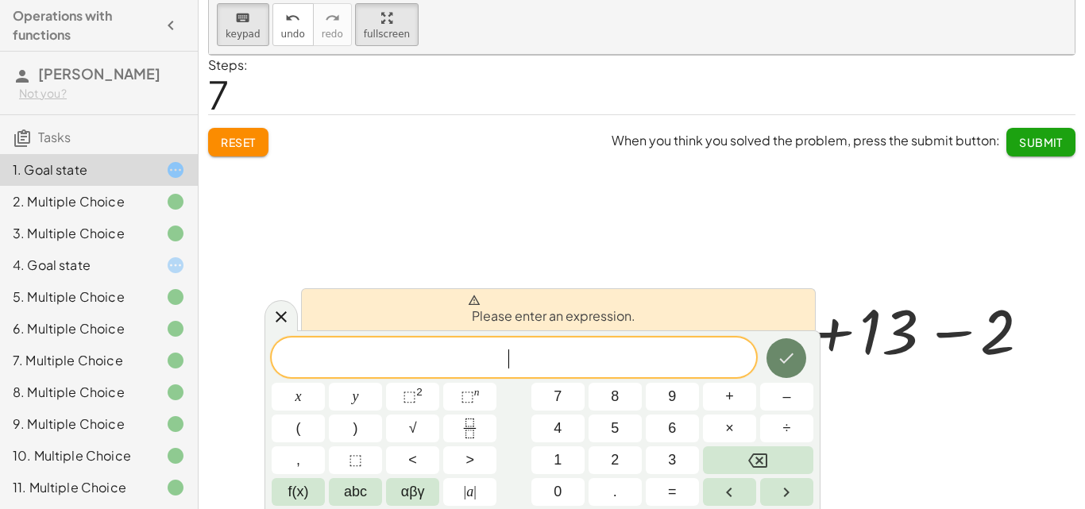
click at [787, 365] on icon "Done" at bounding box center [786, 358] width 19 height 19
click at [789, 371] on button "Done" at bounding box center [786, 358] width 40 height 40
click at [788, 363] on icon "Done" at bounding box center [786, 358] width 19 height 19
click at [788, 362] on icon "Done" at bounding box center [786, 358] width 19 height 19
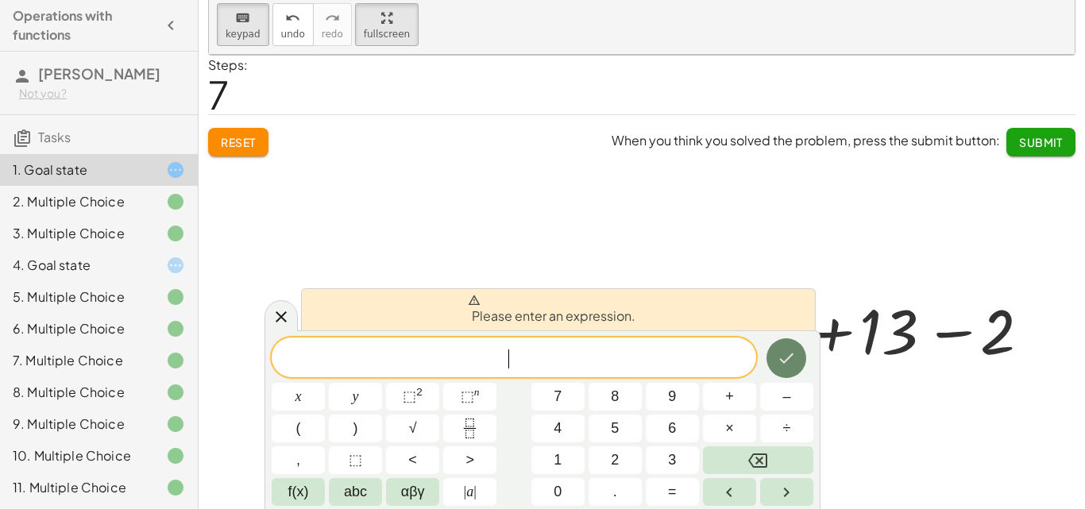
click at [788, 362] on icon "Done" at bounding box center [786, 358] width 19 height 19
click at [788, 360] on icon "Done" at bounding box center [786, 358] width 19 height 19
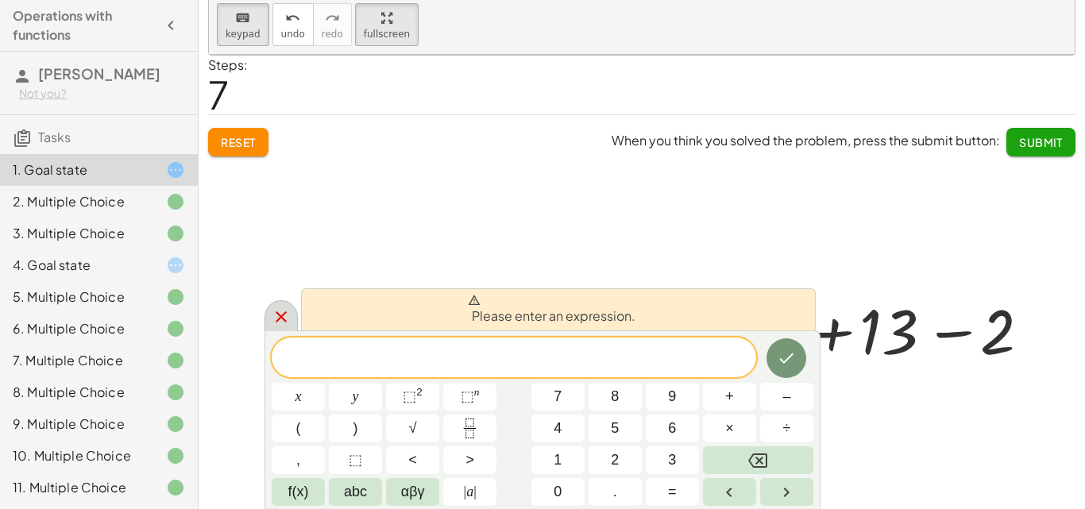
click at [281, 314] on icon at bounding box center [281, 316] width 19 height 19
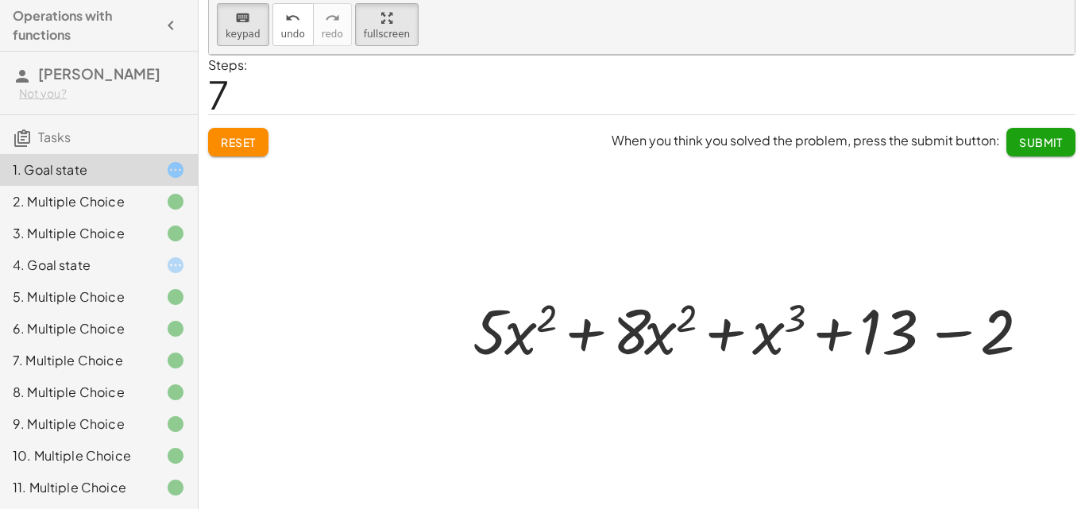
click at [255, 144] on div at bounding box center [641, 282] width 865 height 454
click at [989, 330] on div at bounding box center [967, 332] width 89 height 71
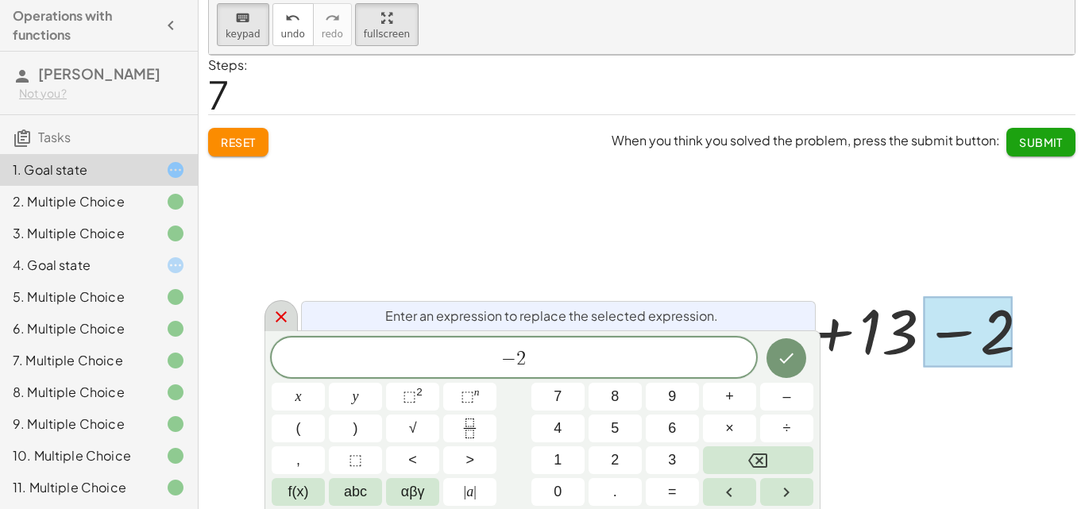
click at [278, 318] on icon at bounding box center [281, 316] width 19 height 19
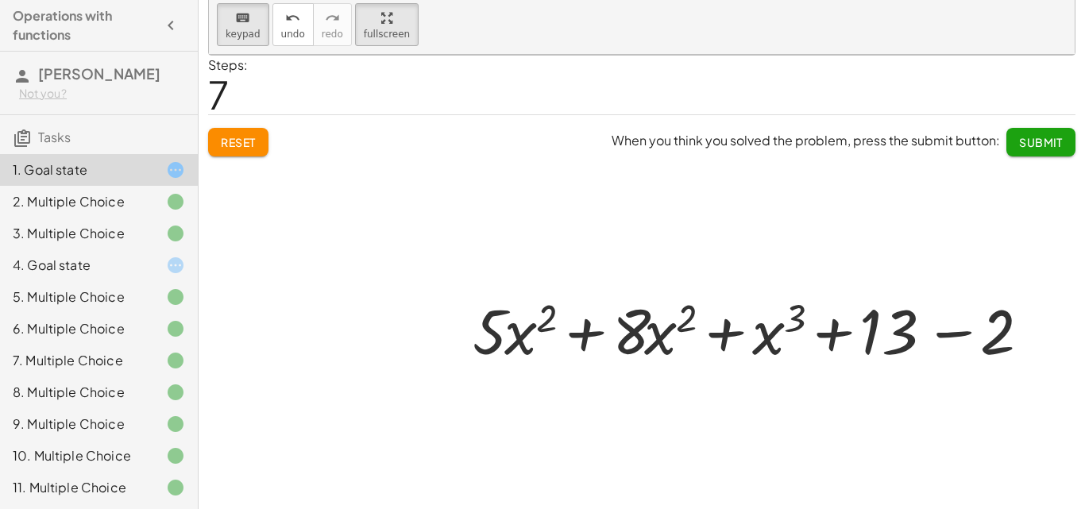
scroll to position [0, 0]
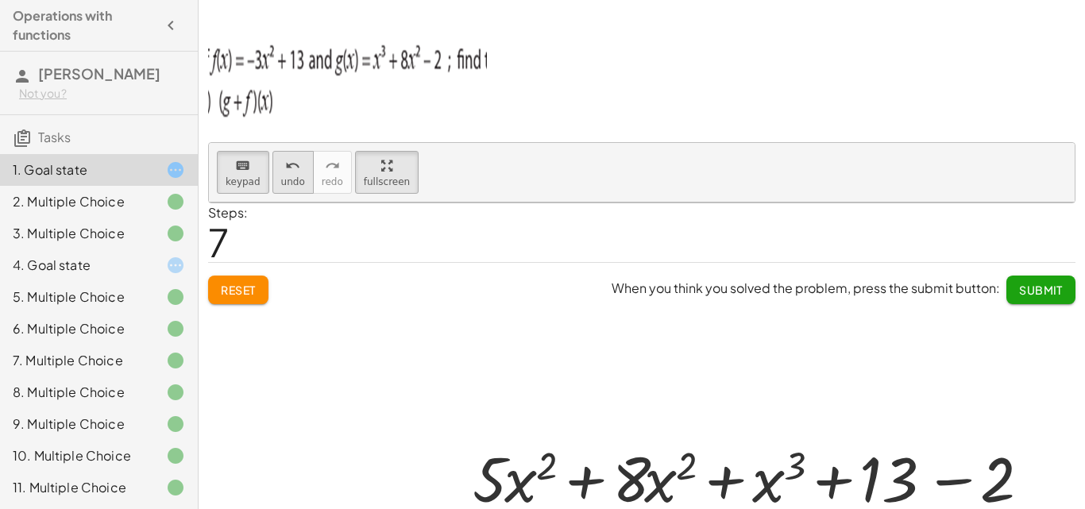
click at [302, 169] on button "undo undo" at bounding box center [292, 172] width 41 height 43
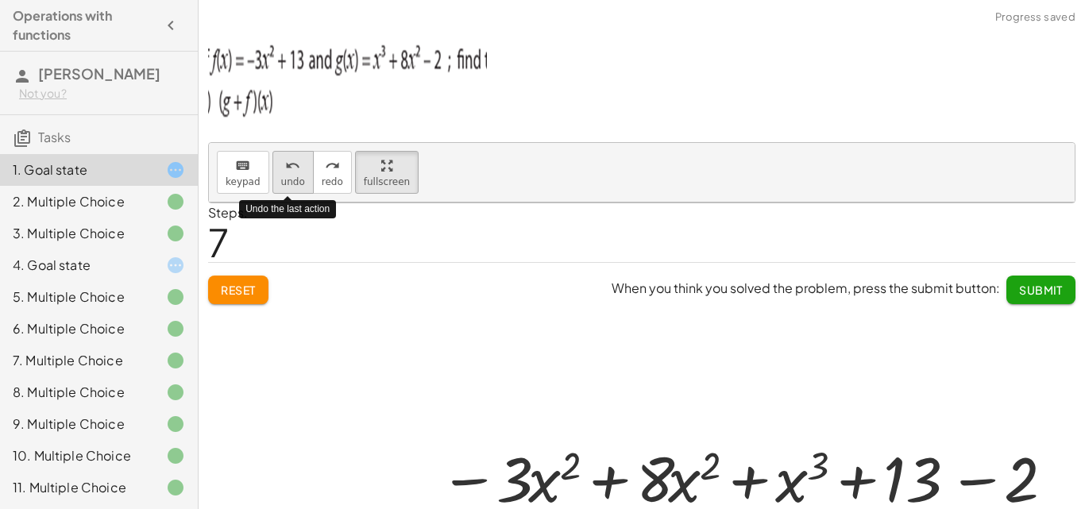
click at [302, 169] on button "undo undo" at bounding box center [292, 172] width 41 height 43
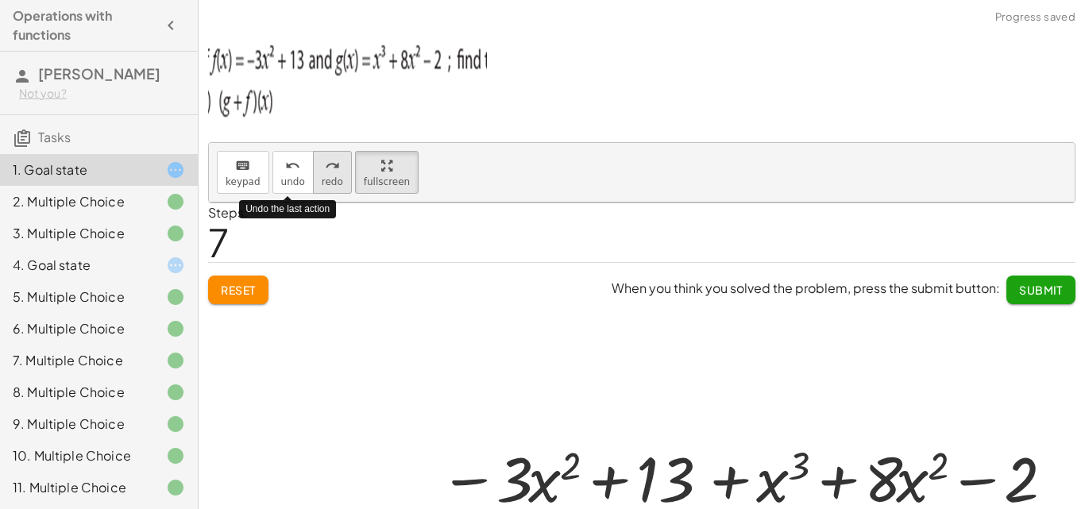
click at [325, 168] on icon "redo" at bounding box center [332, 165] width 15 height 19
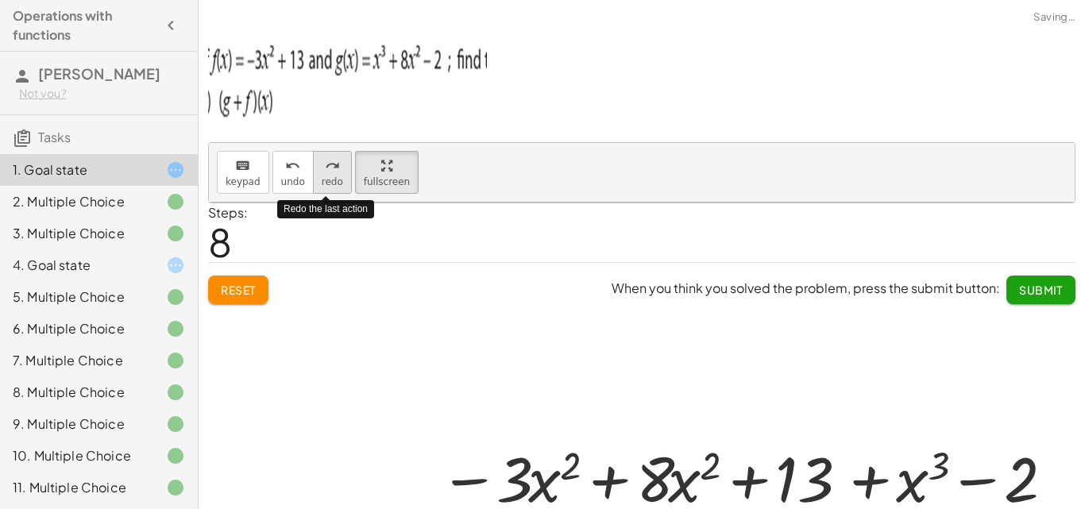
click at [337, 164] on button "redo redo" at bounding box center [332, 172] width 39 height 43
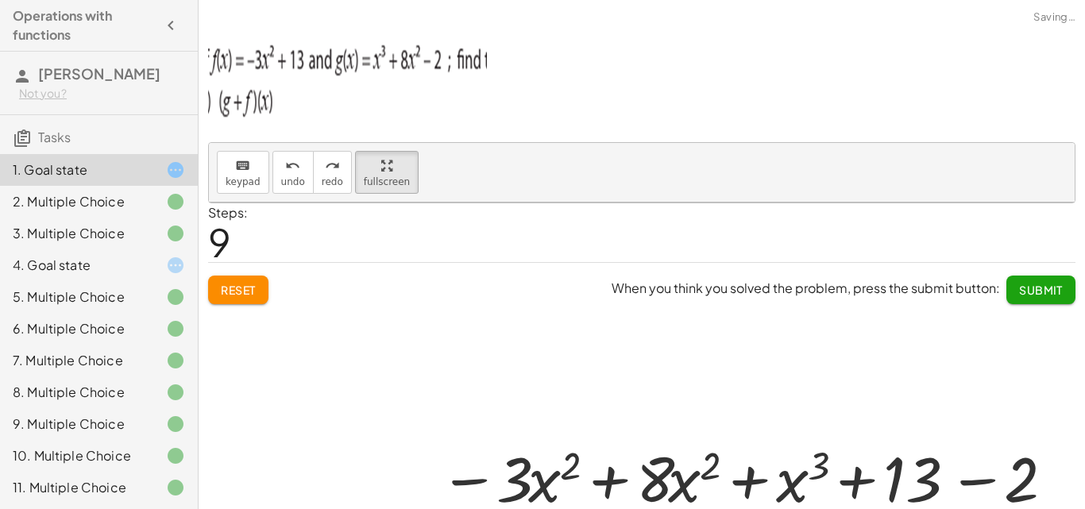
click at [463, 357] on div at bounding box center [641, 429] width 865 height 454
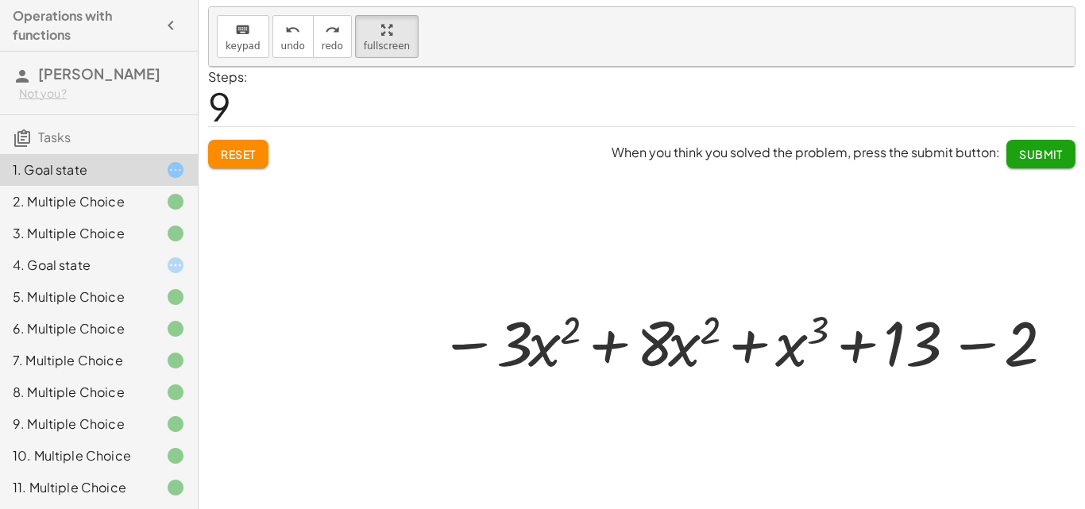
scroll to position [148, 0]
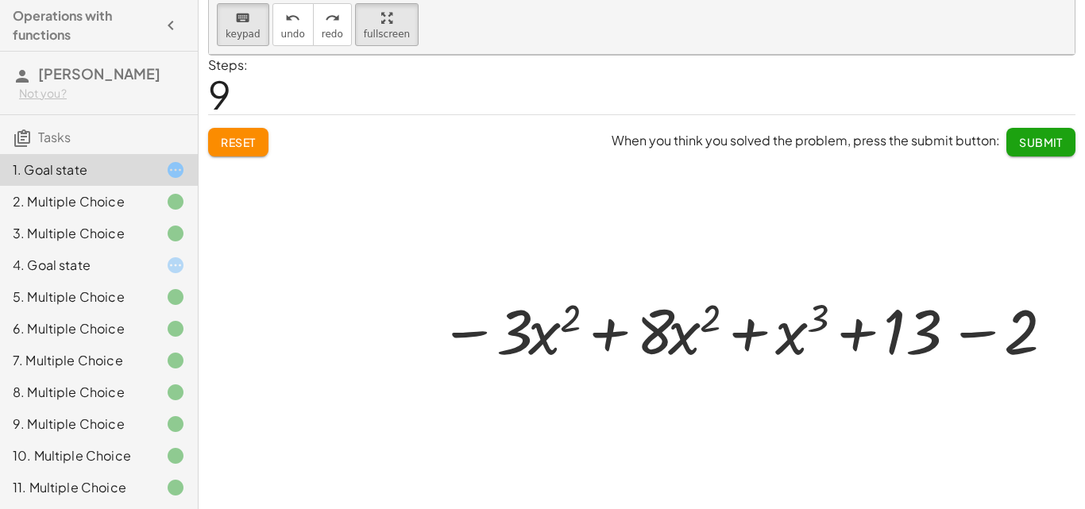
drag, startPoint x: 245, startPoint y: 34, endPoint x: 496, endPoint y: 388, distance: 434.5
click at [492, 55] on div "keyboard keypad undo undo redo redo fullscreen + g + f − · 3 · x 2 + 13 + f − ·…" at bounding box center [641, 25] width 865 height 60
click at [513, 410] on div at bounding box center [641, 282] width 865 height 454
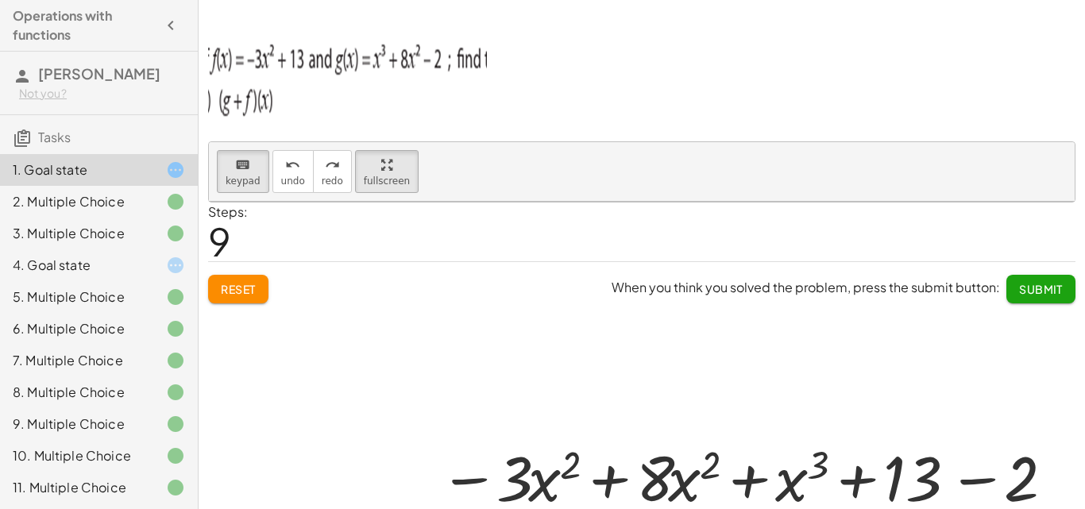
scroll to position [0, 0]
click at [381, 160] on icon "button" at bounding box center [386, 165] width 11 height 19
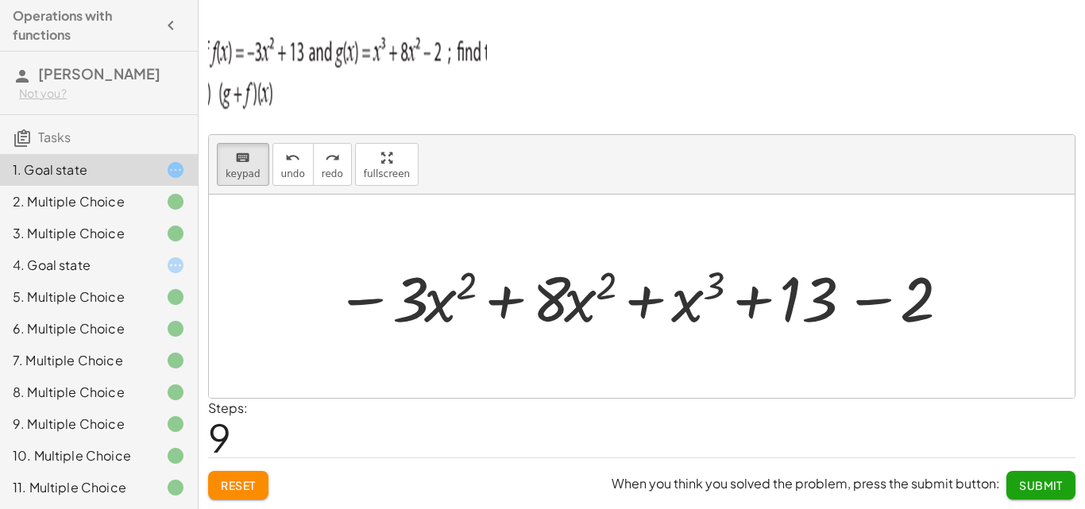
click at [733, 343] on div at bounding box center [641, 296] width 865 height 203
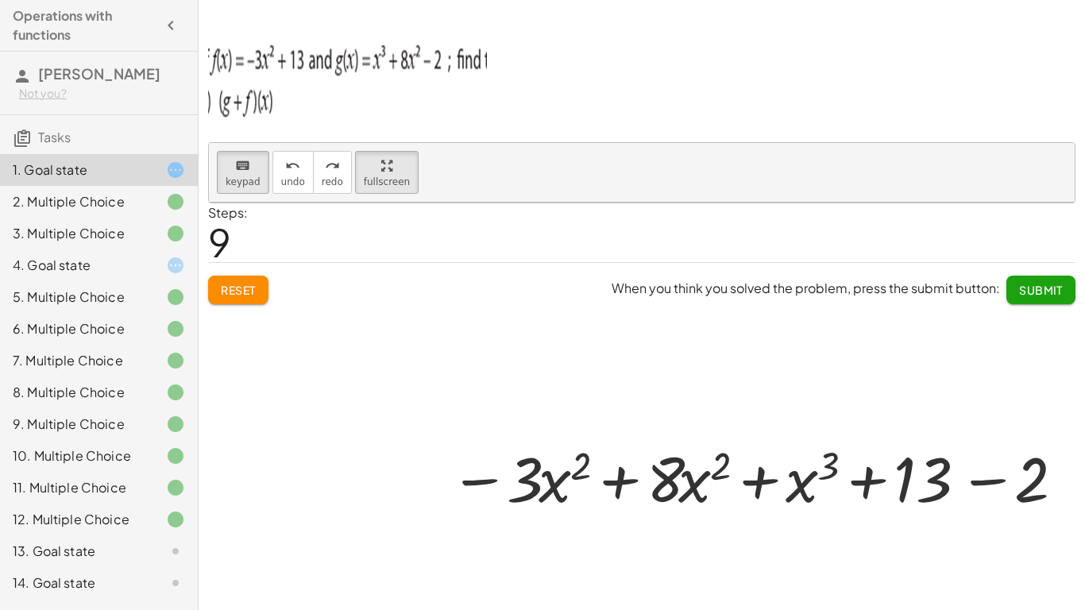
drag, startPoint x: 373, startPoint y: 172, endPoint x: 400, endPoint y: 375, distance: 204.3
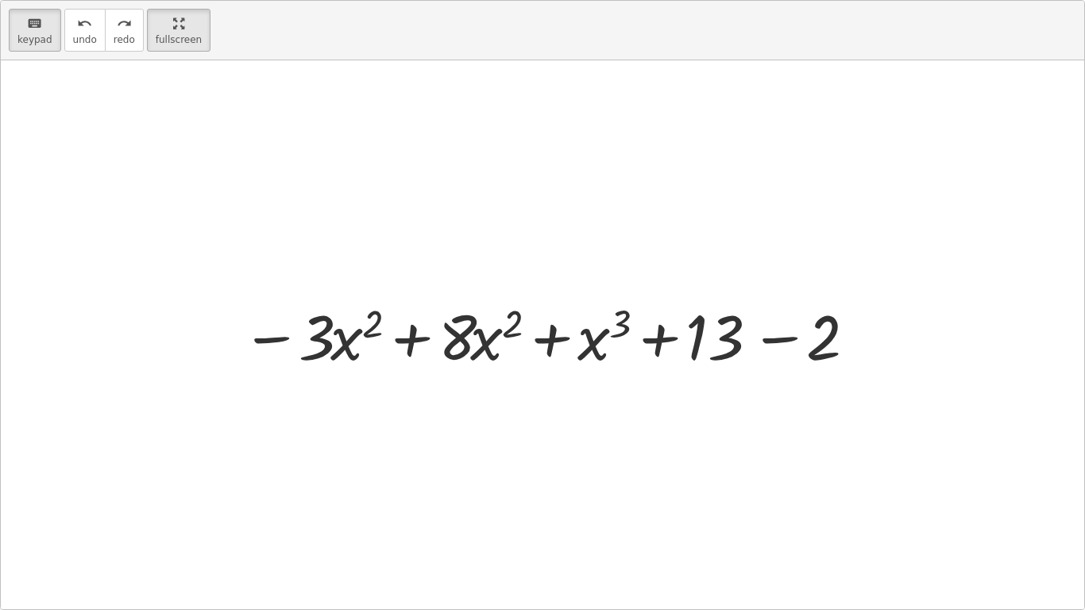
click at [399, 383] on div "keyboard keypad undo undo redo redo fullscreen + g + f − · 3 · x 2 + 13 + f − ·…" at bounding box center [542, 305] width 1083 height 608
click at [284, 197] on div at bounding box center [542, 334] width 1083 height 549
drag, startPoint x: 34, startPoint y: 32, endPoint x: 360, endPoint y: 410, distance: 498.8
click at [360, 417] on div "keyboard keypad undo undo redo redo fullscreen + g + f − · 3 · x 2 + 13 + f − ·…" at bounding box center [542, 305] width 1083 height 608
click at [359, 412] on div at bounding box center [542, 334] width 1083 height 549
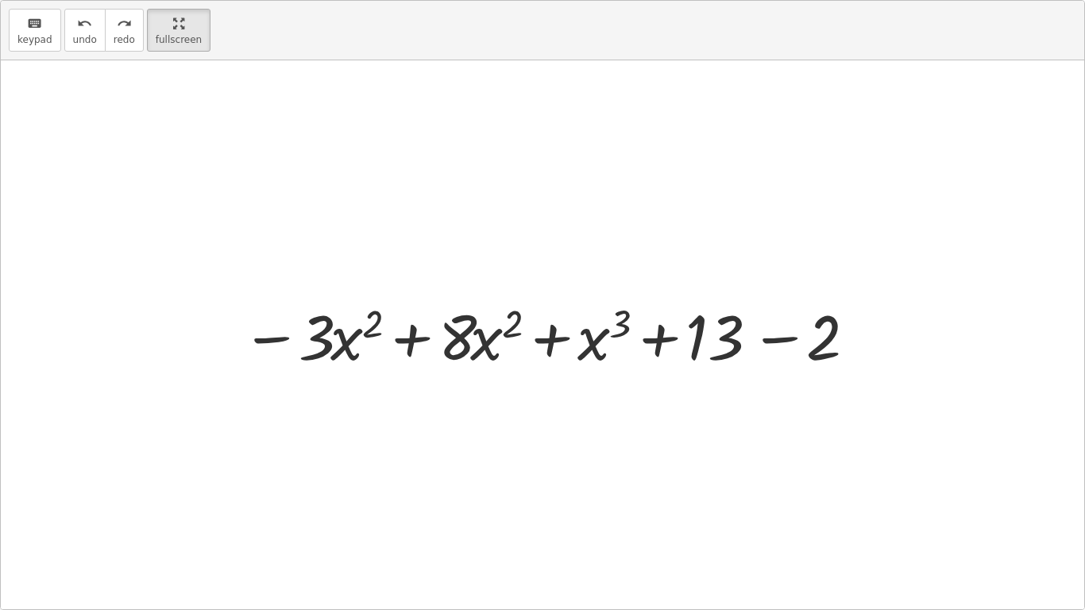
click at [359, 412] on div at bounding box center [542, 334] width 1083 height 549
drag, startPoint x: 162, startPoint y: 30, endPoint x: 162, endPoint y: -39, distance: 69.1
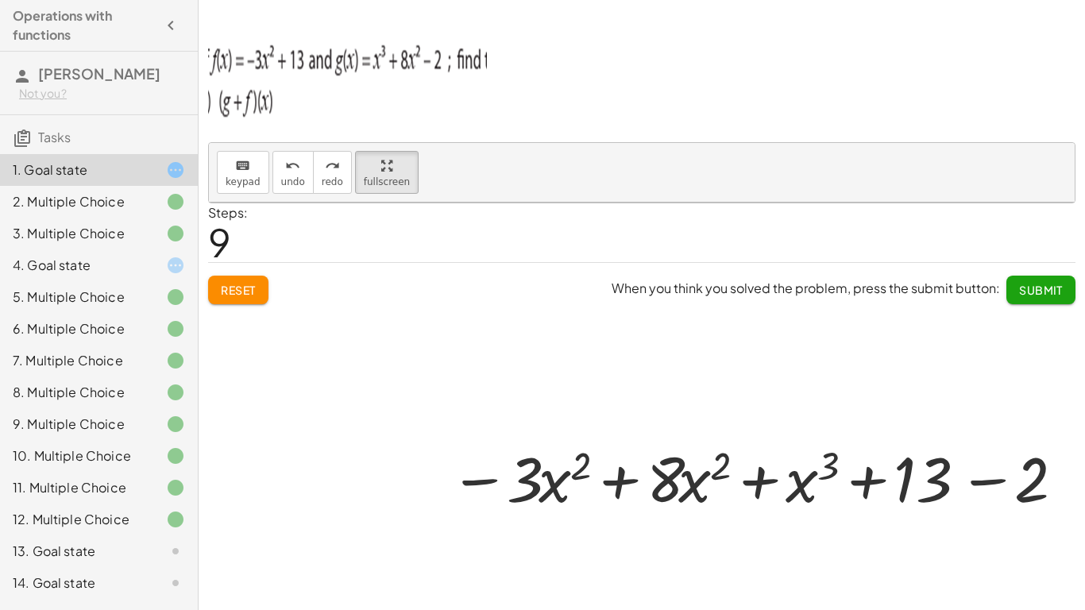
click at [162, 0] on html "Operations with functions [PERSON_NAME] Not you? Tasks 1. Goal state 2. Multipl…" at bounding box center [542, 305] width 1085 height 610
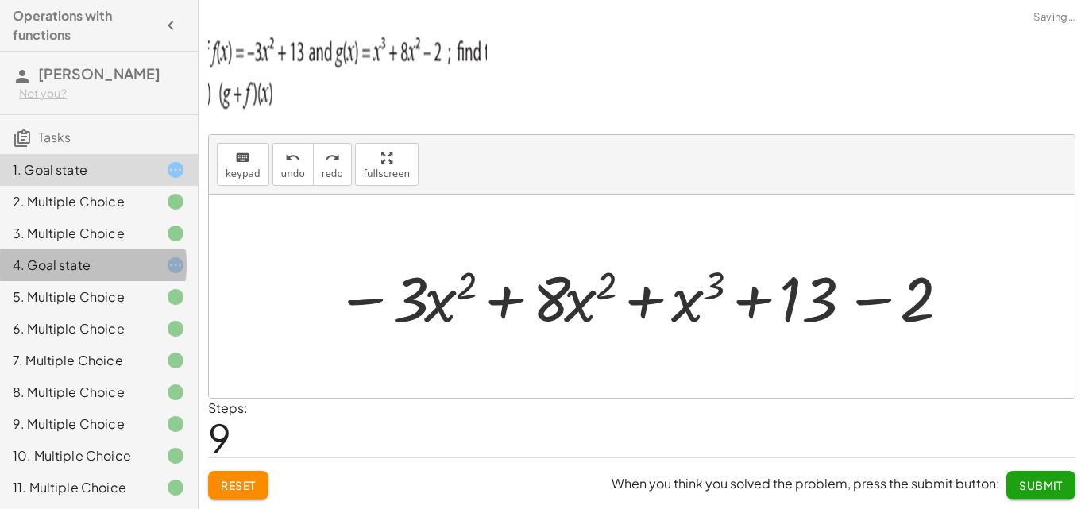
click at [76, 264] on div "4. Goal state" at bounding box center [77, 265] width 128 height 19
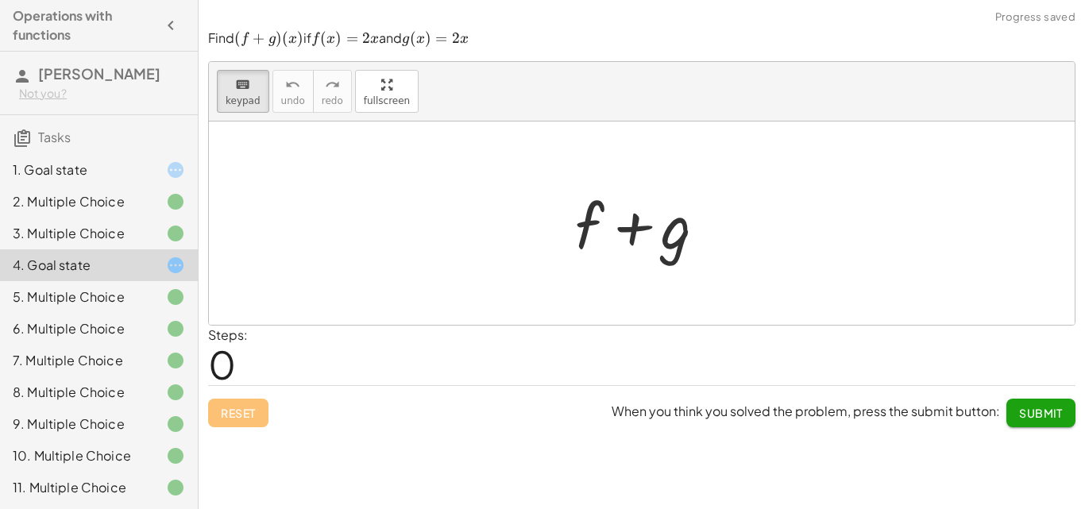
click at [45, 82] on span "[PERSON_NAME]" at bounding box center [99, 73] width 122 height 18
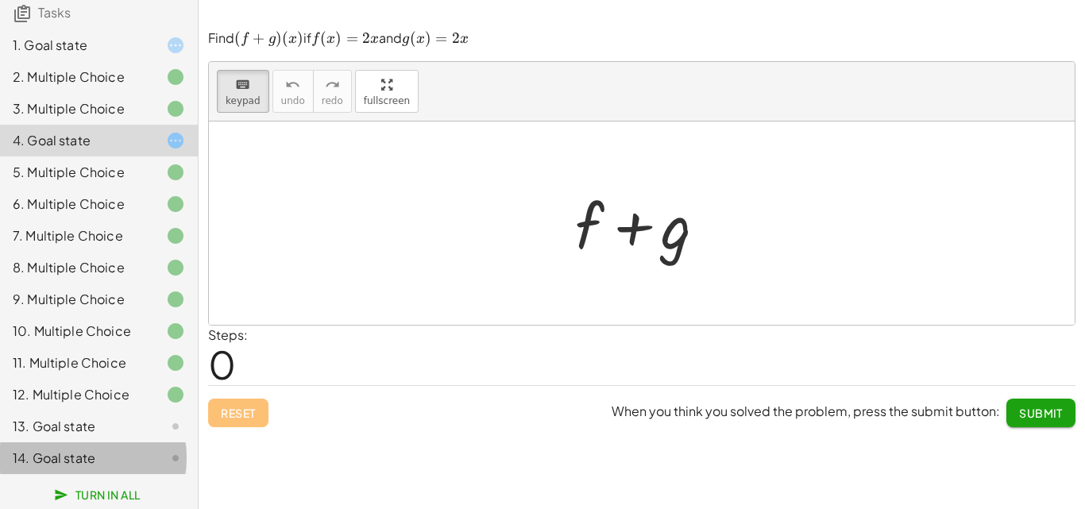
click at [96, 461] on div "14. Goal state" at bounding box center [77, 458] width 128 height 19
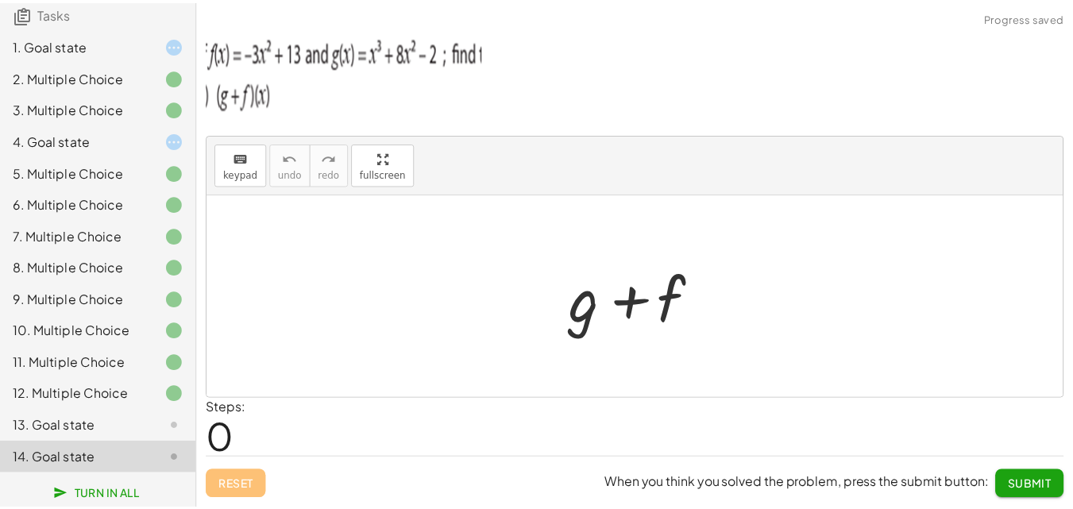
scroll to position [0, 0]
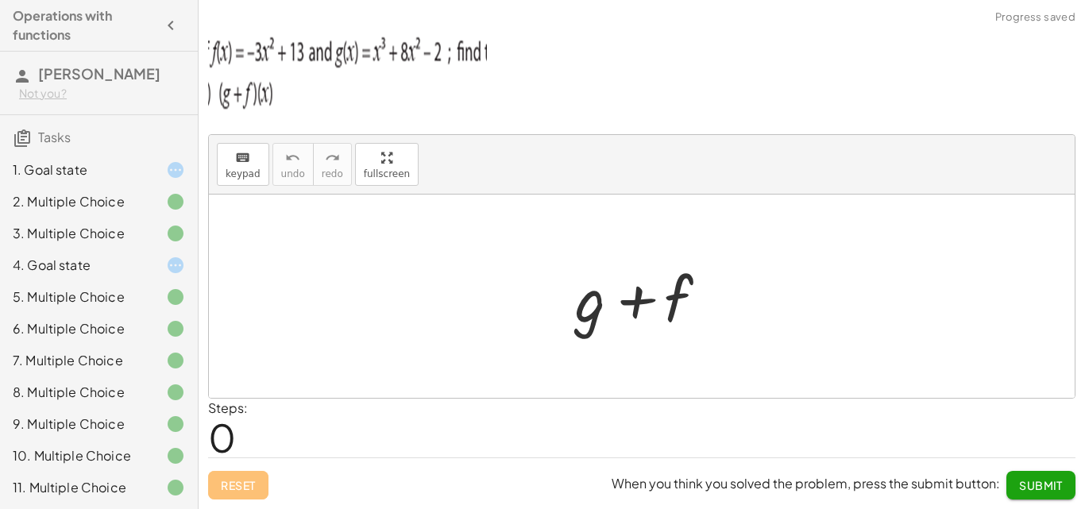
click at [91, 218] on div "1. Goal state" at bounding box center [99, 234] width 198 height 32
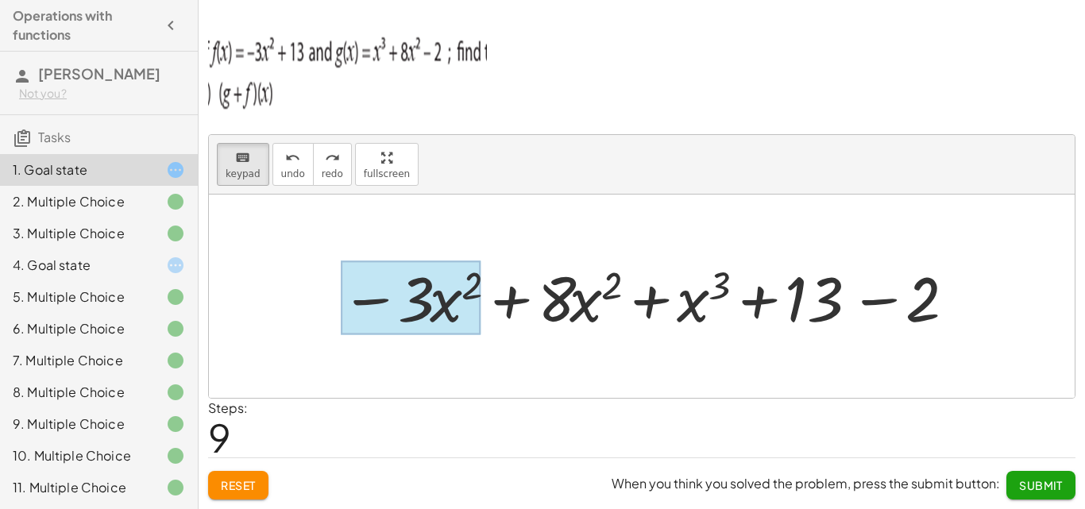
drag, startPoint x: 241, startPoint y: 167, endPoint x: 474, endPoint y: 307, distance: 272.5
click at [454, 303] on div "keyboard keypad undo undo redo redo fullscreen + g + f − · 3 · x 2 + 13 + f − ·…" at bounding box center [641, 266] width 865 height 263
click at [454, 303] on div at bounding box center [411, 298] width 140 height 74
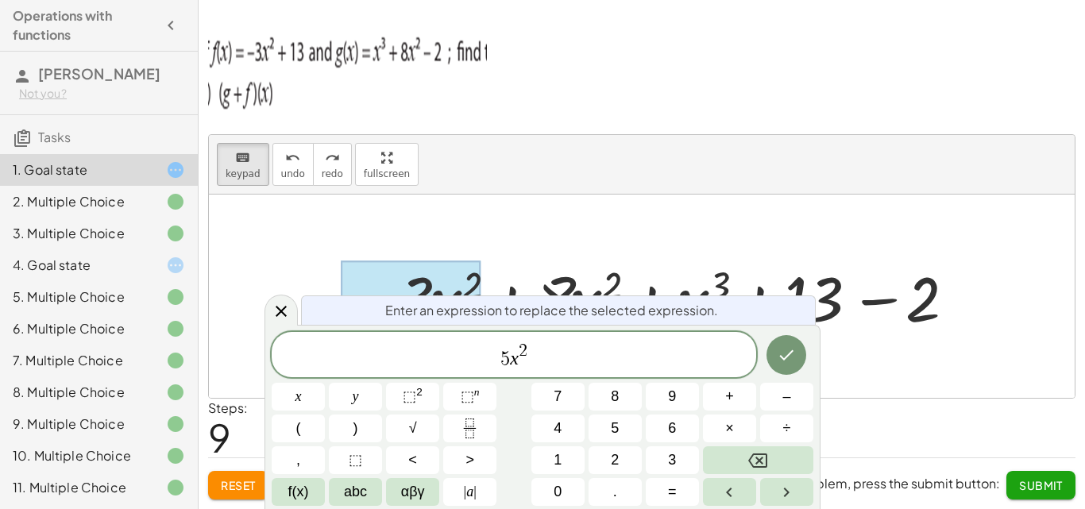
click at [612, 260] on div at bounding box center [648, 297] width 630 height 82
click at [784, 356] on icon "Done" at bounding box center [786, 354] width 19 height 19
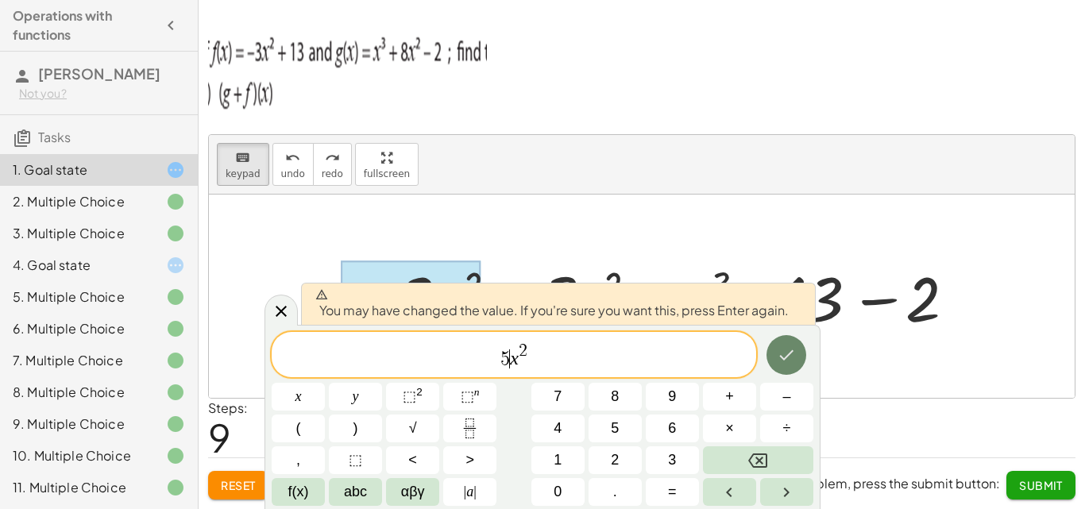
click at [784, 356] on icon "Done" at bounding box center [786, 354] width 19 height 19
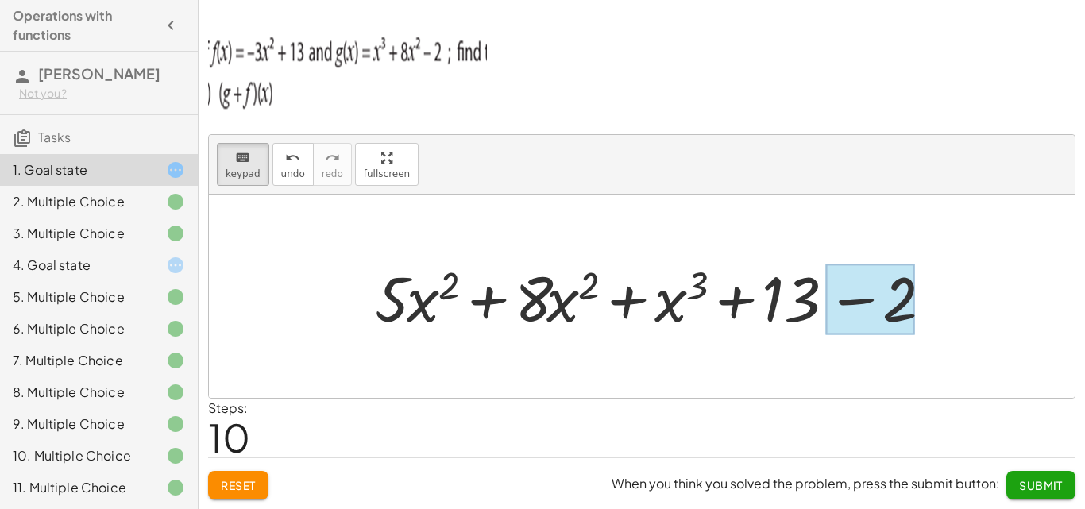
drag, startPoint x: 476, startPoint y: 258, endPoint x: 838, endPoint y: 318, distance: 366.3
click at [838, 318] on div "keyboard keypad undo undo redo redo fullscreen + g + f − · 3 · x 2 + 13 + f − ·…" at bounding box center [641, 266] width 865 height 263
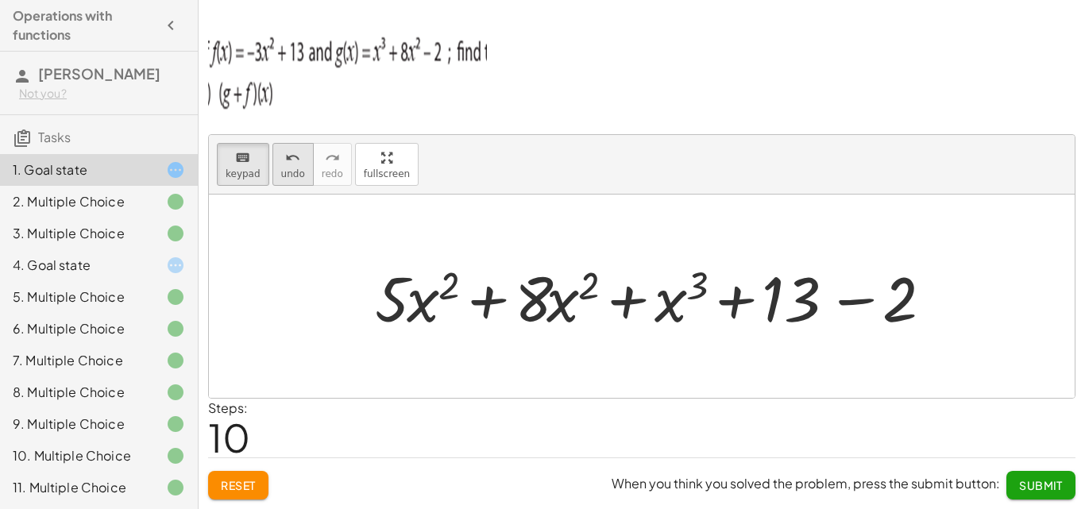
click at [288, 170] on span "undo" at bounding box center [293, 173] width 24 height 11
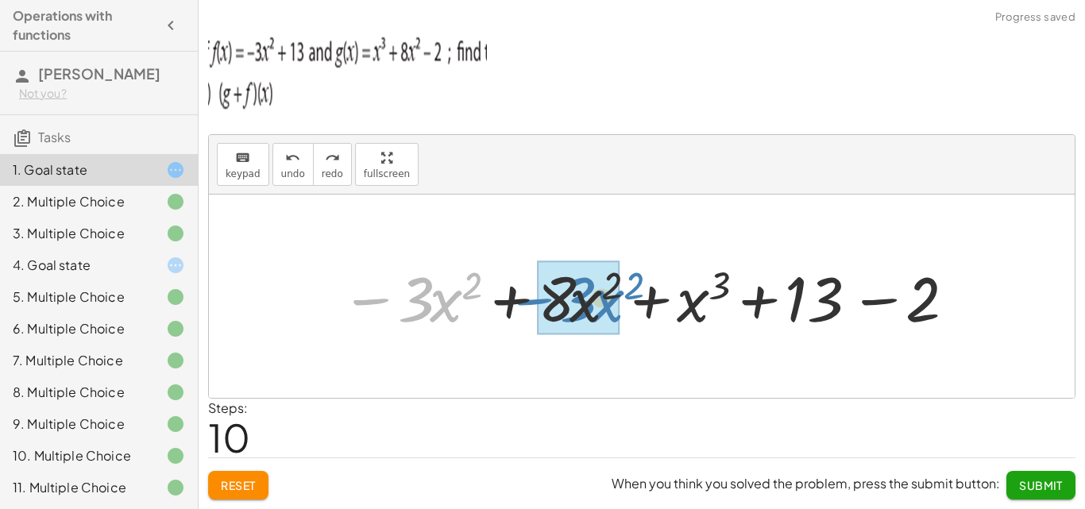
drag, startPoint x: 360, startPoint y: 301, endPoint x: 522, endPoint y: 301, distance: 162.0
click at [522, 301] on div at bounding box center [648, 297] width 630 height 82
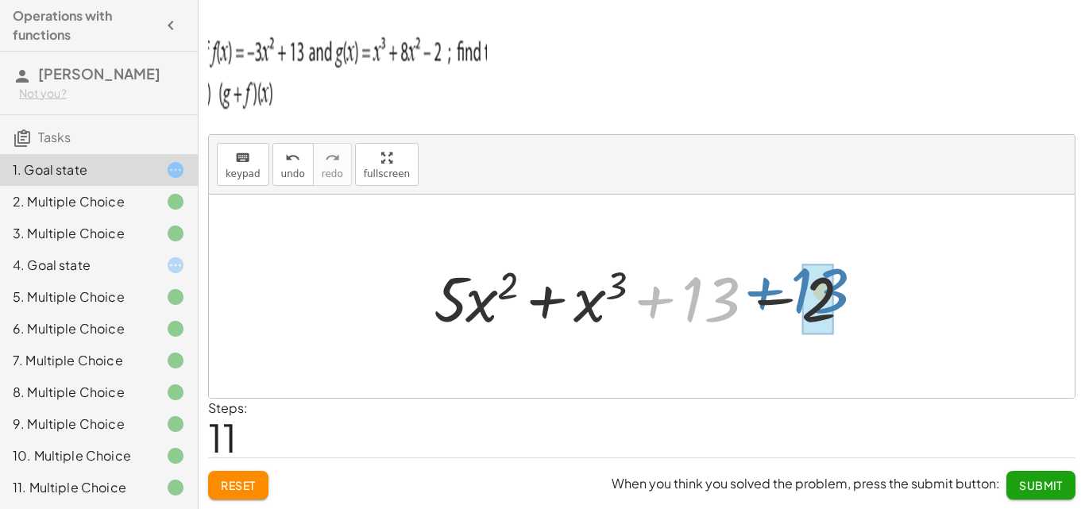
drag, startPoint x: 714, startPoint y: 295, endPoint x: 817, endPoint y: 283, distance: 103.9
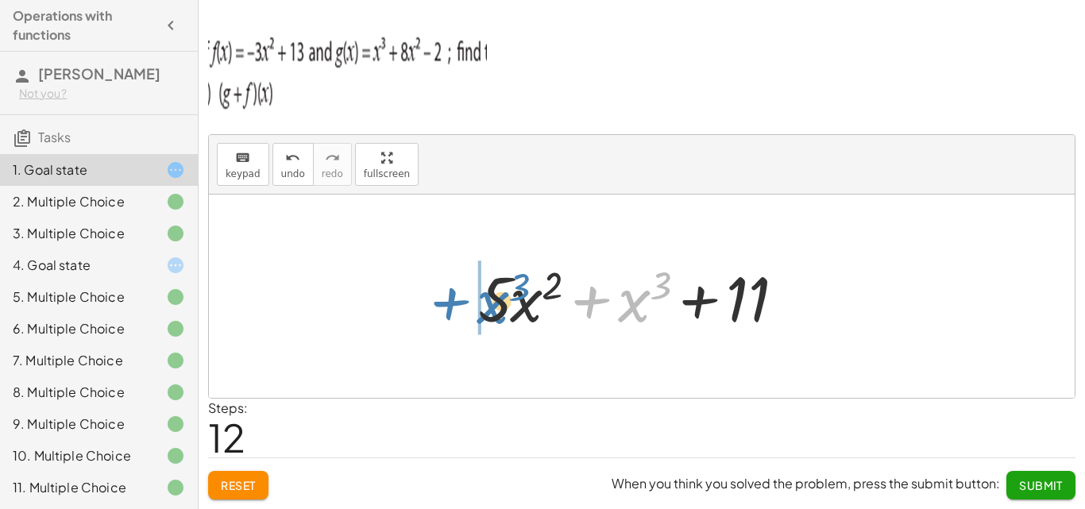
drag, startPoint x: 635, startPoint y: 296, endPoint x: 490, endPoint y: 295, distance: 145.3
click at [490, 295] on div at bounding box center [647, 297] width 355 height 82
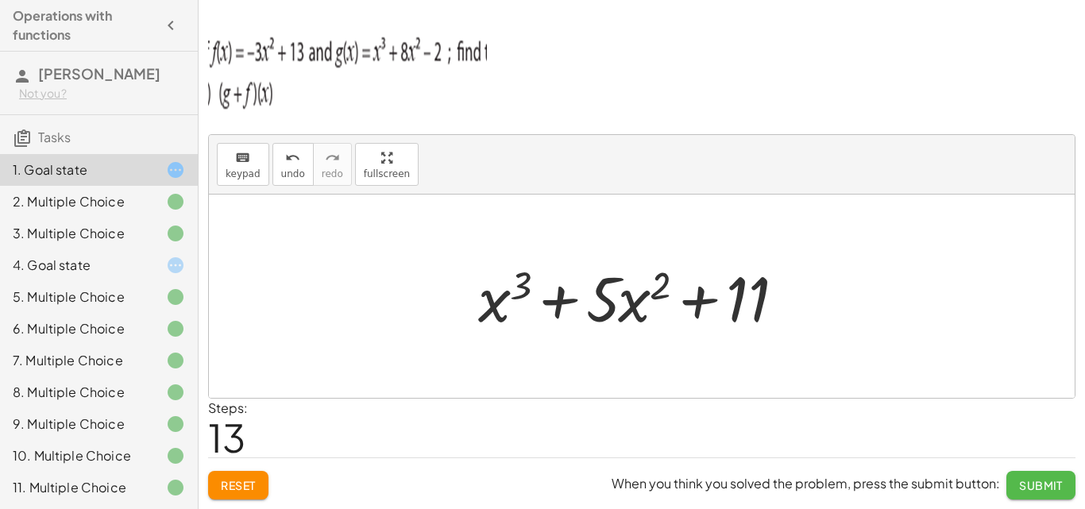
click at [1042, 476] on button "Submit" at bounding box center [1040, 485] width 69 height 29
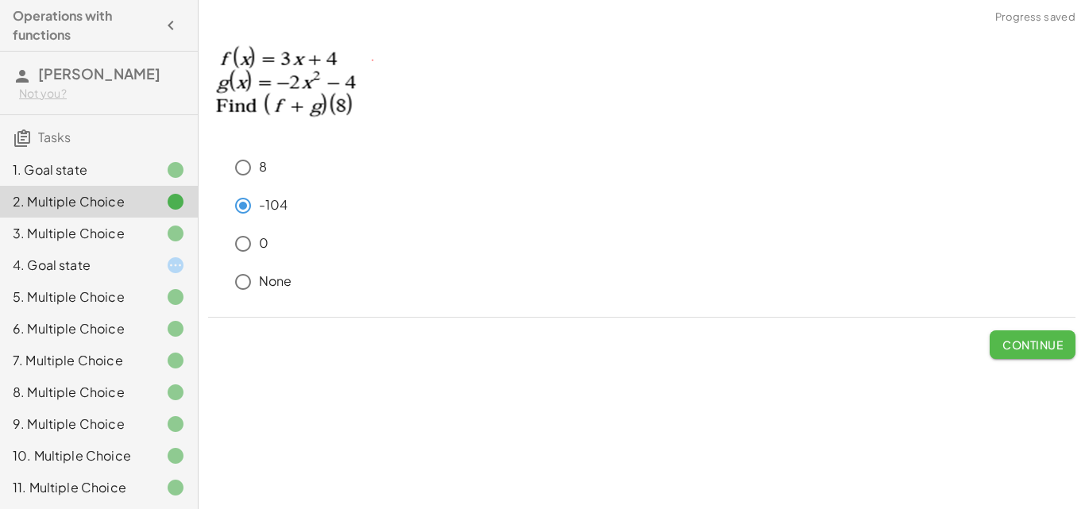
click at [1032, 340] on span "Continue" at bounding box center [1032, 344] width 60 height 14
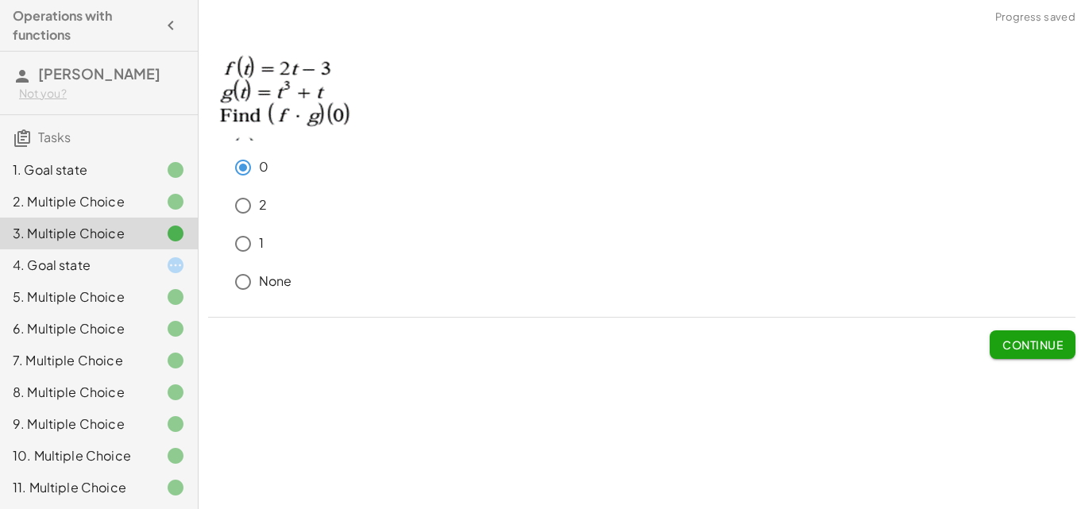
click at [1032, 340] on span "Continue" at bounding box center [1032, 344] width 60 height 14
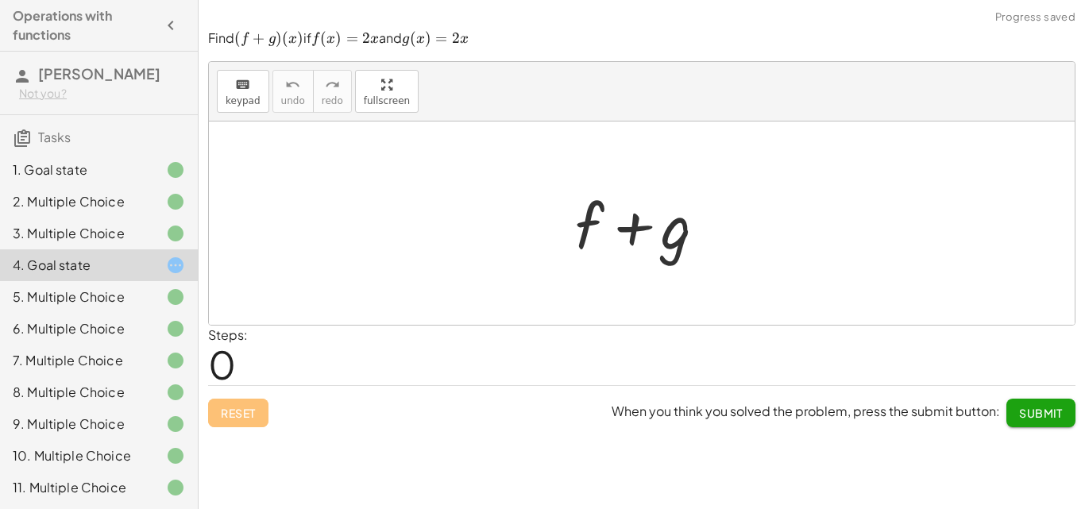
drag, startPoint x: 229, startPoint y: 97, endPoint x: 576, endPoint y: 225, distance: 369.8
click at [576, 225] on div "keyboard keypad undo undo redo redo fullscreen + f + g ×" at bounding box center [641, 193] width 865 height 263
click at [581, 229] on div at bounding box center [647, 224] width 161 height 82
drag, startPoint x: 243, startPoint y: 87, endPoint x: 581, endPoint y: 218, distance: 363.0
click at [586, 222] on div "keyboard keypad undo undo redo redo fullscreen + f + g ×" at bounding box center [641, 193] width 865 height 263
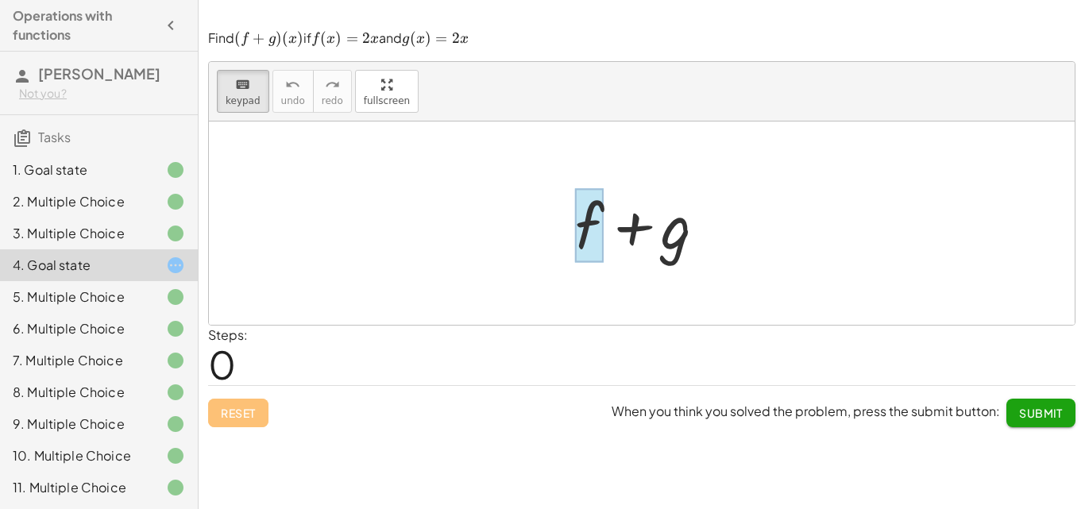
click at [586, 222] on div at bounding box center [589, 225] width 29 height 74
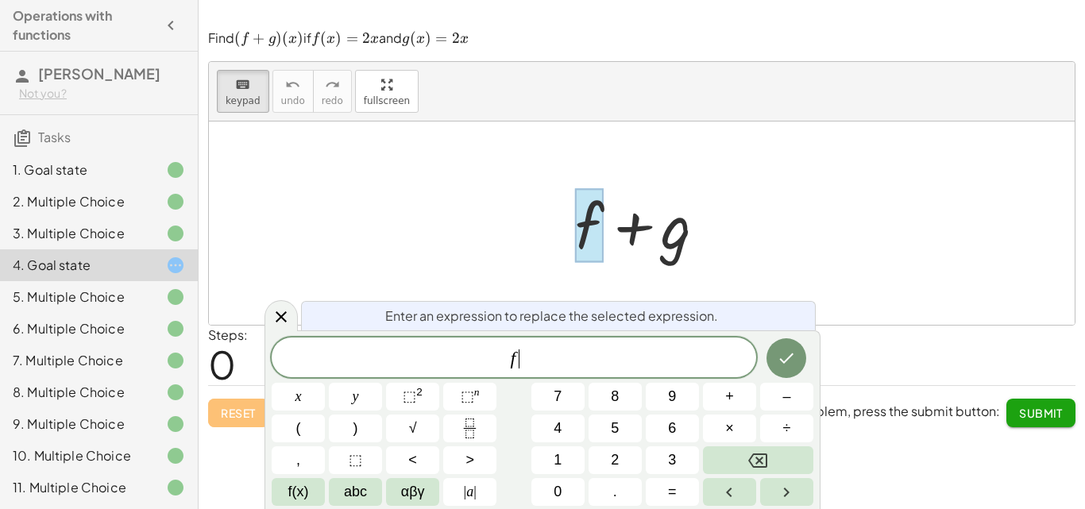
drag, startPoint x: 559, startPoint y: 364, endPoint x: 557, endPoint y: 352, distance: 12.0
click at [559, 363] on span "f ​" at bounding box center [514, 359] width 484 height 22
click at [629, 458] on button "2" at bounding box center [614, 460] width 53 height 28
click at [298, 399] on span "x" at bounding box center [298, 396] width 6 height 21
click at [788, 361] on icon "Done" at bounding box center [786, 358] width 19 height 19
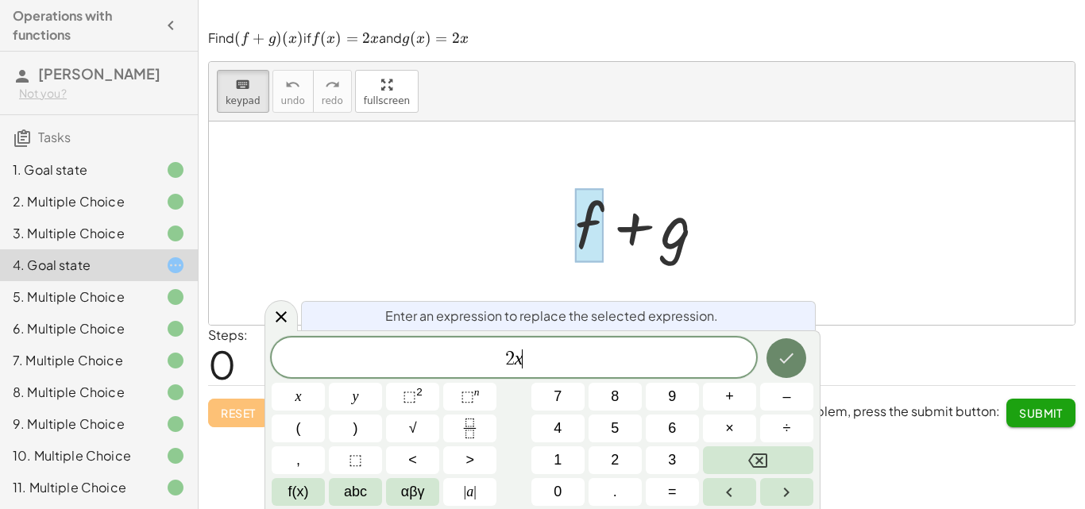
click at [788, 361] on icon "Done" at bounding box center [786, 358] width 19 height 19
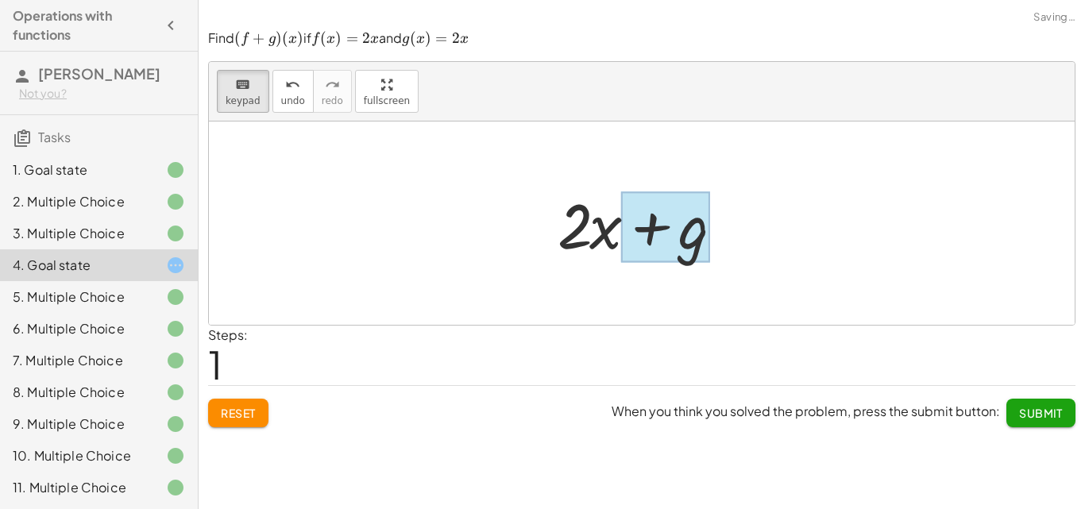
drag, startPoint x: 238, startPoint y: 90, endPoint x: 707, endPoint y: 240, distance: 492.7
click at [698, 237] on div "keyboard keypad undo undo redo redo fullscreen + f + g + g + · 2 · x ×" at bounding box center [641, 193] width 865 height 263
click at [698, 237] on div at bounding box center [665, 226] width 89 height 71
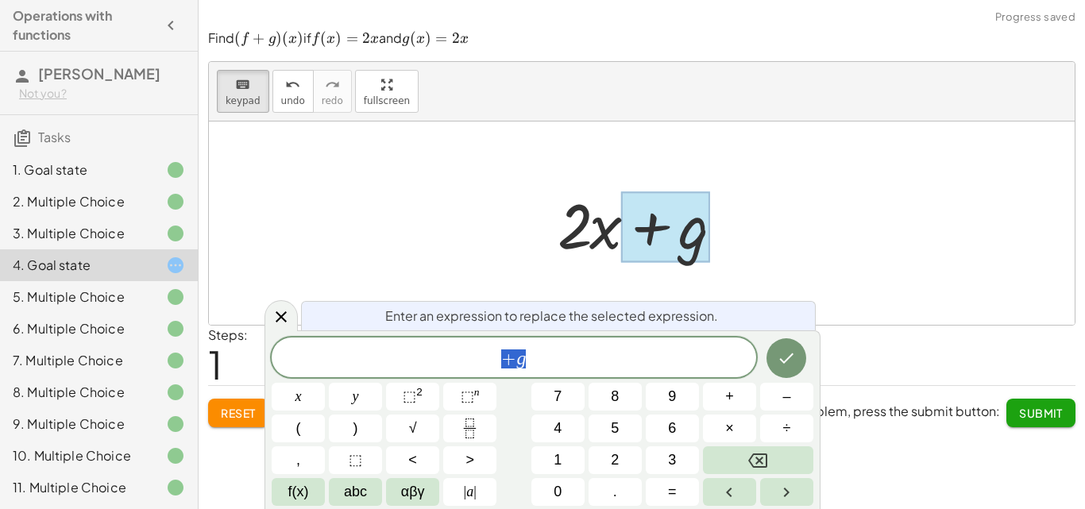
click at [610, 373] on div "+ g" at bounding box center [514, 357] width 484 height 40
click at [729, 398] on span "+" at bounding box center [729, 396] width 9 height 21
click at [607, 453] on button "2" at bounding box center [614, 460] width 53 height 28
click at [311, 393] on button "x" at bounding box center [298, 397] width 53 height 28
click at [781, 363] on icon "Done" at bounding box center [786, 358] width 19 height 19
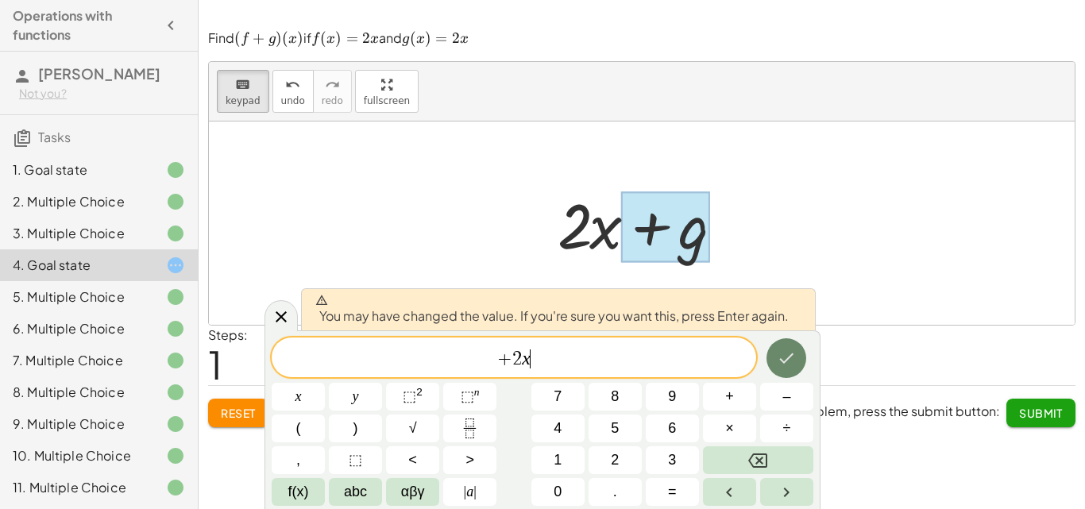
click at [781, 363] on icon "Done" at bounding box center [786, 358] width 19 height 19
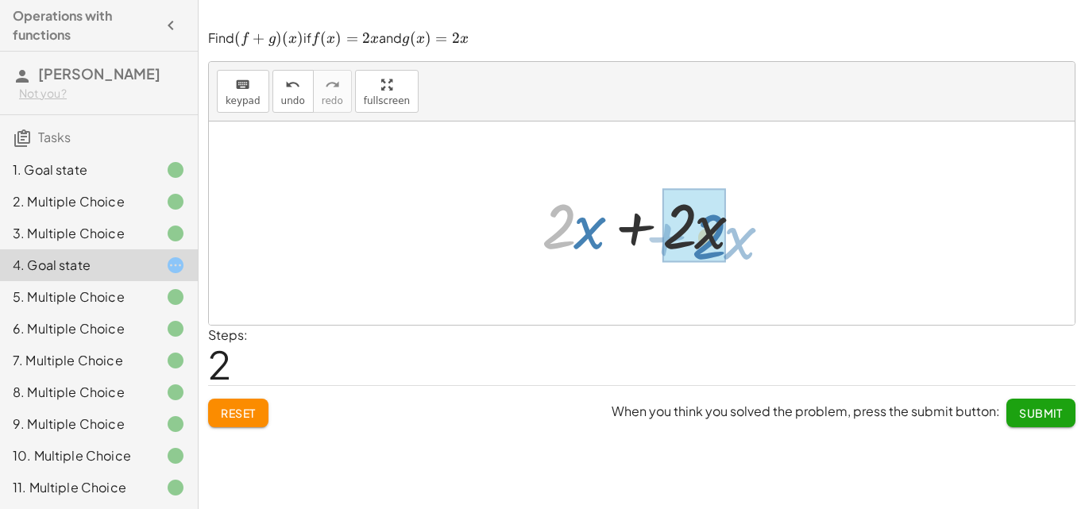
drag, startPoint x: 570, startPoint y: 232, endPoint x: 721, endPoint y: 241, distance: 151.1
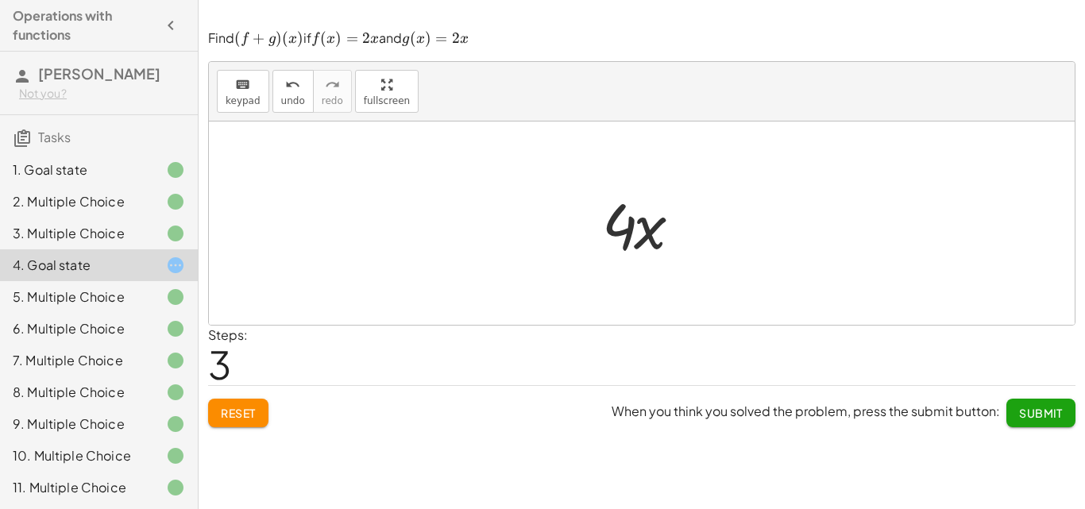
click at [1069, 416] on button "Submit" at bounding box center [1040, 413] width 69 height 29
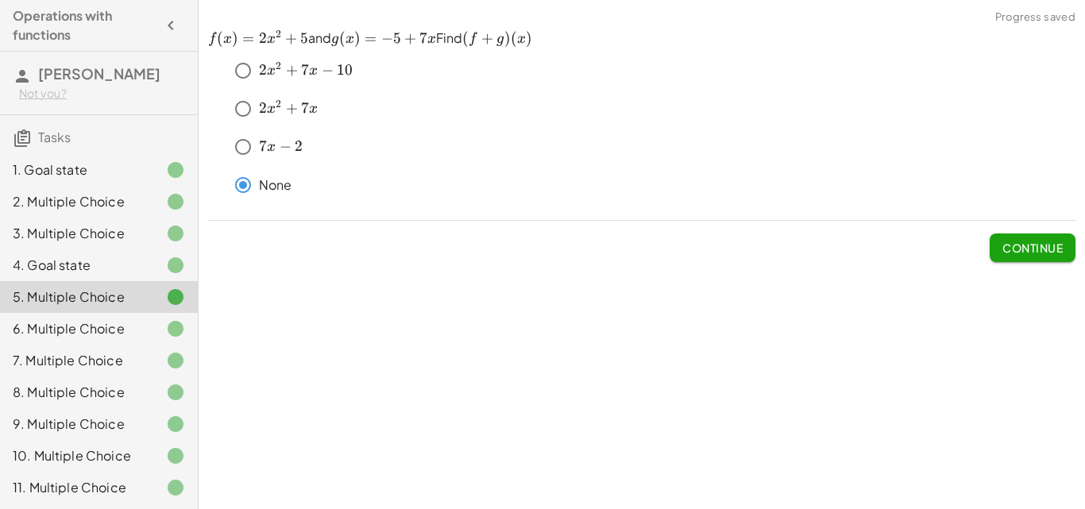
click at [1016, 252] on span "Continue" at bounding box center [1032, 248] width 60 height 14
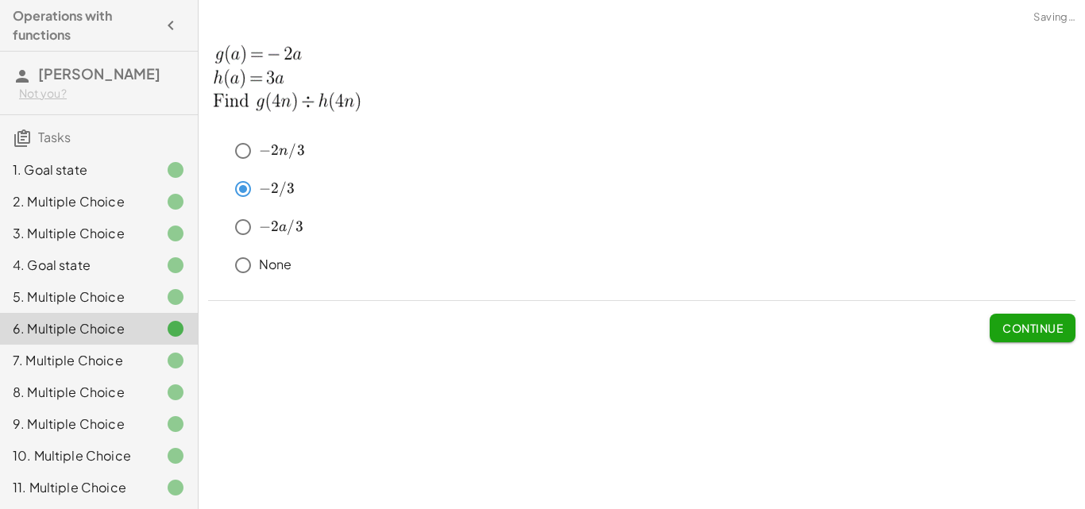
click at [1016, 252] on div "None" at bounding box center [651, 265] width 848 height 32
click at [1036, 330] on span "Continue" at bounding box center [1032, 328] width 60 height 14
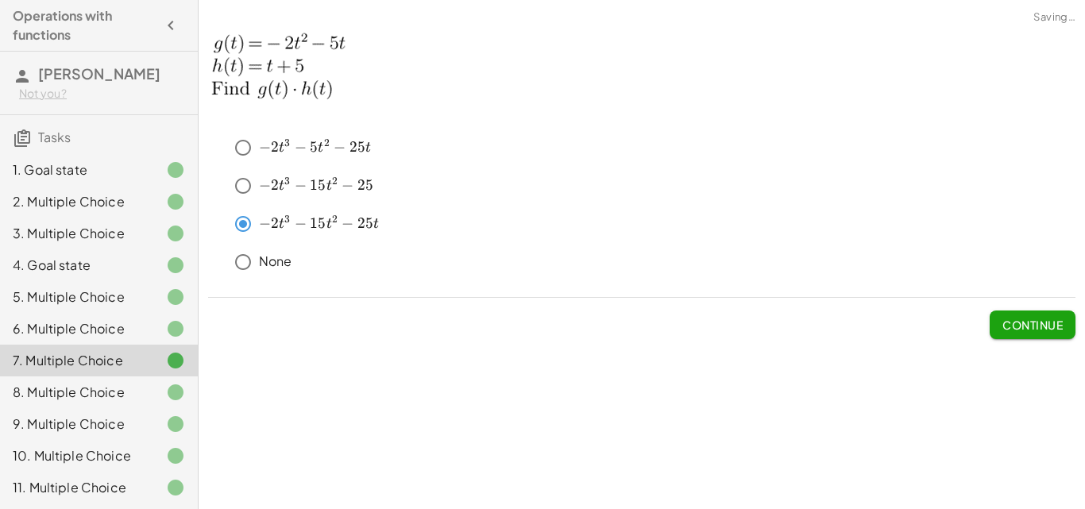
click at [1036, 329] on span "Continue" at bounding box center [1032, 325] width 60 height 14
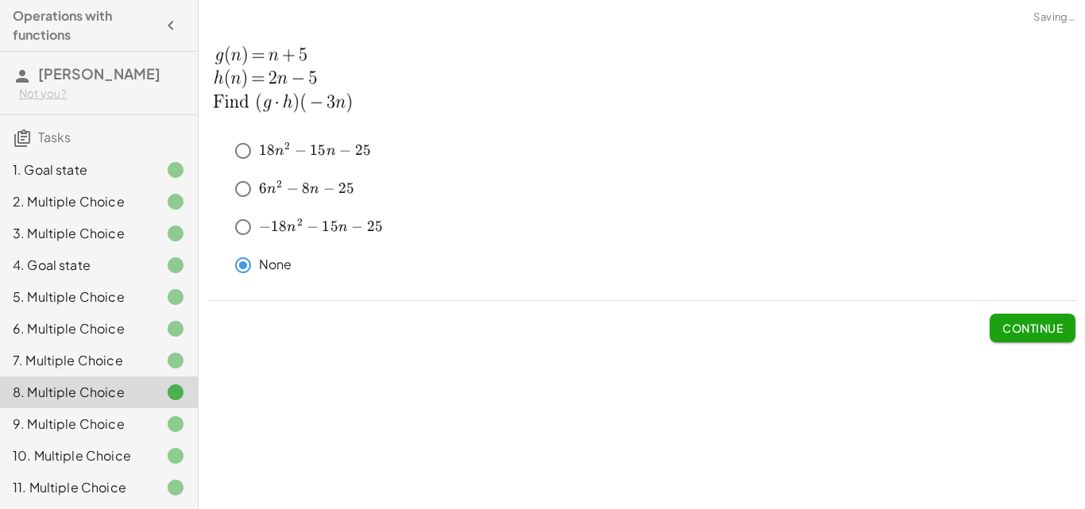
click at [1036, 329] on span "Continue" at bounding box center [1032, 328] width 60 height 14
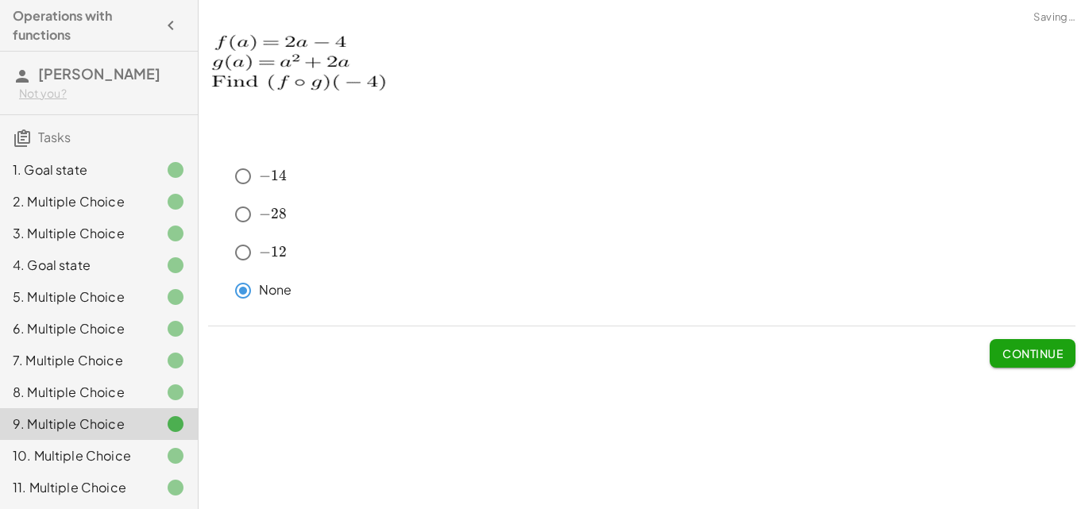
click at [1036, 329] on span "Continue" at bounding box center [1032, 346] width 86 height 41
click at [1031, 342] on button "Continue" at bounding box center [1032, 353] width 86 height 29
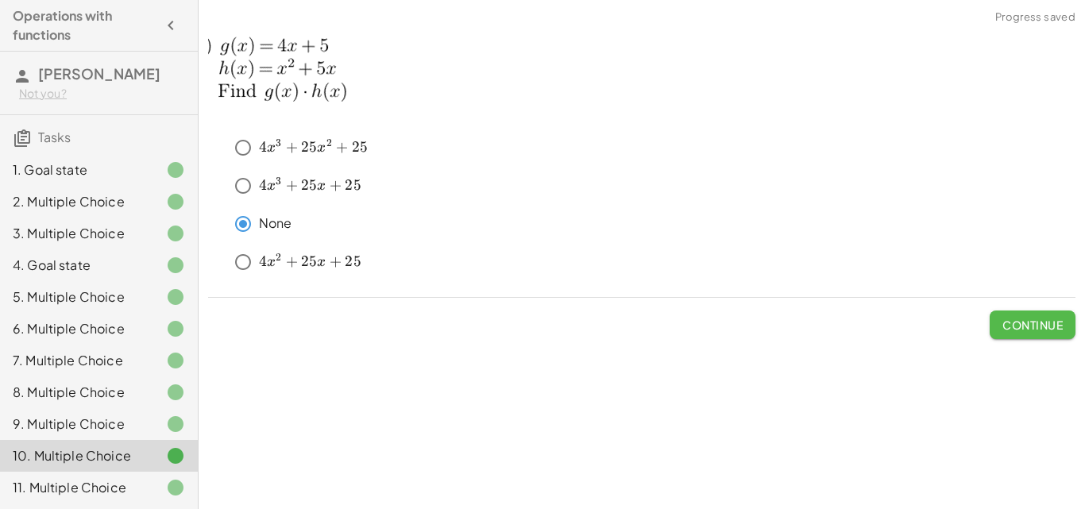
click at [1025, 326] on span "Continue" at bounding box center [1032, 325] width 60 height 14
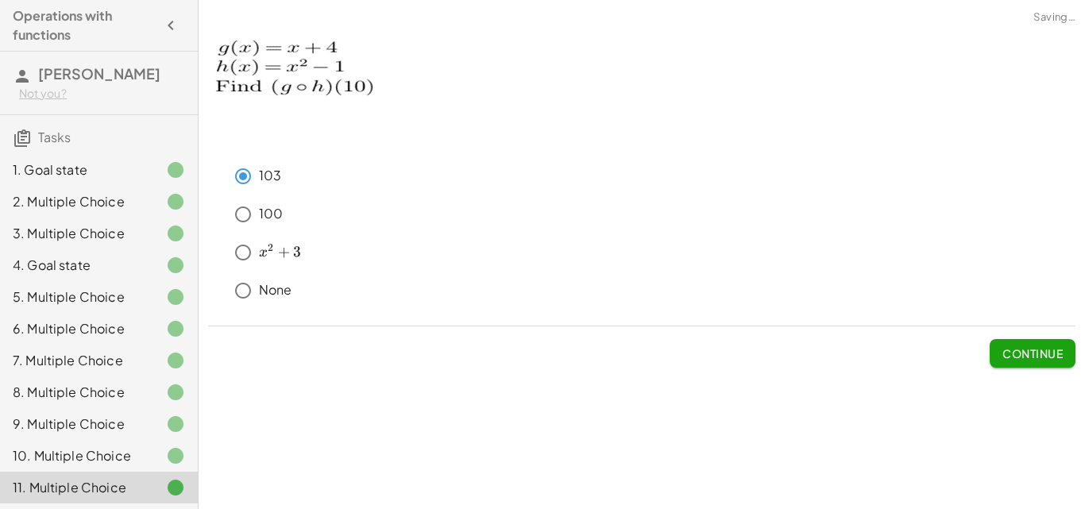
click at [0, 0] on div "103 100 ﻿ x 2 + 3 x^2+3 x 2 + 3 ﻿ None Continue" at bounding box center [0, 0] width 0 height 0
click at [1024, 360] on span "Continue" at bounding box center [1032, 353] width 60 height 14
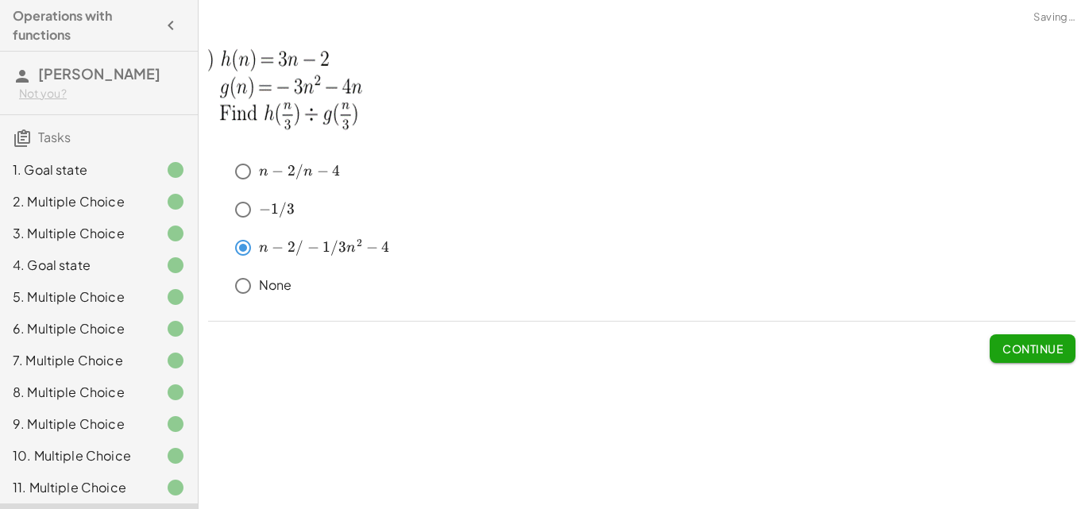
click at [1024, 347] on span "Continue" at bounding box center [1032, 348] width 60 height 14
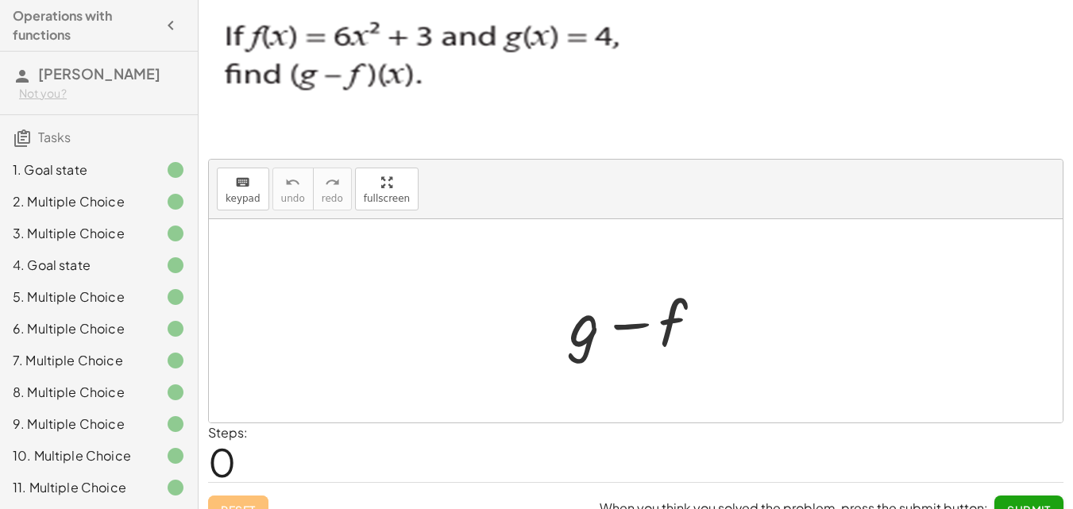
drag, startPoint x: 243, startPoint y: 187, endPoint x: 576, endPoint y: 340, distance: 366.3
click at [576, 340] on div "keyboard keypad undo undo redo redo fullscreen + g − f ×" at bounding box center [636, 291] width 854 height 263
click at [580, 342] on div at bounding box center [641, 321] width 161 height 82
drag, startPoint x: 236, startPoint y: 183, endPoint x: 587, endPoint y: 333, distance: 381.4
click at [587, 333] on div "keyboard keypad undo undo redo redo fullscreen + g − f ×" at bounding box center [636, 291] width 854 height 263
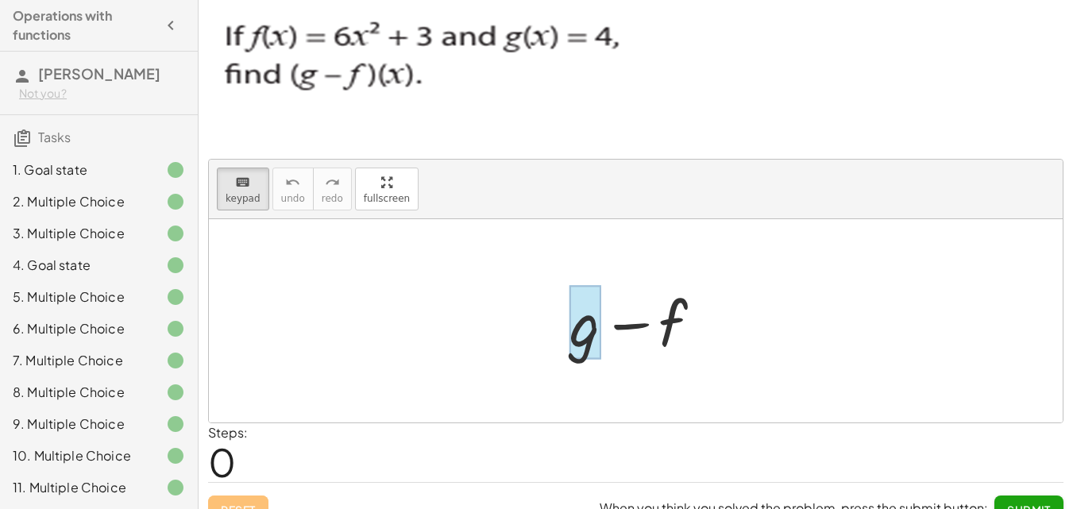
click at [588, 333] on div at bounding box center [585, 323] width 32 height 74
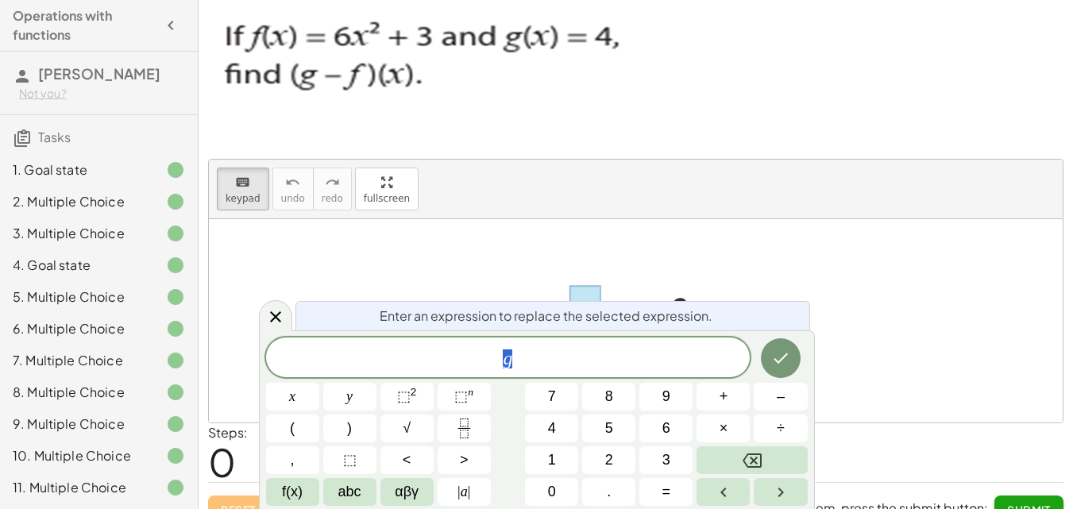
click at [589, 356] on span "g" at bounding box center [508, 359] width 484 height 22
click at [655, 418] on button "6" at bounding box center [665, 428] width 53 height 28
click at [287, 392] on button "x" at bounding box center [292, 397] width 53 height 28
click at [391, 388] on button "⬚ 2" at bounding box center [406, 397] width 53 height 28
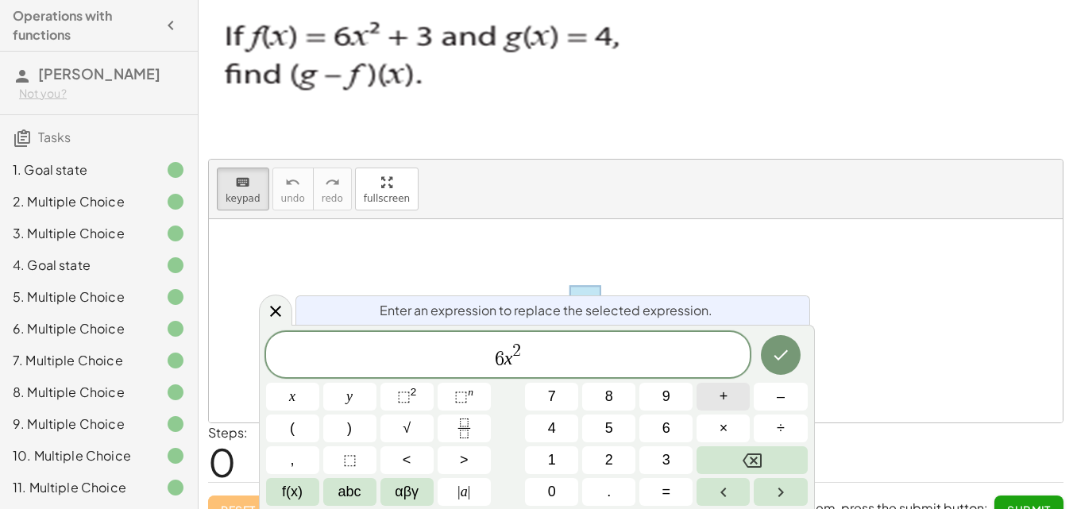
click at [717, 395] on button "+" at bounding box center [722, 397] width 53 height 28
click at [674, 453] on button "3" at bounding box center [665, 460] width 53 height 28
click at [777, 349] on icon "Done" at bounding box center [780, 354] width 19 height 19
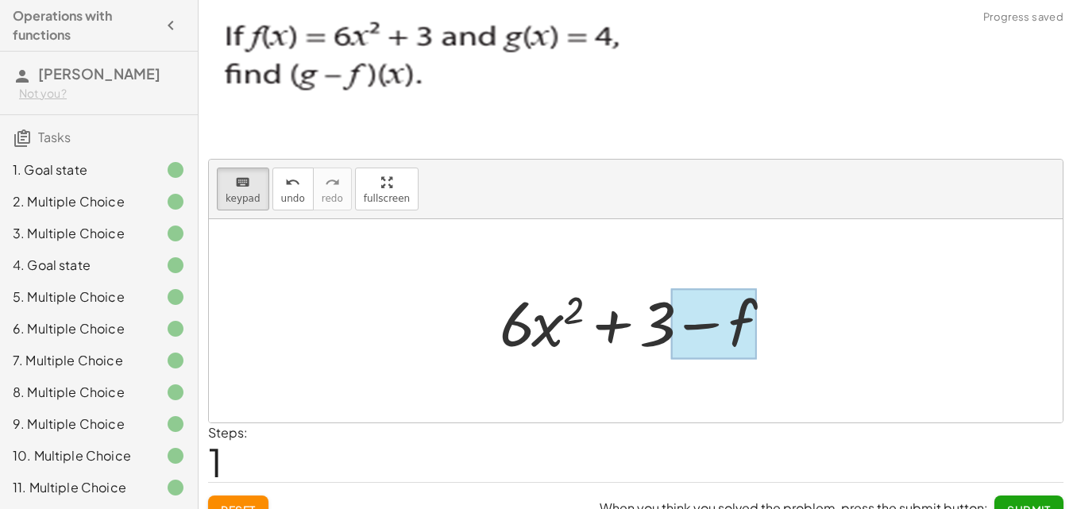
drag, startPoint x: 245, startPoint y: 195, endPoint x: 750, endPoint y: 324, distance: 520.4
click at [750, 325] on div "keyboard keypad undo undo redo redo fullscreen + g − f − f + · 6 · x 2 + 3 ×" at bounding box center [636, 291] width 854 height 263
click at [750, 325] on div at bounding box center [714, 324] width 86 height 71
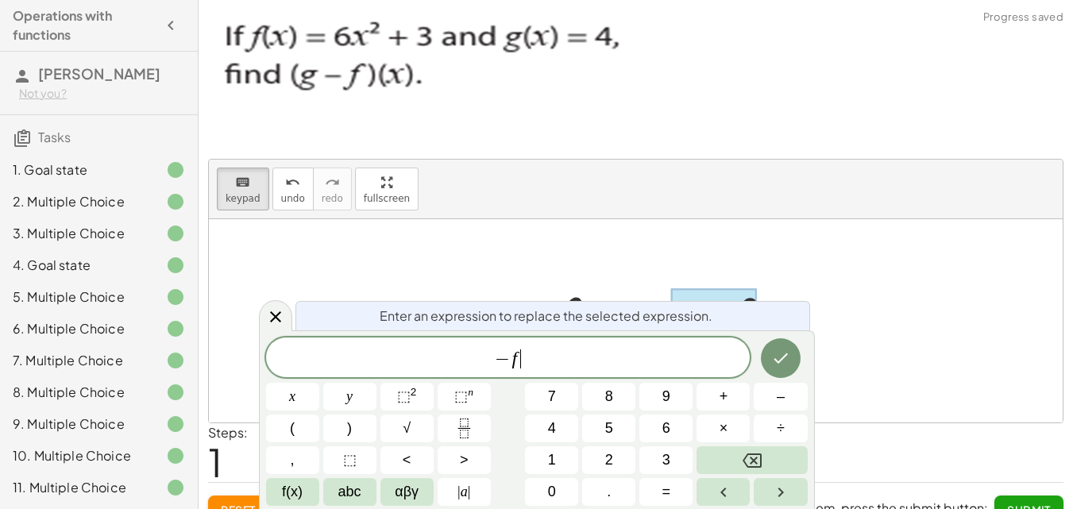
click at [613, 354] on span "− f ​" at bounding box center [508, 359] width 484 height 22
click at [770, 387] on button "–" at bounding box center [780, 397] width 53 height 28
click at [563, 422] on button "4" at bounding box center [551, 428] width 53 height 28
click at [780, 360] on icon "Done" at bounding box center [780, 358] width 14 height 10
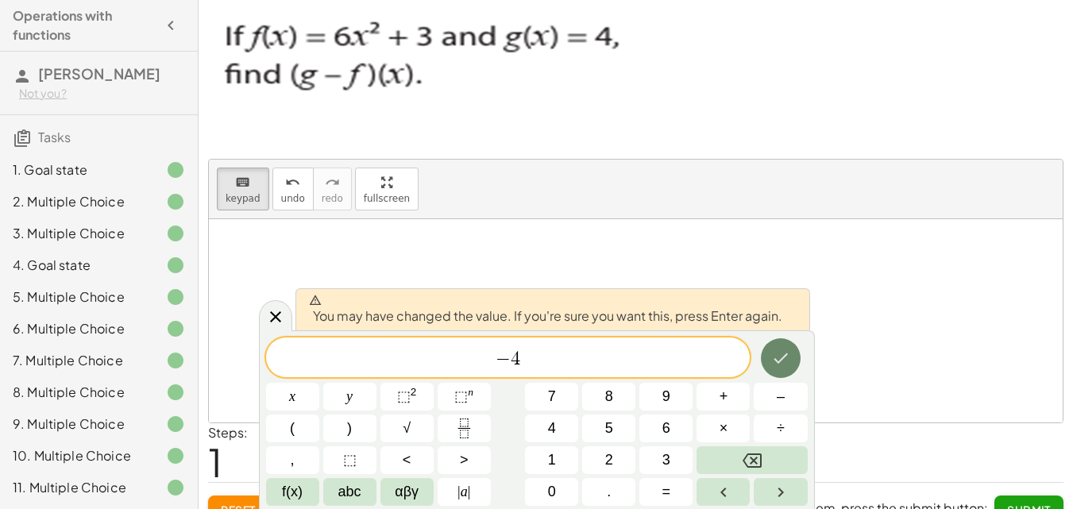
click at [780, 364] on icon "Done" at bounding box center [780, 358] width 19 height 19
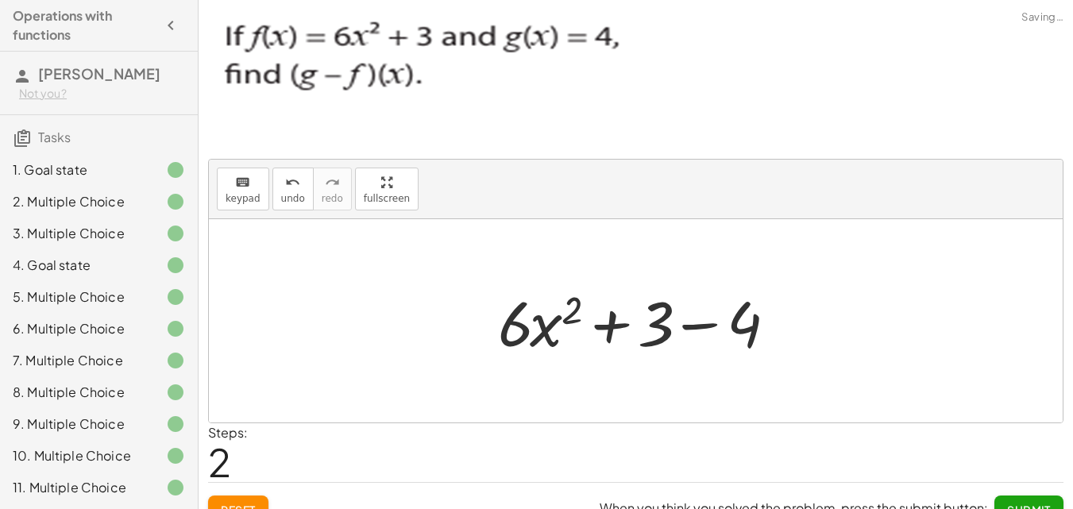
click at [780, 364] on div "+ g − f + · 6 · x 2 + 3 − f − f + · 6 · x 2 + 3 − 4" at bounding box center [636, 321] width 324 height 90
drag, startPoint x: 619, startPoint y: 326, endPoint x: 734, endPoint y: 329, distance: 115.2
click at [734, 329] on div at bounding box center [642, 321] width 304 height 82
drag, startPoint x: 729, startPoint y: 329, endPoint x: 709, endPoint y: 331, distance: 20.0
click at [709, 331] on div at bounding box center [642, 321] width 304 height 82
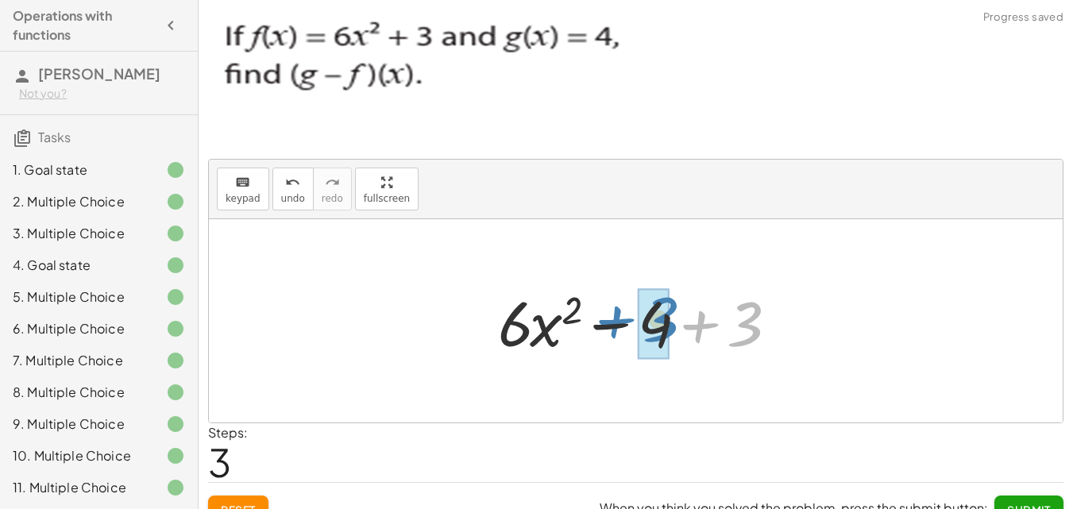
drag, startPoint x: 691, startPoint y: 328, endPoint x: 607, endPoint y: 323, distance: 84.3
click at [607, 323] on div at bounding box center [642, 321] width 304 height 82
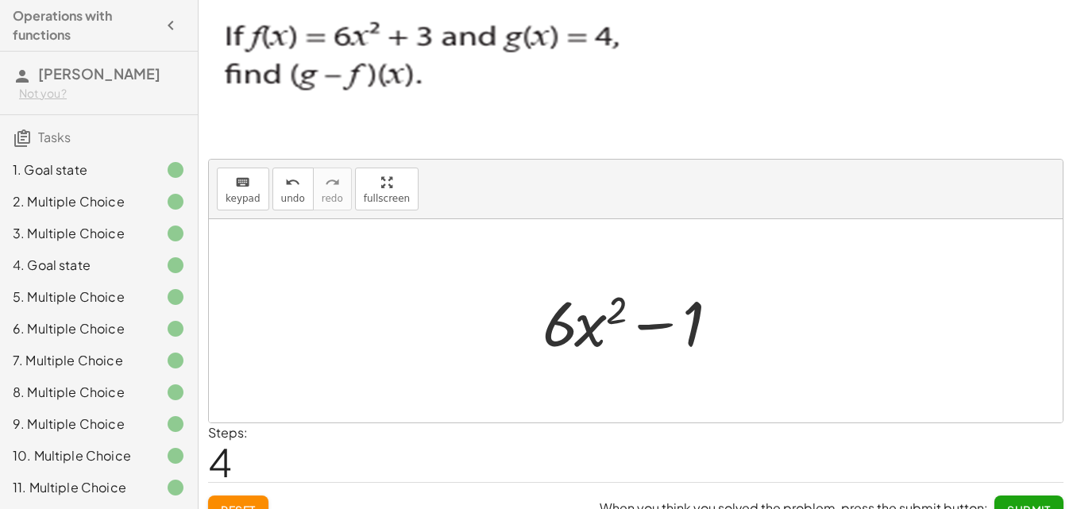
click at [1030, 499] on button "Submit" at bounding box center [1028, 509] width 69 height 29
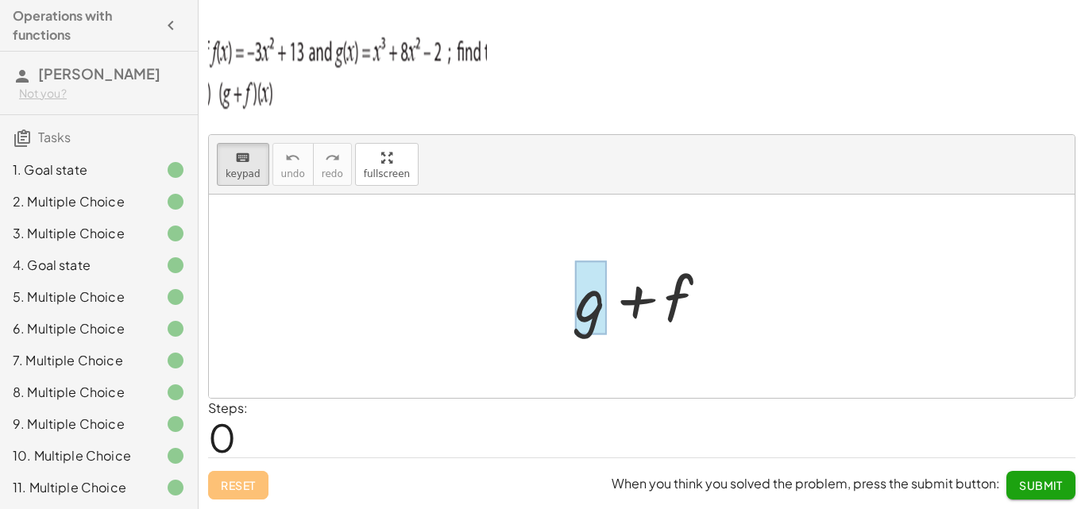
drag, startPoint x: 257, startPoint y: 161, endPoint x: 580, endPoint y: 312, distance: 356.7
click at [580, 312] on div "keyboard keypad undo undo redo redo fullscreen + g + f ×" at bounding box center [641, 266] width 865 height 263
click at [579, 303] on div at bounding box center [591, 298] width 32 height 74
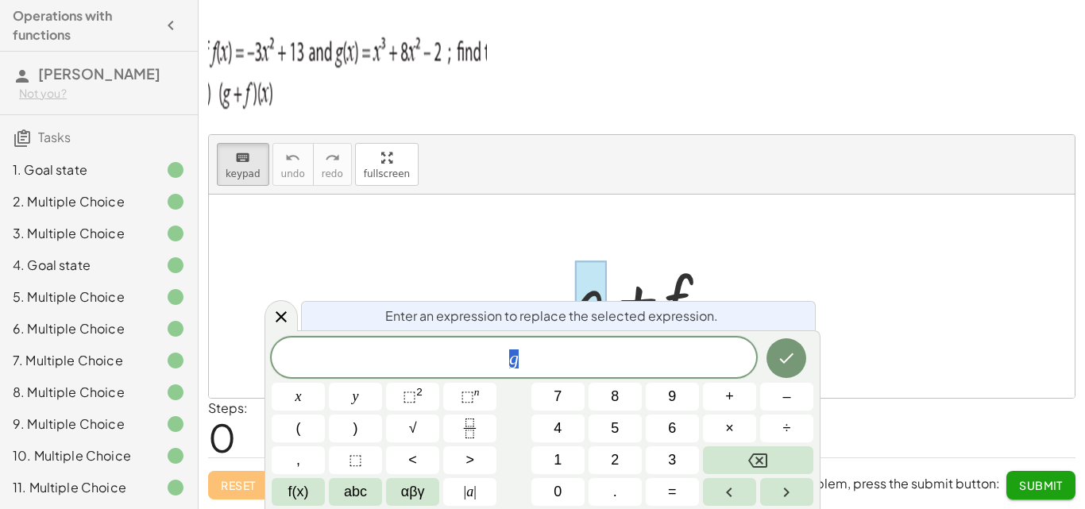
click at [621, 373] on div "g" at bounding box center [514, 357] width 484 height 40
click at [779, 391] on button "–" at bounding box center [786, 397] width 53 height 28
click at [665, 456] on button "3" at bounding box center [672, 460] width 53 height 28
click at [314, 391] on button "x" at bounding box center [298, 397] width 53 height 28
click at [415, 391] on span "⬚" at bounding box center [409, 396] width 13 height 16
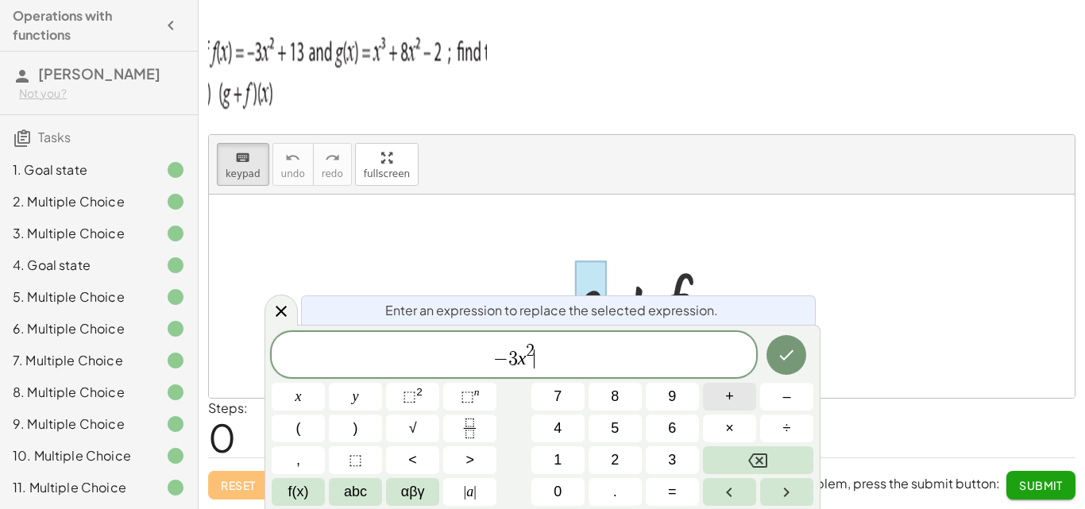
click at [731, 397] on span "+" at bounding box center [729, 396] width 9 height 21
click at [570, 455] on button "1" at bounding box center [557, 460] width 53 height 28
click at [671, 453] on span "3" at bounding box center [672, 459] width 8 height 21
click at [753, 454] on icon "Backspace" at bounding box center [757, 460] width 19 height 14
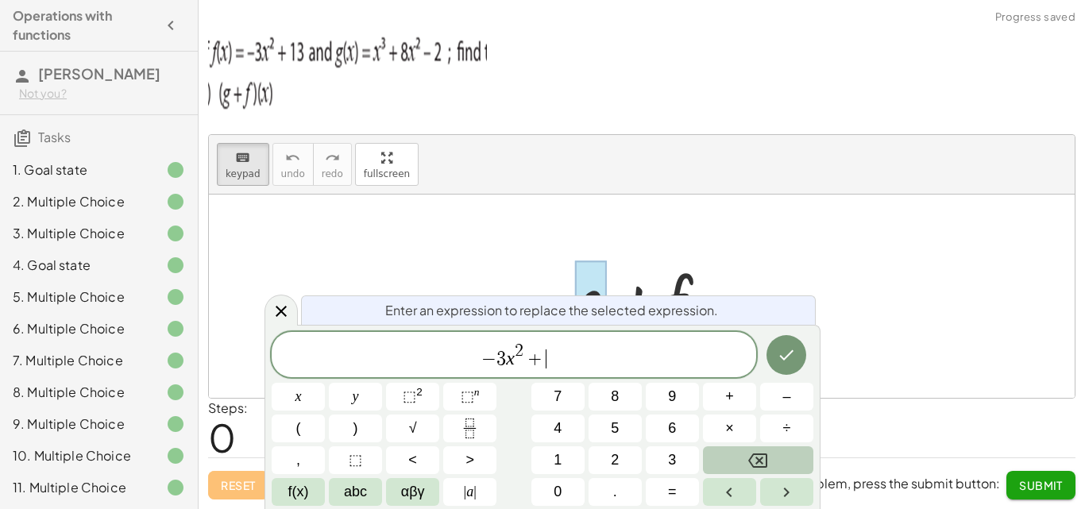
click at [753, 454] on icon "Backspace" at bounding box center [757, 460] width 19 height 14
click at [754, 457] on icon "Backspace" at bounding box center [757, 460] width 19 height 19
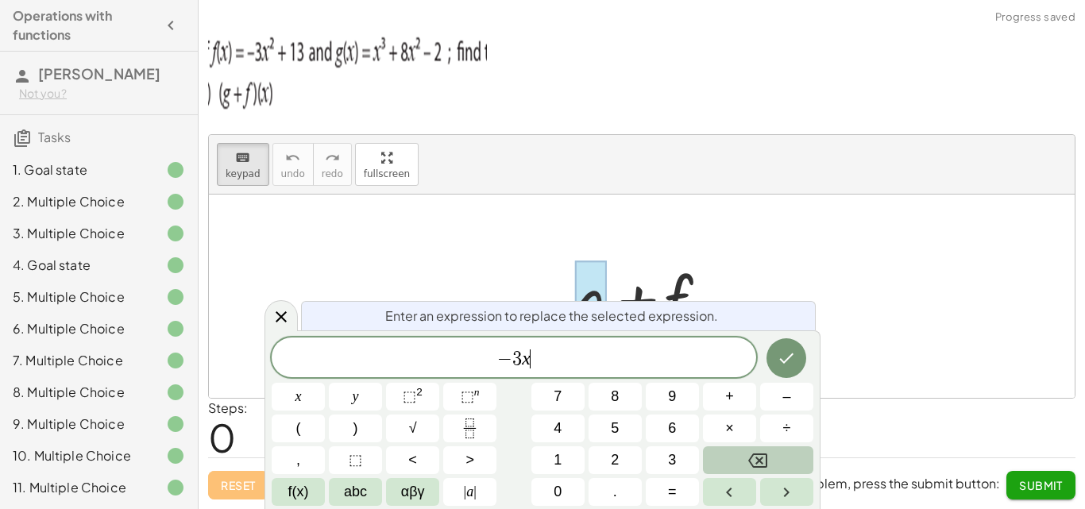
click at [753, 453] on icon "Backspace" at bounding box center [757, 460] width 19 height 19
click at [312, 398] on button "x" at bounding box center [298, 397] width 53 height 28
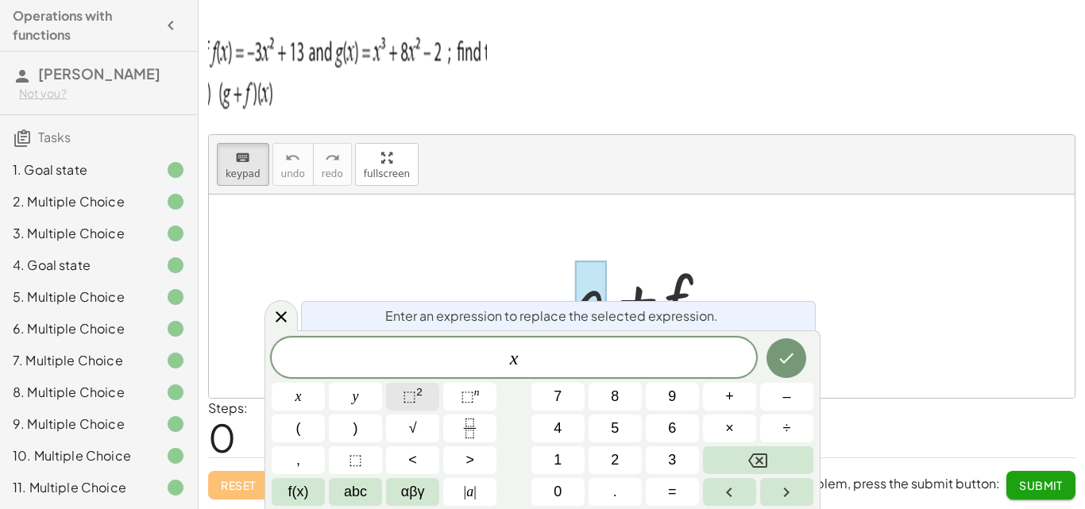
click at [403, 391] on button "⬚ 2" at bounding box center [412, 397] width 53 height 28
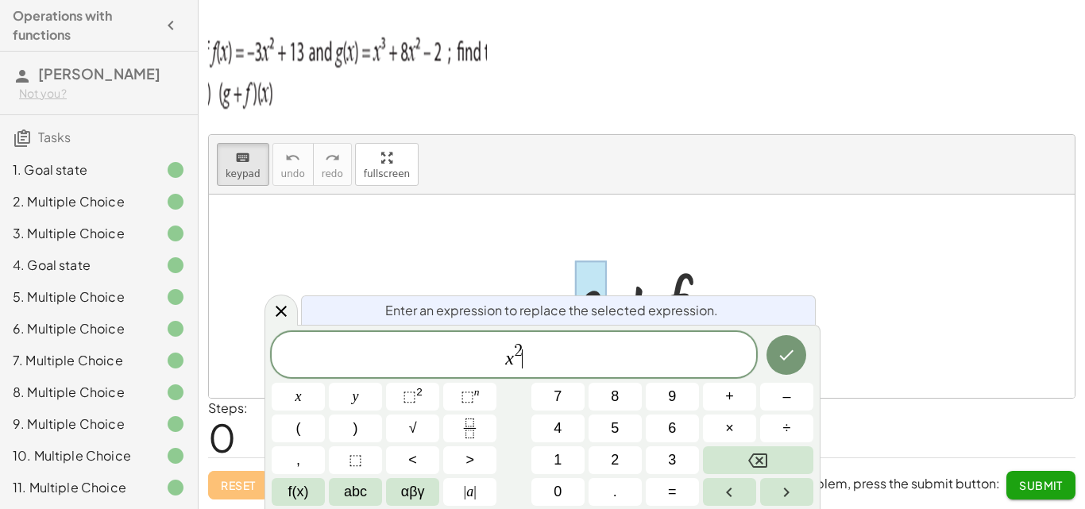
click at [522, 353] on span "x 2 ​" at bounding box center [514, 355] width 484 height 29
click at [657, 454] on button "3" at bounding box center [672, 460] width 53 height 28
click at [538, 355] on span "x 3 ​" at bounding box center [514, 355] width 484 height 29
click at [724, 383] on button "+" at bounding box center [729, 397] width 53 height 28
click at [609, 397] on button "8" at bounding box center [614, 397] width 53 height 28
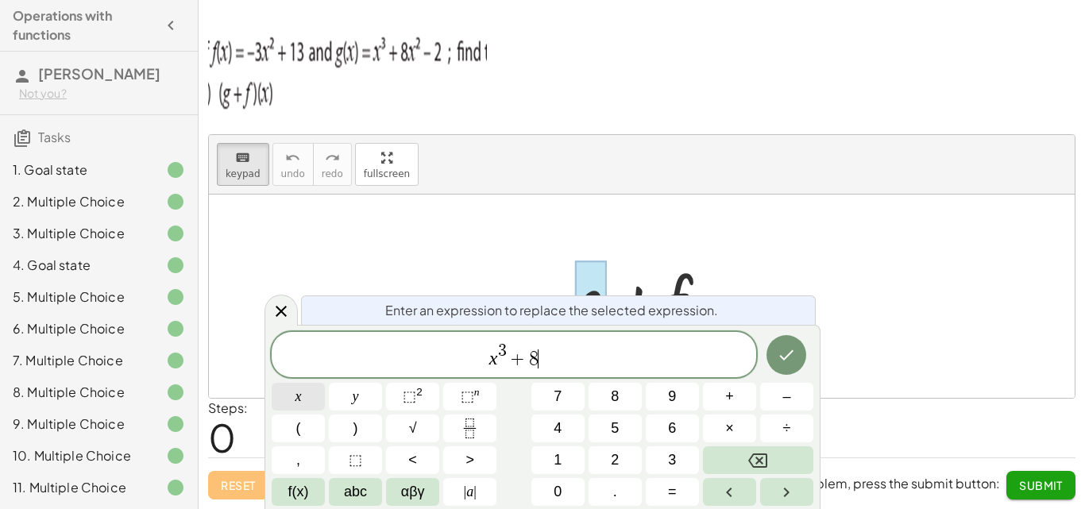
click at [309, 394] on button "x" at bounding box center [298, 397] width 53 height 28
click at [408, 392] on span "⬚" at bounding box center [409, 396] width 13 height 16
click at [773, 387] on button "–" at bounding box center [786, 397] width 53 height 28
click at [610, 456] on button "2" at bounding box center [614, 460] width 53 height 28
click at [785, 352] on icon "Done" at bounding box center [786, 354] width 19 height 19
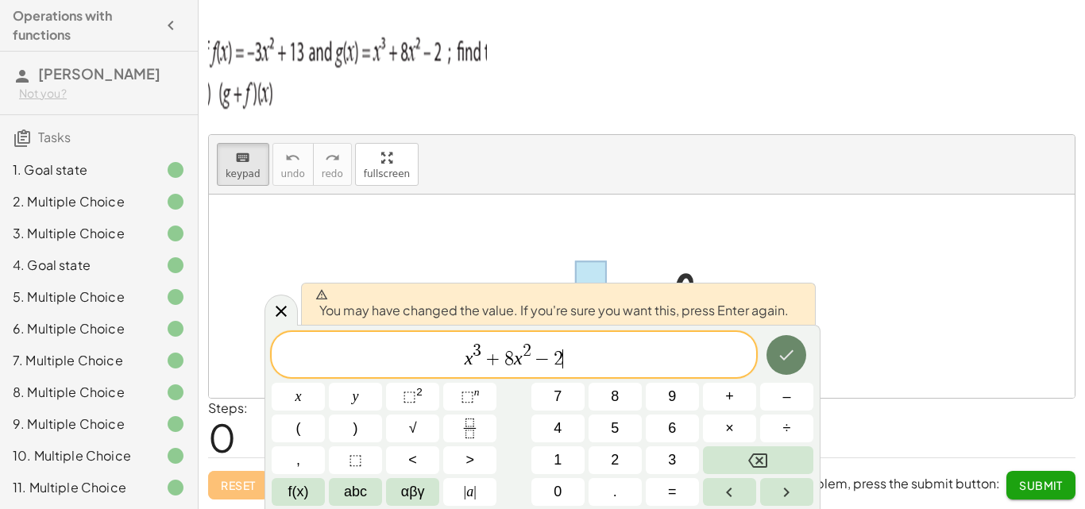
click at [771, 350] on button "Done" at bounding box center [786, 355] width 40 height 40
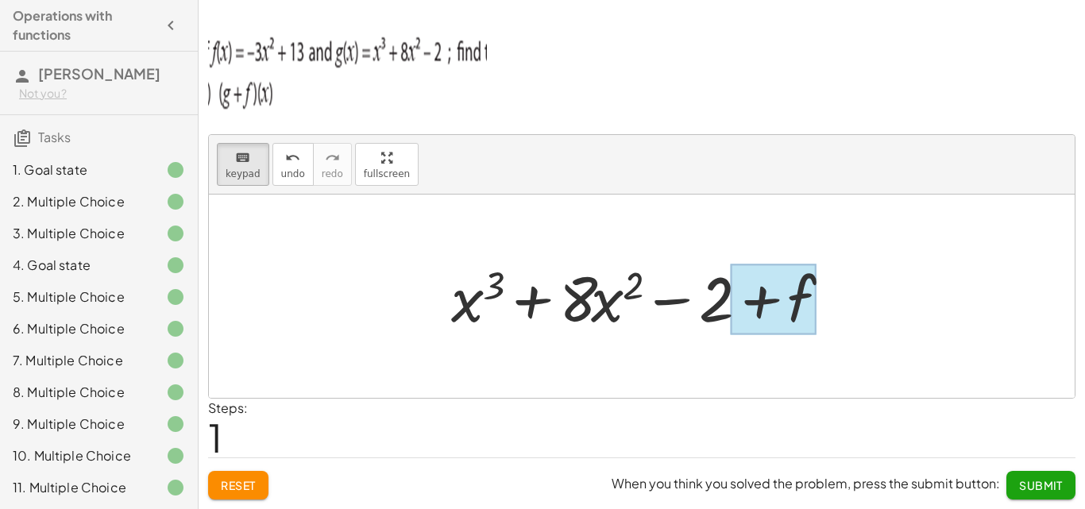
drag, startPoint x: 233, startPoint y: 163, endPoint x: 792, endPoint y: 306, distance: 577.2
click at [792, 306] on div "keyboard keypad undo undo redo redo fullscreen + g + f + f + x 3 + · 8 · x 2 − …" at bounding box center [641, 266] width 865 height 263
click at [792, 306] on div at bounding box center [774, 299] width 86 height 71
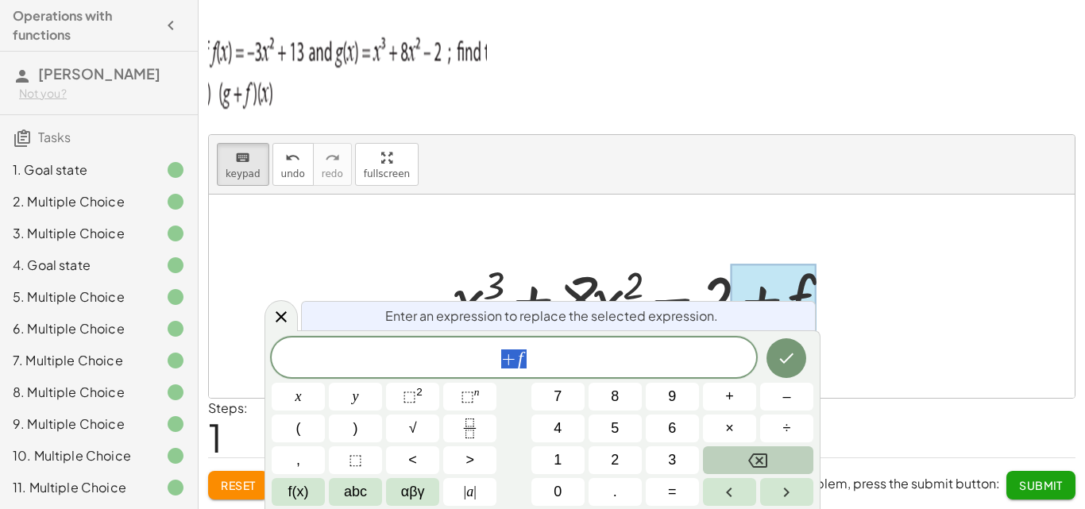
click at [758, 457] on icon "Backspace" at bounding box center [757, 460] width 19 height 19
click at [721, 398] on button "+" at bounding box center [729, 397] width 53 height 28
click at [319, 429] on button "(" at bounding box center [298, 428] width 53 height 28
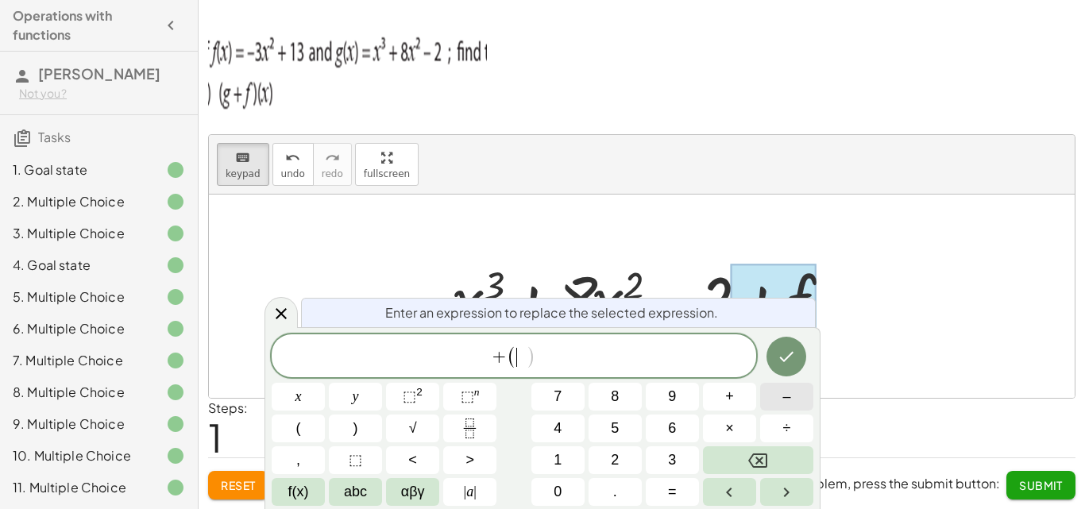
click at [800, 399] on button "–" at bounding box center [786, 397] width 53 height 28
click at [673, 465] on span "3" at bounding box center [672, 459] width 8 height 21
click at [299, 399] on span "x" at bounding box center [298, 396] width 6 height 21
click at [394, 387] on button "⬚ 2" at bounding box center [412, 397] width 53 height 28
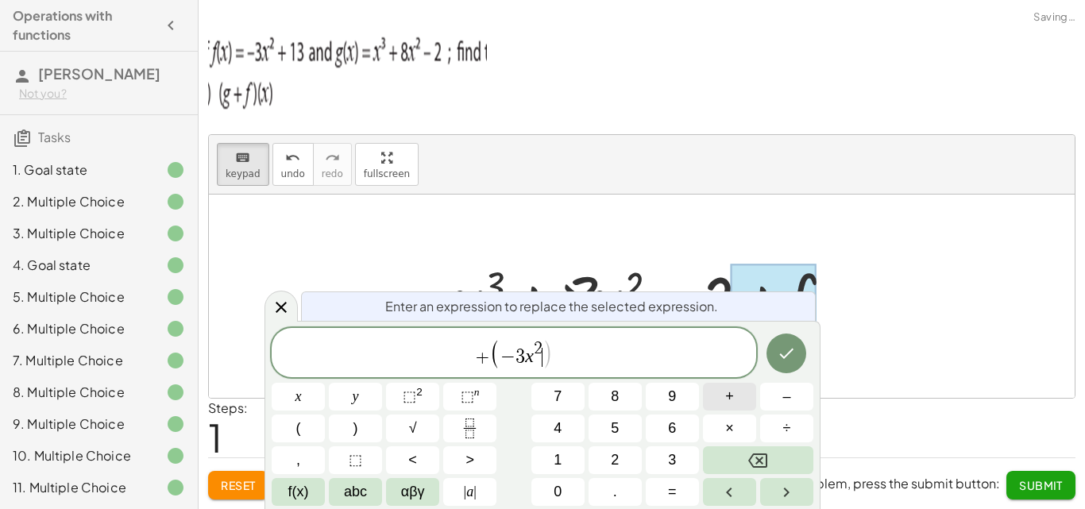
click at [734, 403] on button "+" at bounding box center [729, 397] width 53 height 28
click at [565, 449] on button "1" at bounding box center [557, 460] width 53 height 28
click at [674, 457] on span "3" at bounding box center [672, 459] width 8 height 21
click at [786, 358] on icon "Done" at bounding box center [786, 353] width 19 height 19
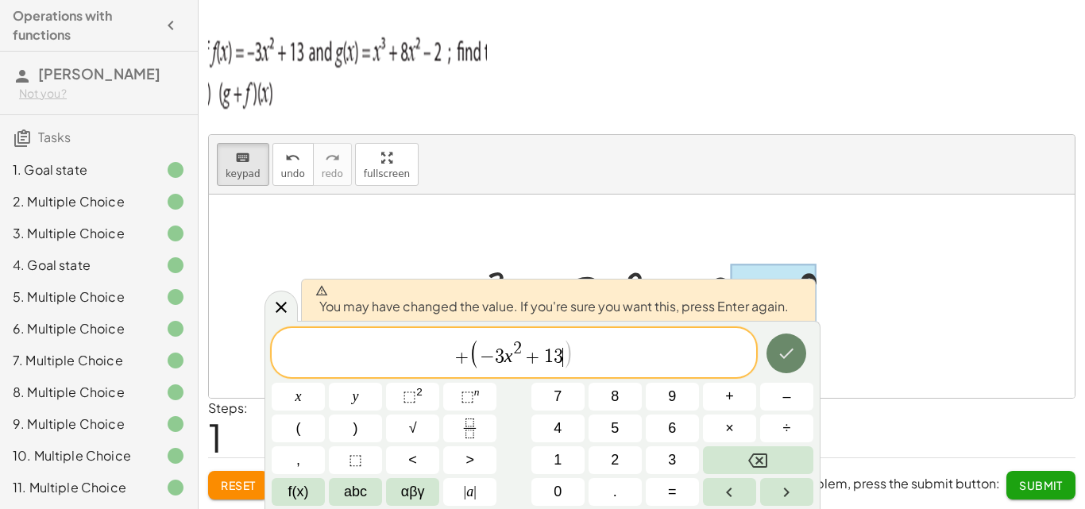
click at [797, 347] on button "Done" at bounding box center [786, 353] width 40 height 40
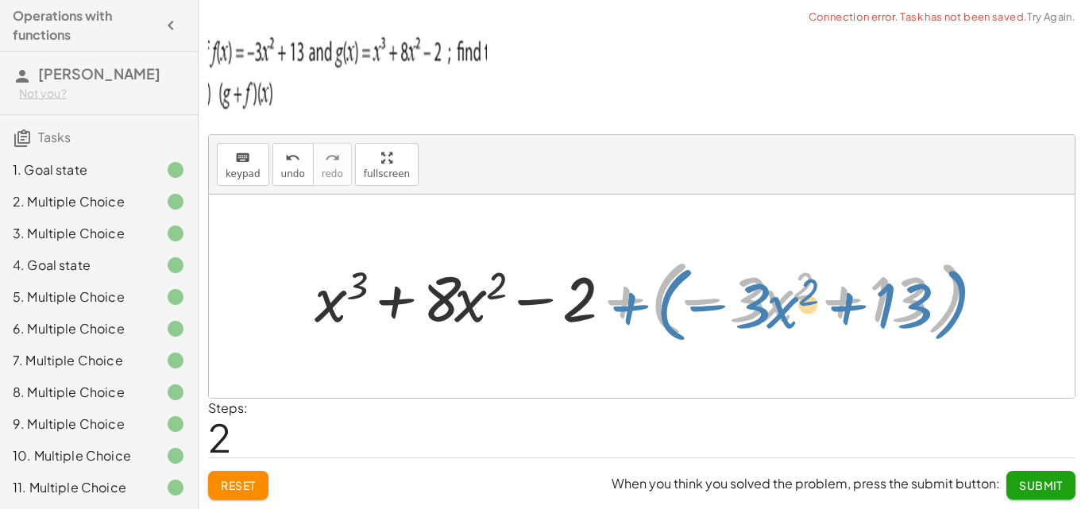
drag, startPoint x: 621, startPoint y: 310, endPoint x: 620, endPoint y: 318, distance: 8.8
click at [620, 318] on div at bounding box center [647, 296] width 682 height 91
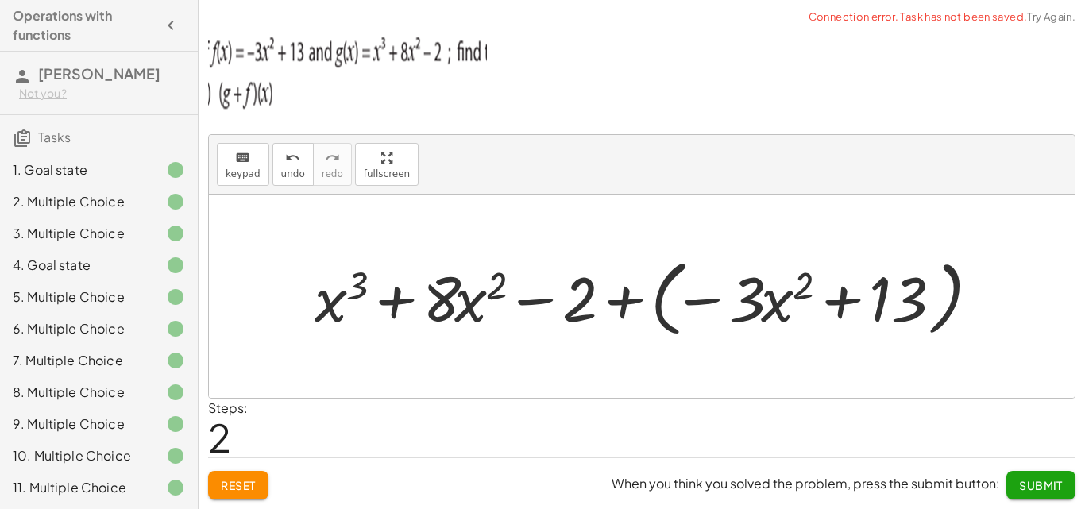
click at [640, 295] on div at bounding box center [647, 296] width 682 height 91
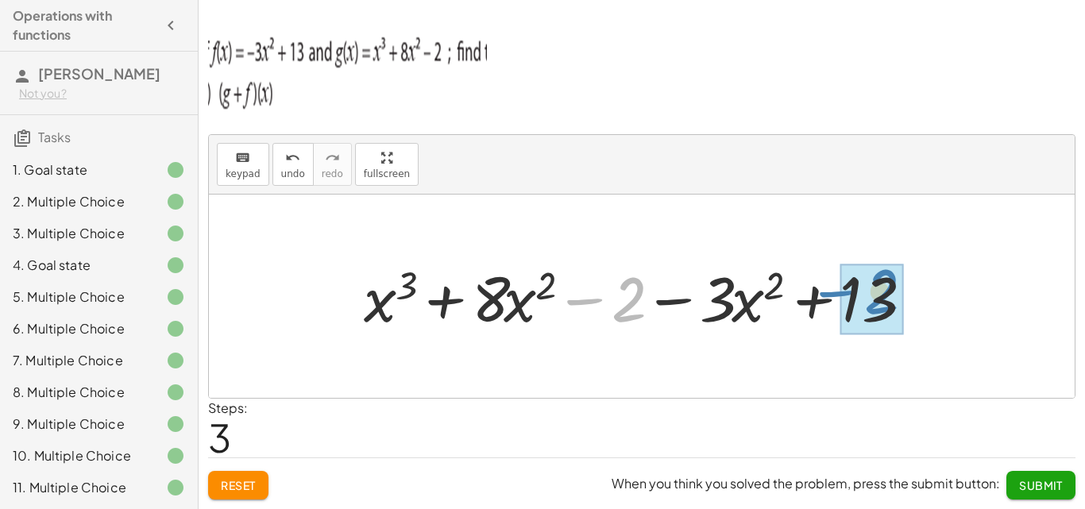
drag, startPoint x: 582, startPoint y: 302, endPoint x: 835, endPoint y: 293, distance: 252.7
click at [835, 293] on div at bounding box center [647, 297] width 583 height 82
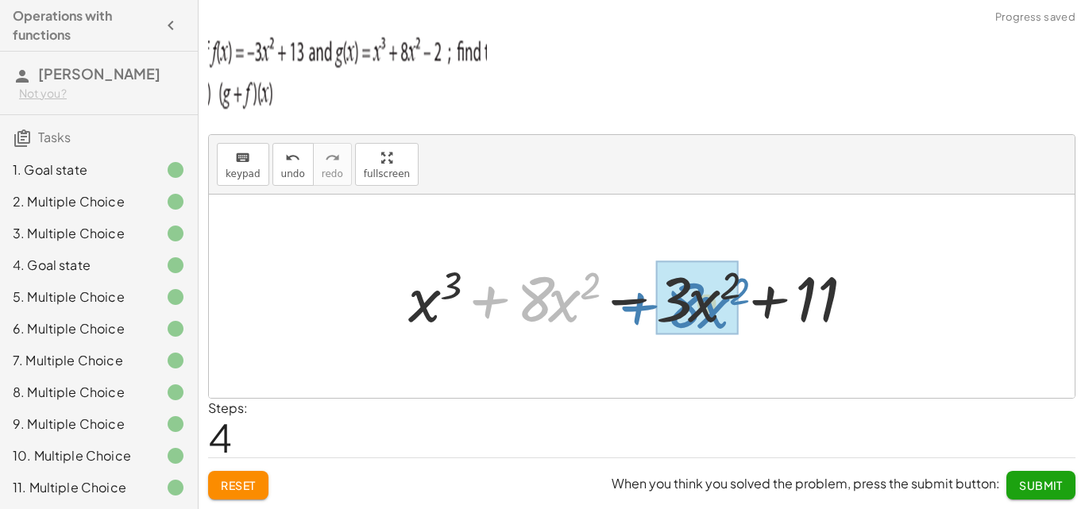
drag, startPoint x: 481, startPoint y: 299, endPoint x: 630, endPoint y: 303, distance: 149.3
click at [630, 303] on div at bounding box center [647, 297] width 494 height 82
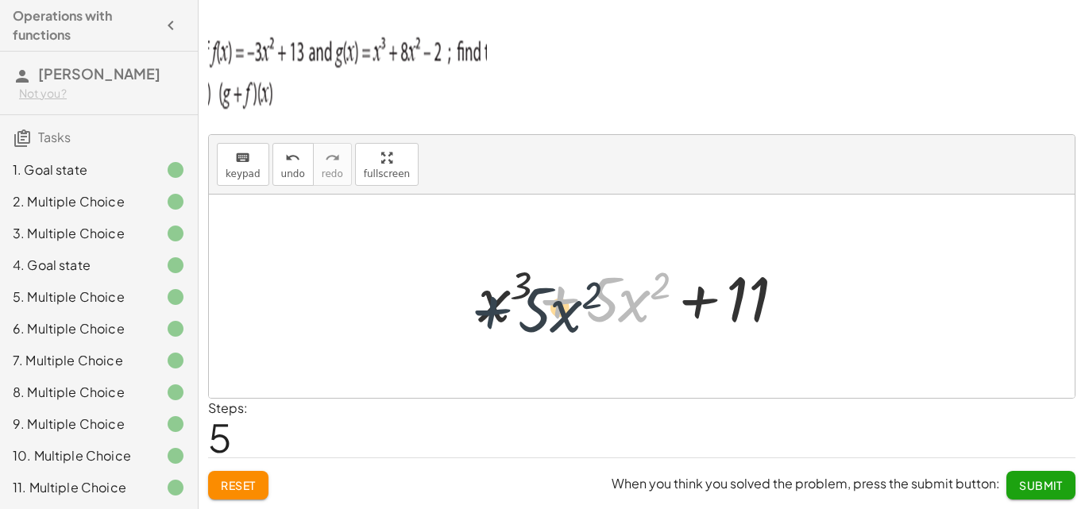
drag, startPoint x: 555, startPoint y: 299, endPoint x: 487, endPoint y: 306, distance: 68.7
click at [487, 306] on div at bounding box center [647, 297] width 355 height 82
drag, startPoint x: 553, startPoint y: 298, endPoint x: 441, endPoint y: 291, distance: 112.1
click at [441, 292] on div "+ g + f + x 3 + · 8 · x 2 − 2 + f + x 3 + · 8 · x 2 − 2 + ( − · 3 · x 2 + 13 ) …" at bounding box center [641, 296] width 865 height 203
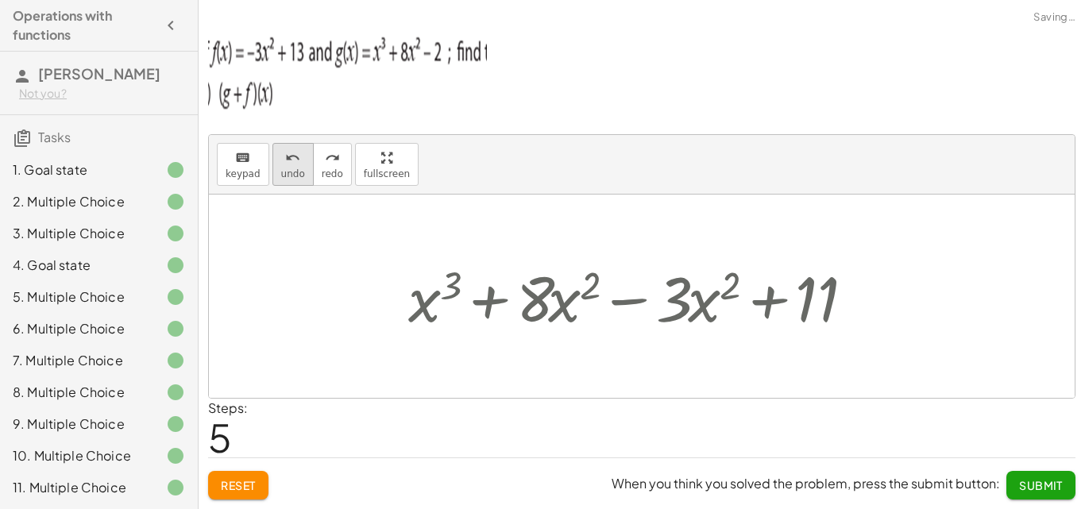
click at [275, 160] on button "undo undo" at bounding box center [292, 164] width 41 height 43
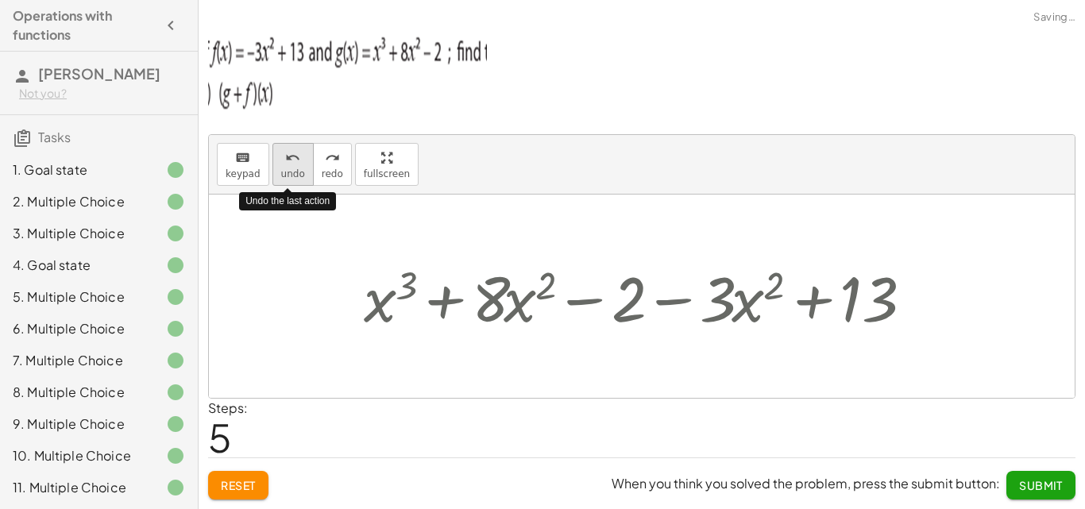
click at [275, 160] on button "undo undo" at bounding box center [292, 164] width 41 height 43
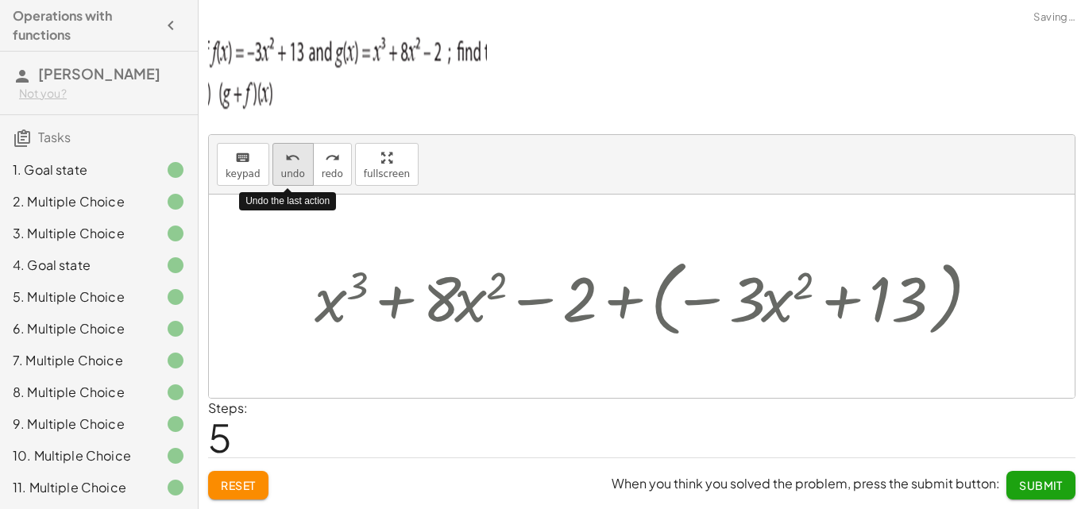
click at [276, 159] on button "undo undo" at bounding box center [292, 164] width 41 height 43
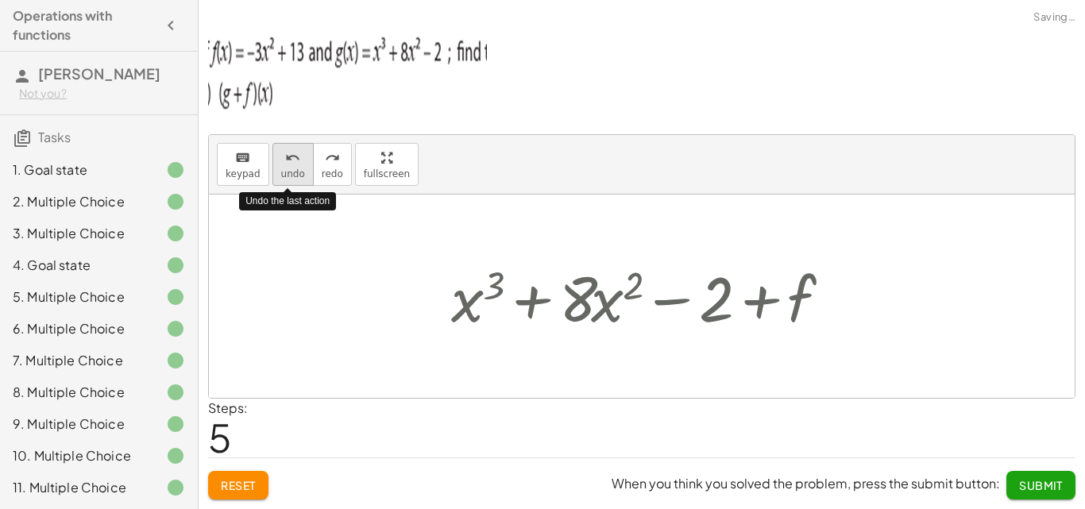
click at [276, 159] on button "undo undo" at bounding box center [292, 164] width 41 height 43
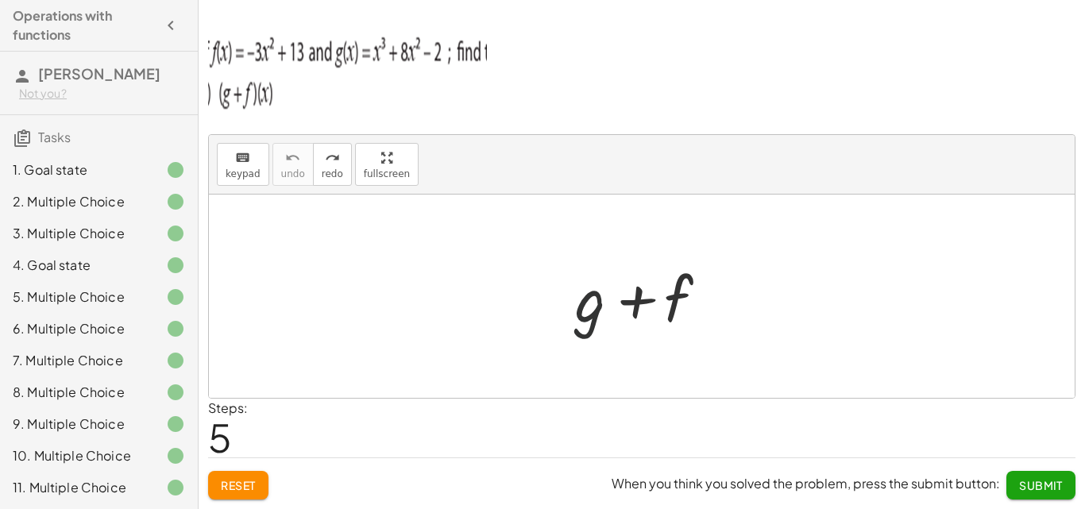
click at [589, 305] on div at bounding box center [647, 297] width 161 height 82
drag, startPoint x: 245, startPoint y: 167, endPoint x: 602, endPoint y: 314, distance: 385.6
click at [602, 314] on div "keyboard keypad undo undo redo redo fullscreen + g + f ×" at bounding box center [641, 266] width 865 height 263
click at [603, 317] on div at bounding box center [591, 298] width 32 height 74
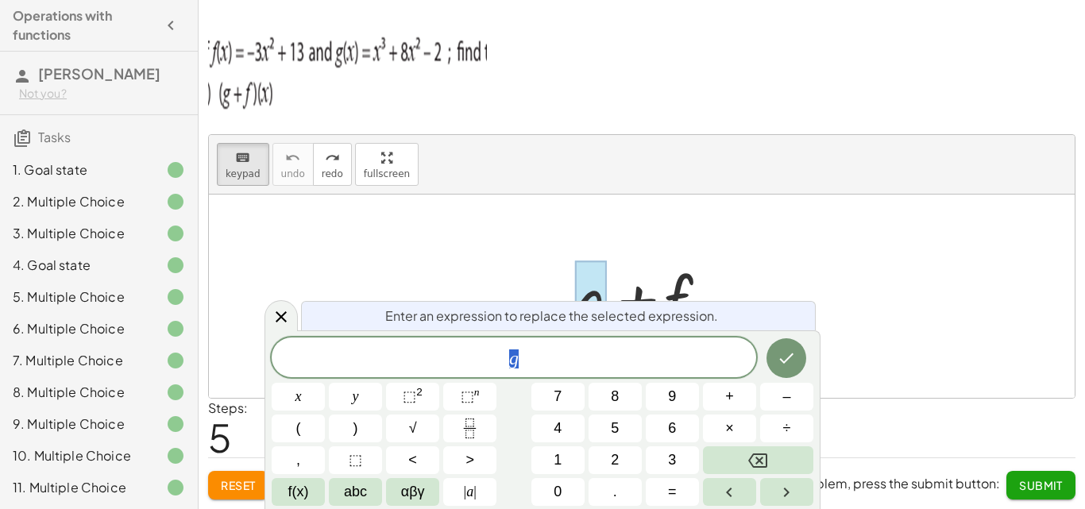
click at [601, 339] on div "g" at bounding box center [514, 357] width 484 height 40
click at [271, 405] on div "Enter an expression to replace the selected expression. ​ x y ⬚ 2 ⬚ n 7 8 9 + –…" at bounding box center [542, 419] width 556 height 179
click at [451, 396] on button "⬚ n" at bounding box center [469, 397] width 53 height 28
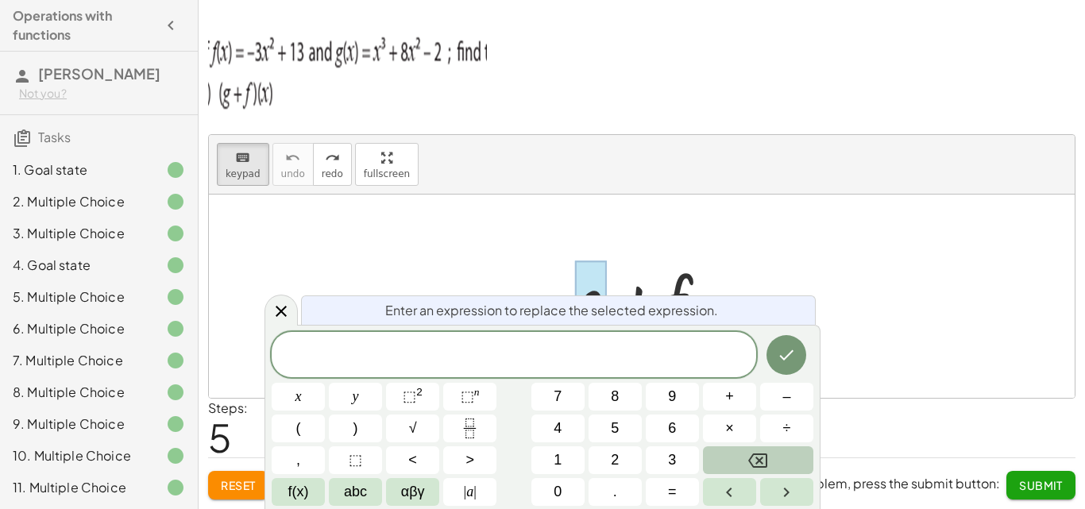
click at [779, 462] on button "Backspace" at bounding box center [758, 460] width 110 height 28
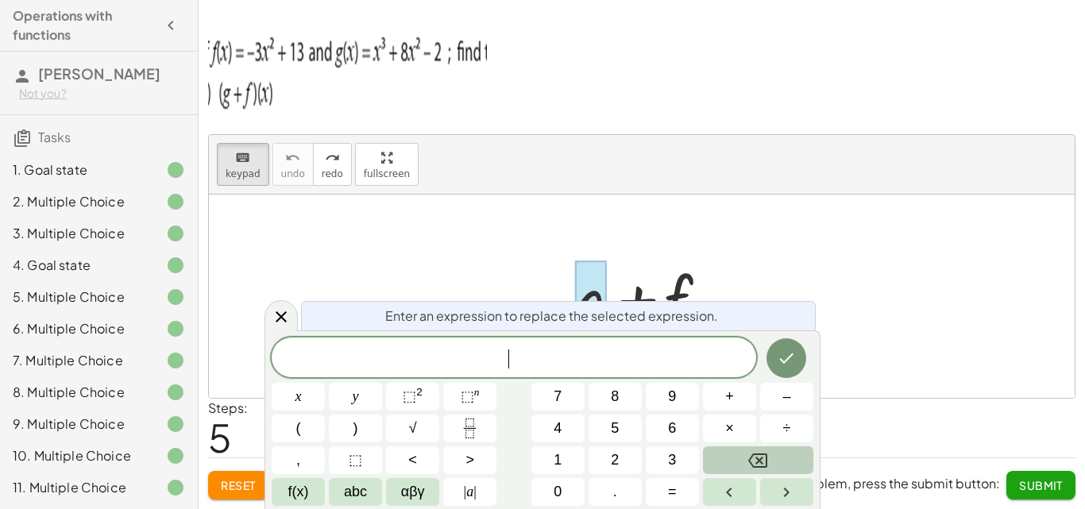
click at [779, 462] on button "Backspace" at bounding box center [758, 460] width 110 height 28
click at [302, 384] on button "x" at bounding box center [298, 397] width 53 height 28
click at [418, 402] on span "⬚ 2" at bounding box center [413, 396] width 20 height 21
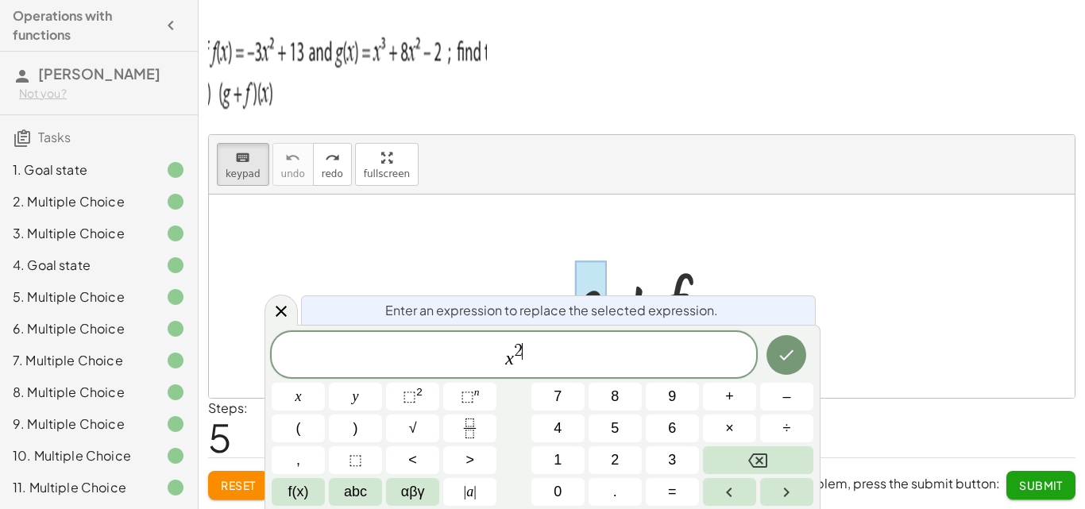
click at [519, 360] on span "2 ​" at bounding box center [518, 351] width 9 height 17
click at [779, 466] on button "Backspace" at bounding box center [758, 460] width 110 height 28
click at [666, 451] on button "3" at bounding box center [672, 460] width 53 height 28
click at [532, 356] on span "x 3 ​" at bounding box center [514, 355] width 484 height 29
click at [738, 394] on button "+" at bounding box center [729, 397] width 53 height 28
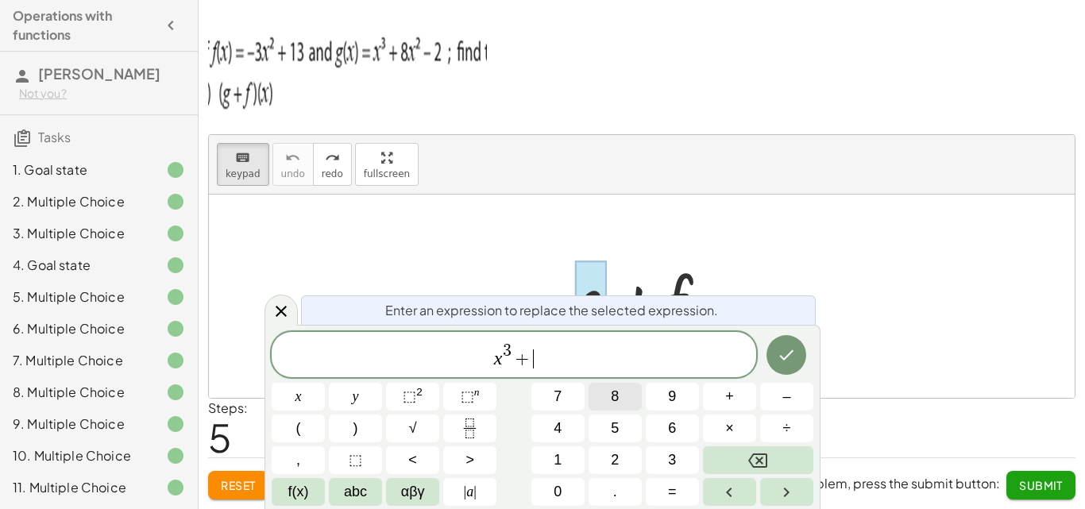
click at [604, 402] on button "8" at bounding box center [614, 397] width 53 height 28
click at [299, 388] on span "x" at bounding box center [298, 396] width 6 height 21
click at [409, 392] on span "⬚" at bounding box center [409, 396] width 13 height 16
click at [786, 397] on span "–" at bounding box center [786, 396] width 8 height 21
click at [612, 453] on span "2" at bounding box center [615, 459] width 8 height 21
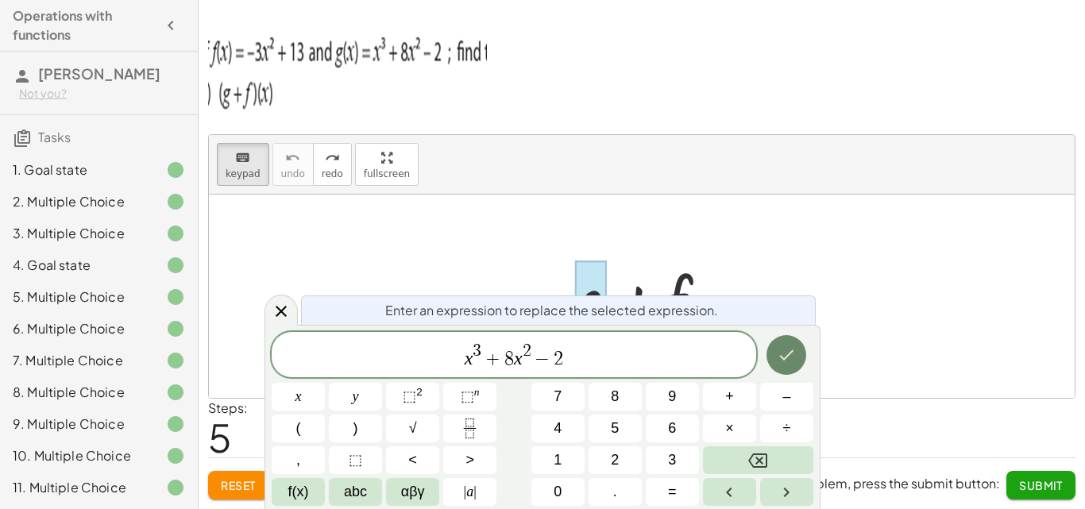
click at [769, 349] on button "Done" at bounding box center [786, 355] width 40 height 40
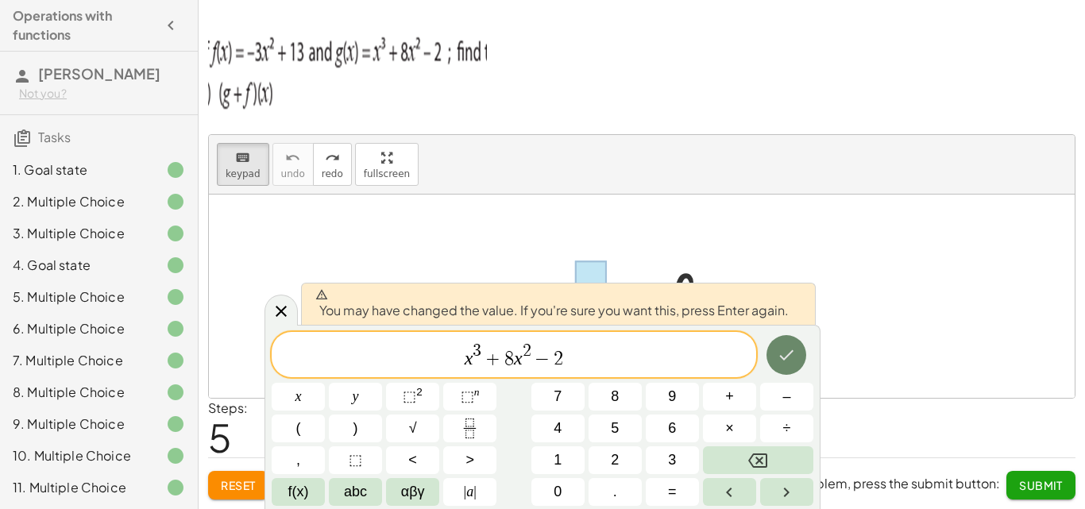
click at [773, 345] on button "Done" at bounding box center [786, 355] width 40 height 40
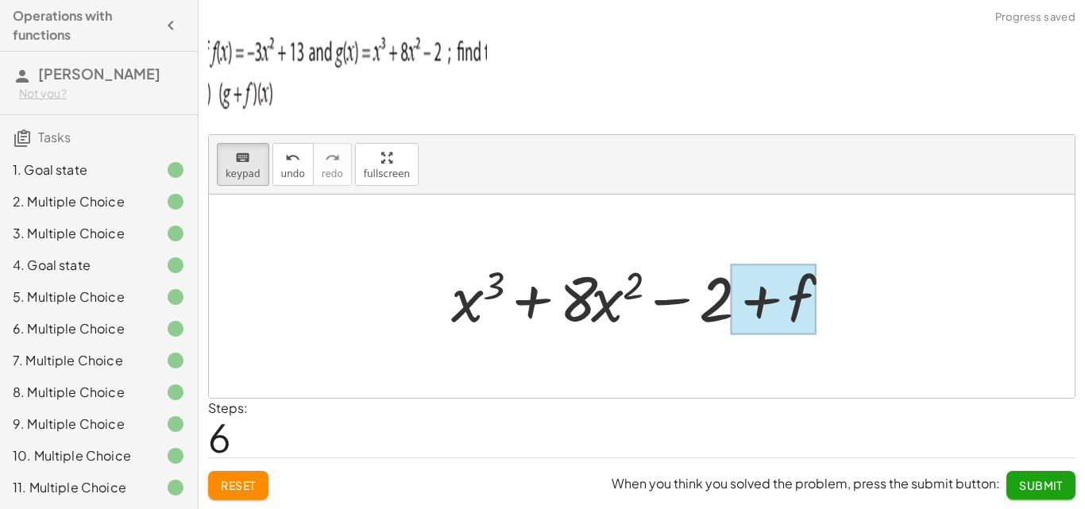
drag, startPoint x: 231, startPoint y: 162, endPoint x: 804, endPoint y: 306, distance: 591.0
click at [804, 306] on div "keyboard keypad undo undo redo redo fullscreen + g + f + f + x 3 + · 8 · x 2 − …" at bounding box center [641, 266] width 865 height 263
click at [804, 306] on div at bounding box center [774, 299] width 86 height 71
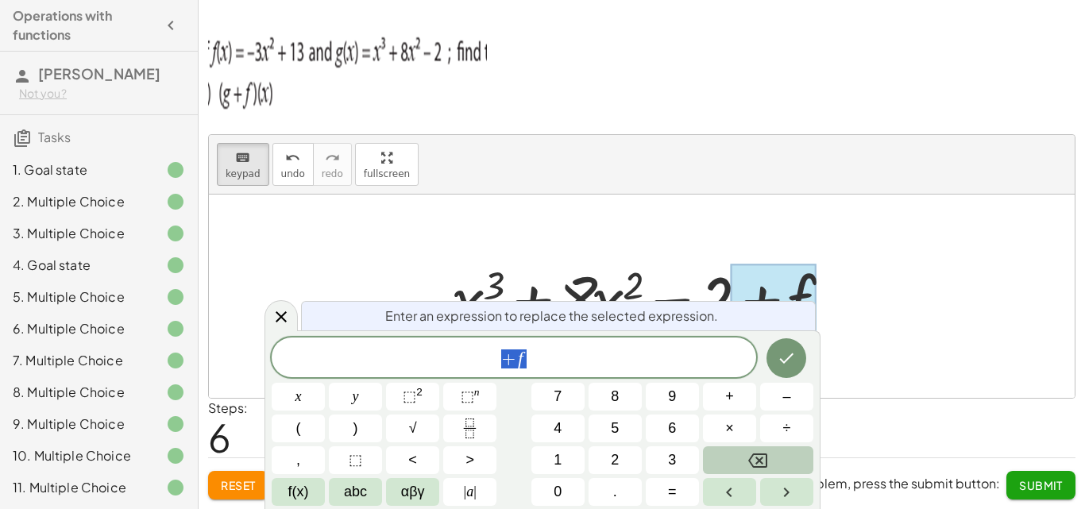
click at [747, 461] on button "Backspace" at bounding box center [758, 460] width 110 height 28
click at [748, 461] on icon "Backspace" at bounding box center [757, 460] width 19 height 19
click at [768, 392] on button "–" at bounding box center [786, 397] width 53 height 28
click at [664, 449] on button "3" at bounding box center [672, 460] width 53 height 28
click at [301, 397] on button "x" at bounding box center [298, 397] width 53 height 28
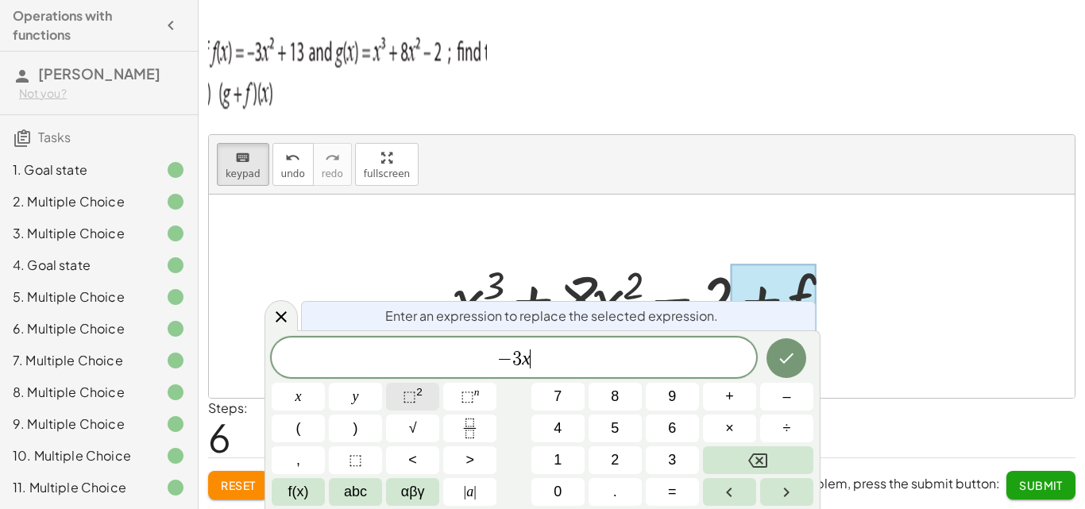
click at [432, 388] on button "⬚ 2" at bounding box center [412, 397] width 53 height 28
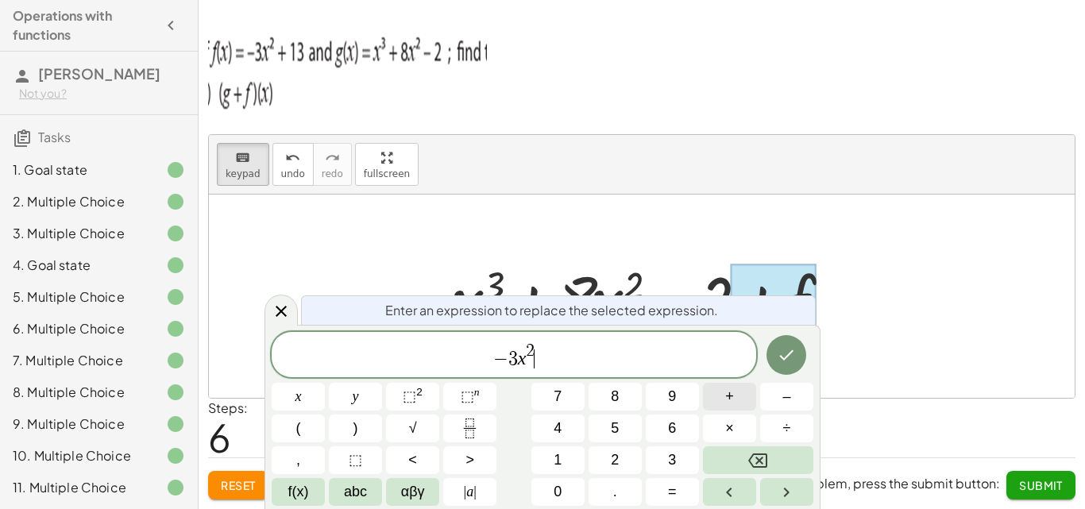
click at [731, 400] on span "+" at bounding box center [729, 396] width 9 height 21
click at [572, 457] on button "1" at bounding box center [557, 460] width 53 height 28
click at [667, 453] on button "3" at bounding box center [672, 460] width 53 height 28
click at [789, 352] on icon "Done" at bounding box center [786, 354] width 19 height 19
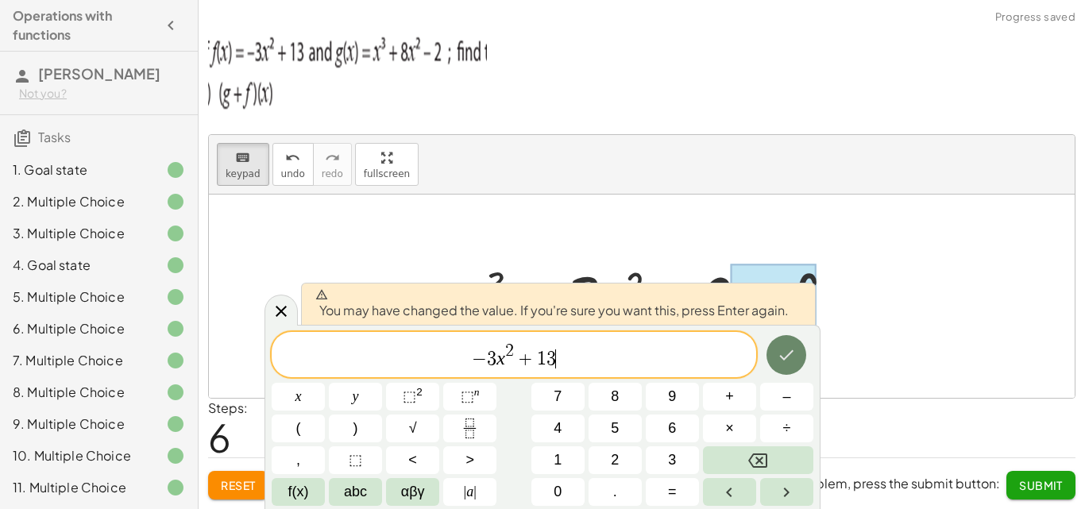
click at [790, 353] on icon "Done" at bounding box center [787, 355] width 14 height 10
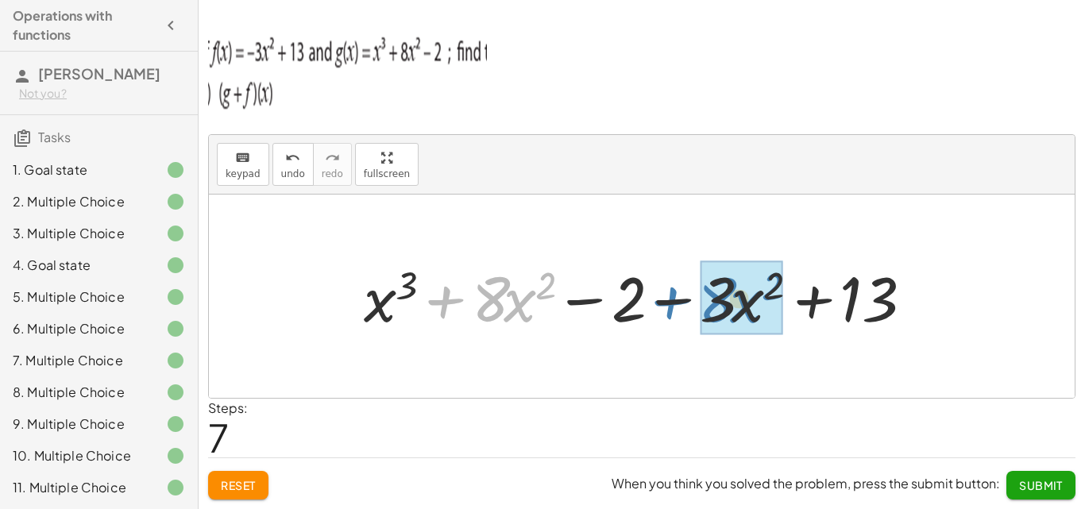
drag, startPoint x: 434, startPoint y: 303, endPoint x: 661, endPoint y: 303, distance: 226.3
click at [661, 303] on div at bounding box center [647, 297] width 583 height 82
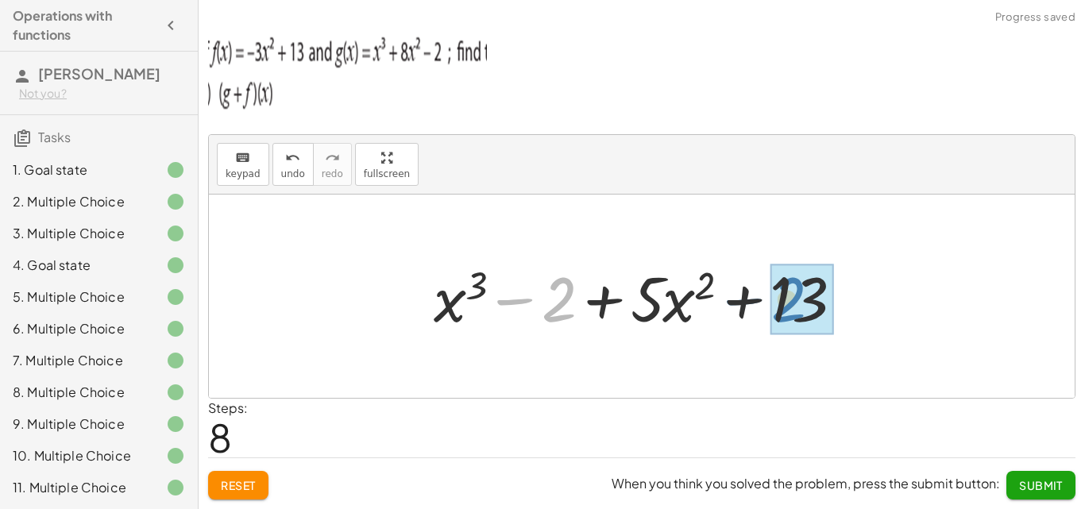
drag, startPoint x: 513, startPoint y: 303, endPoint x: 745, endPoint y: 304, distance: 231.9
click at [745, 304] on div at bounding box center [647, 297] width 443 height 82
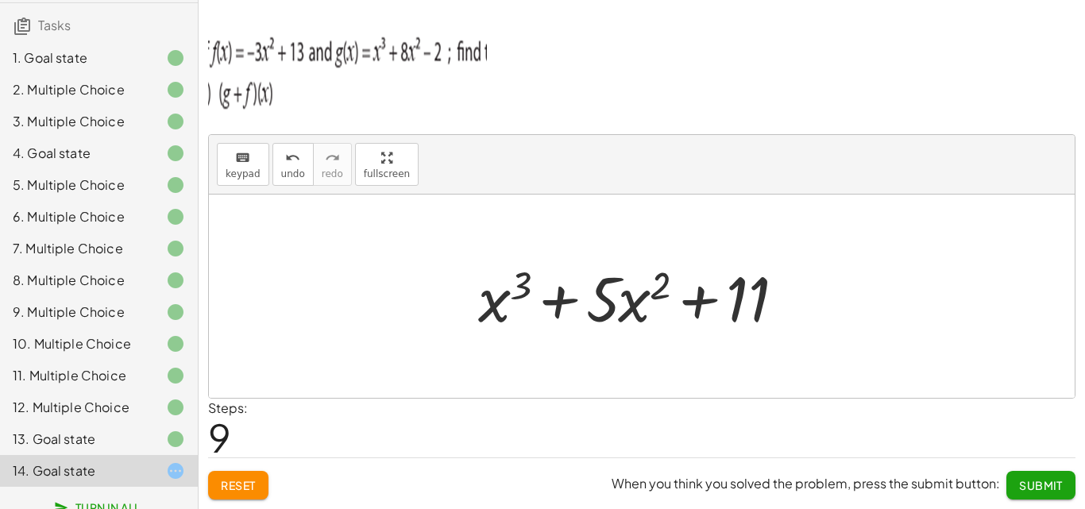
scroll to position [137, 0]
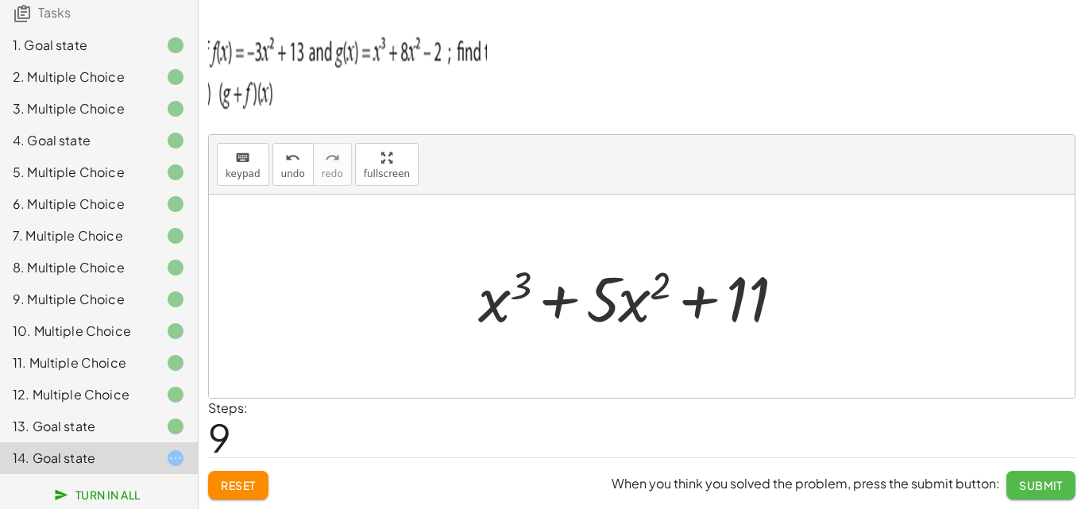
click at [1060, 476] on button "Submit" at bounding box center [1040, 485] width 69 height 29
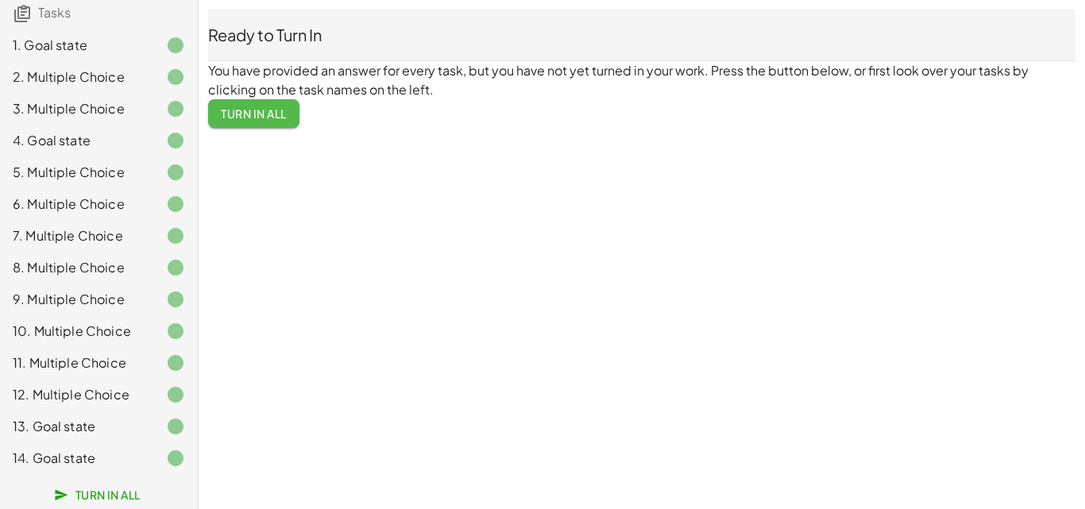
click at [245, 111] on span "Turn In All" at bounding box center [254, 113] width 66 height 14
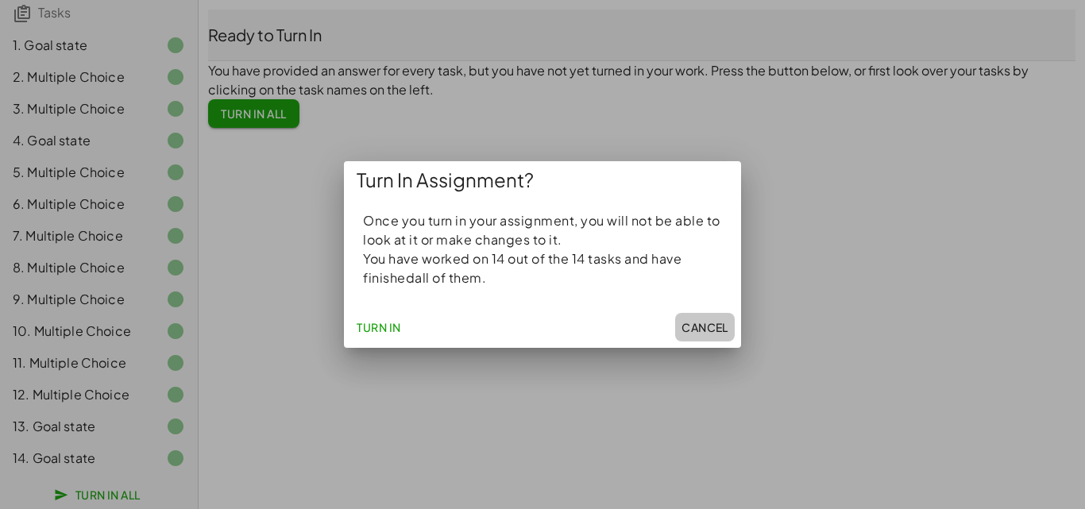
click at [692, 318] on button "Cancel" at bounding box center [705, 327] width 60 height 29
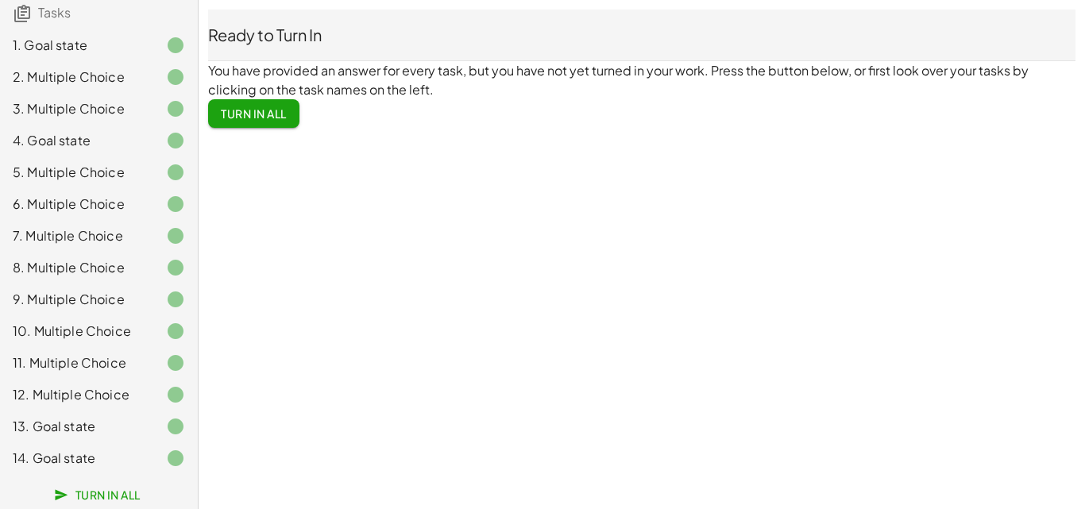
click at [222, 118] on span "Turn In All" at bounding box center [254, 113] width 66 height 14
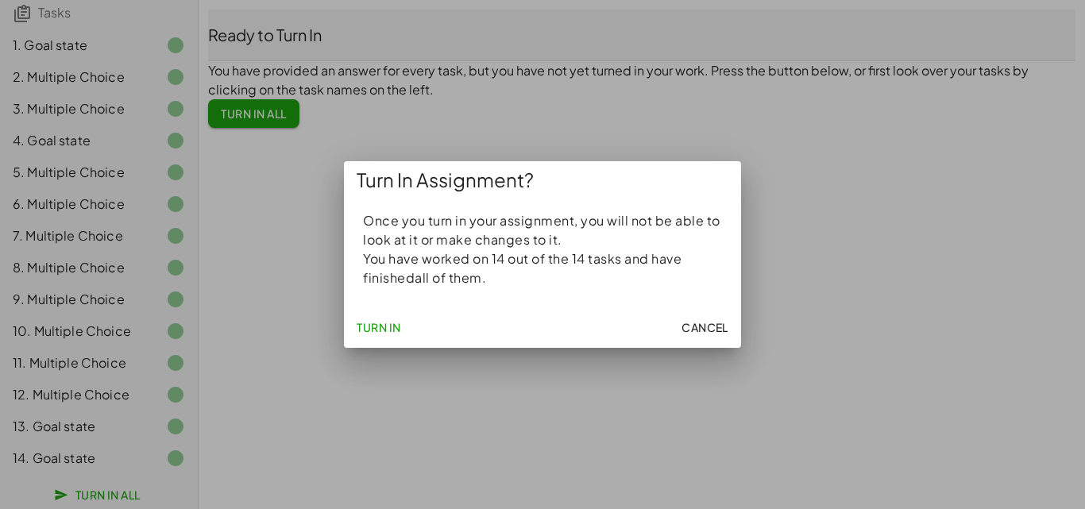
click at [367, 322] on span "Turn In" at bounding box center [379, 327] width 44 height 14
